Goal: Task Accomplishment & Management: Complete application form

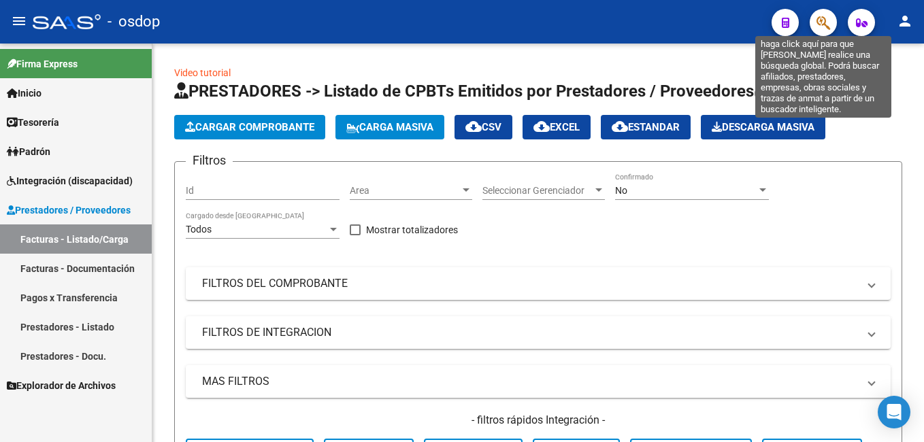
click at [825, 18] on icon "button" at bounding box center [824, 23] width 14 height 16
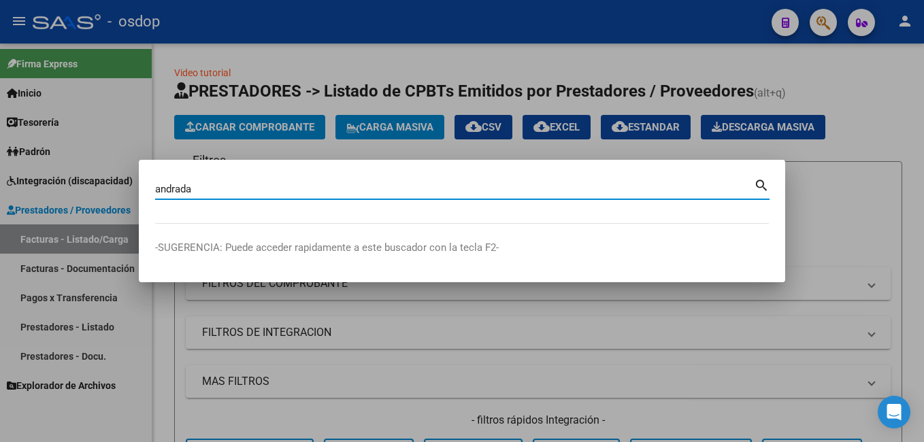
type input "andrada"
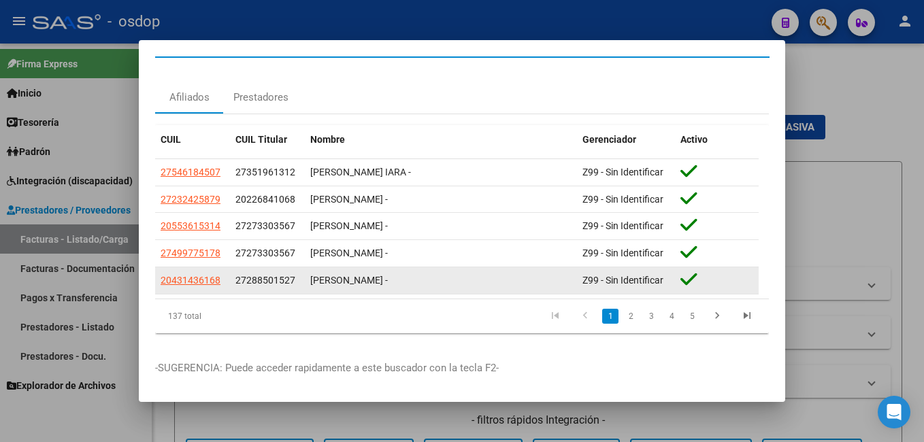
scroll to position [36, 0]
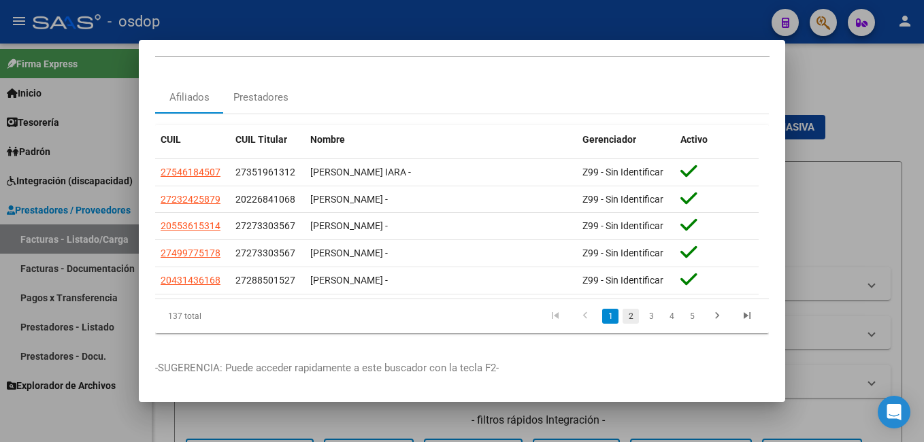
click at [623, 309] on link "2" at bounding box center [631, 316] width 16 height 15
click at [643, 309] on link "3" at bounding box center [651, 316] width 16 height 15
click at [663, 309] on link "4" at bounding box center [671, 316] width 16 height 15
click at [665, 309] on link "5" at bounding box center [671, 316] width 16 height 15
click at [665, 309] on link "6" at bounding box center [671, 316] width 16 height 15
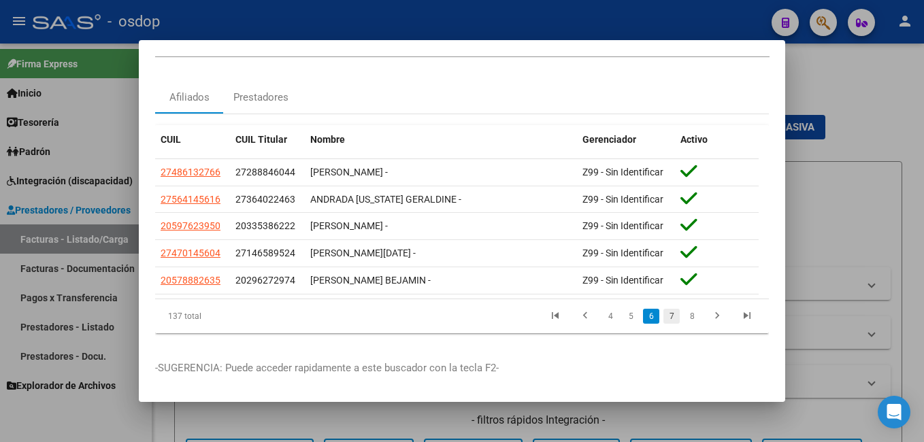
click at [666, 309] on link "7" at bounding box center [671, 316] width 16 height 15
click at [838, 89] on div at bounding box center [462, 221] width 924 height 442
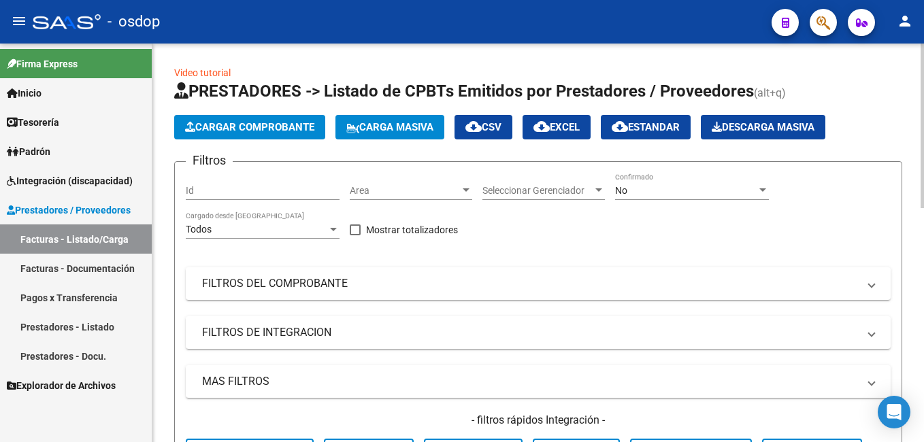
click at [829, 86] on h1 "PRESTADORES -> Listado de CPBTs Emitidos por Prestadores / Proveedores (alt+q)" at bounding box center [538, 92] width 728 height 24
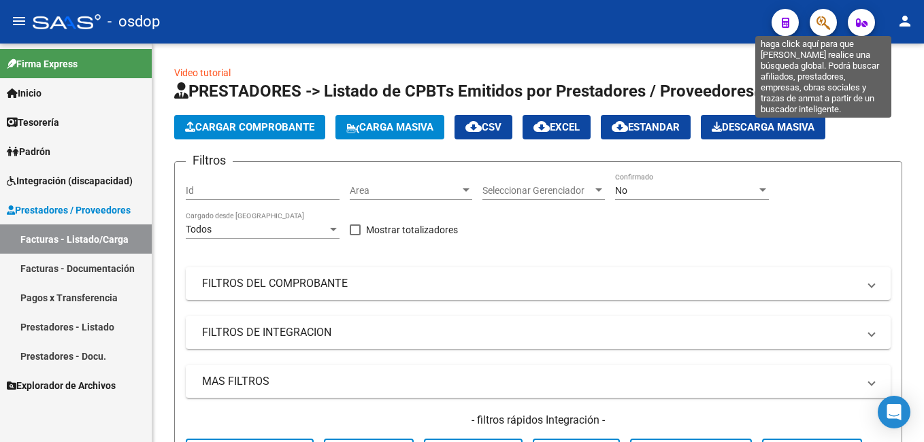
click at [826, 18] on icon "button" at bounding box center [824, 23] width 14 height 16
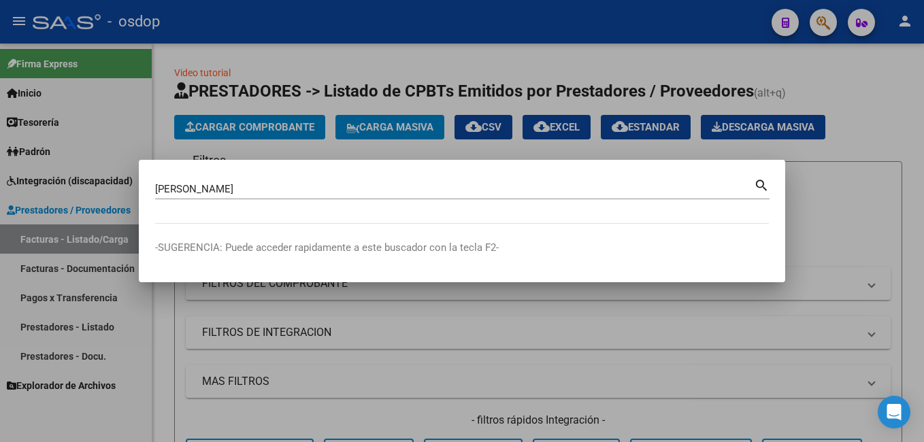
click at [761, 182] on mat-icon "search" at bounding box center [762, 184] width 16 height 16
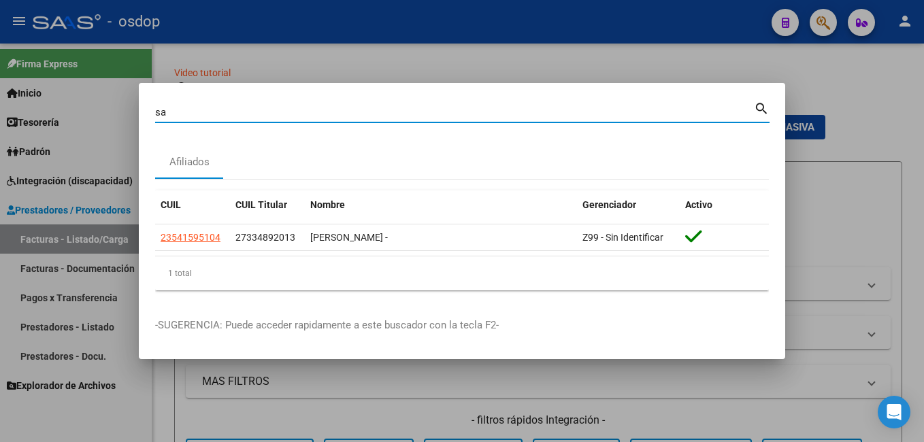
type input "s"
type input "andrada estela"
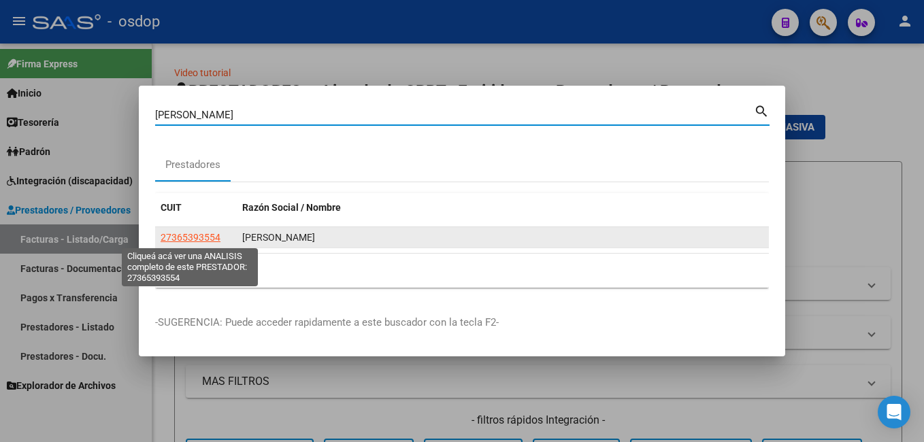
click at [201, 233] on span "27365393554" at bounding box center [191, 237] width 60 height 11
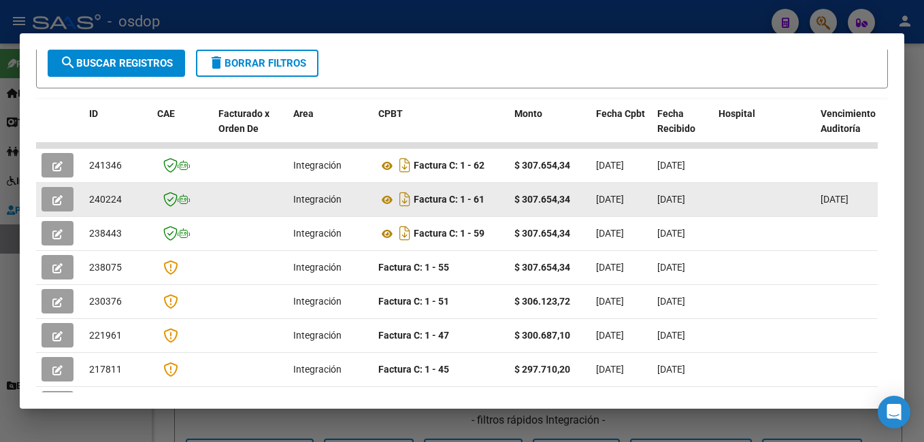
scroll to position [298, 0]
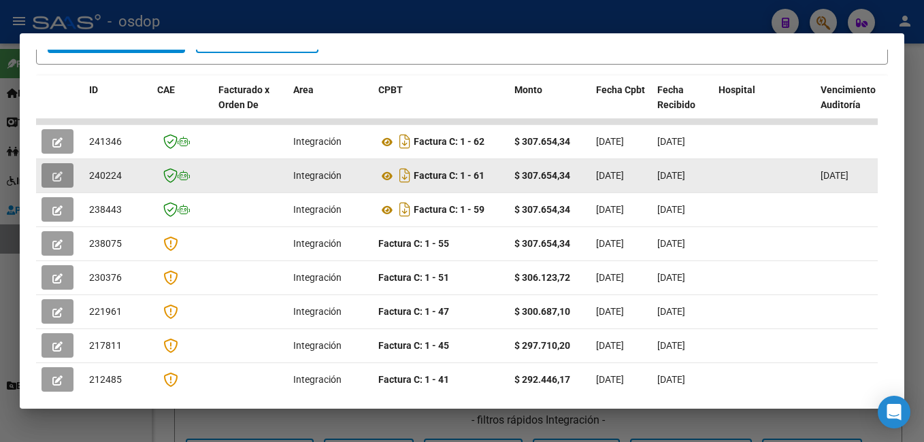
click at [58, 182] on icon "button" at bounding box center [57, 176] width 10 height 10
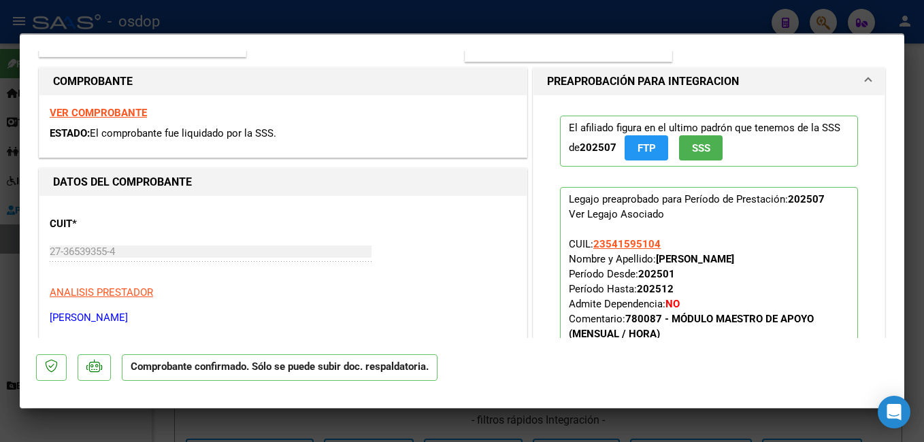
scroll to position [204, 0]
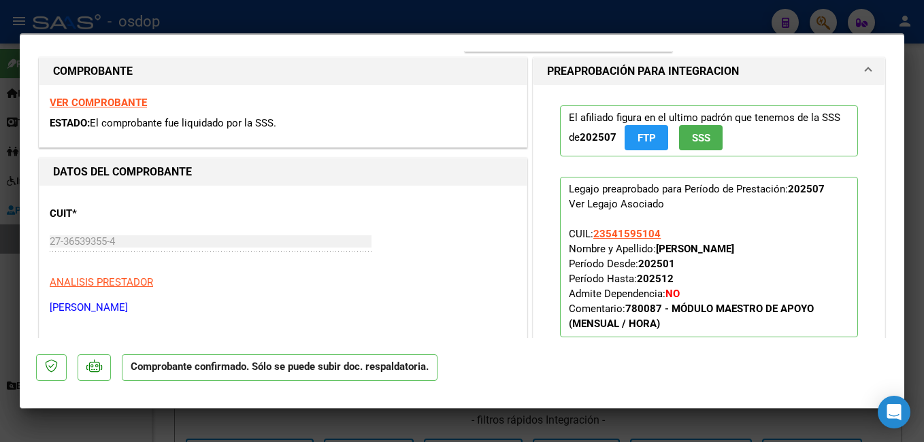
click at [491, 8] on div at bounding box center [462, 221] width 924 height 442
type input "$ 0,00"
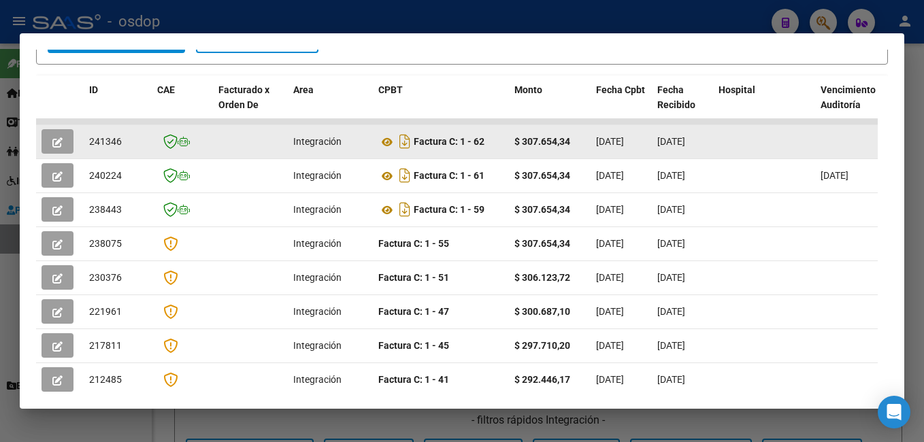
click at [56, 142] on span "button" at bounding box center [57, 141] width 10 height 12
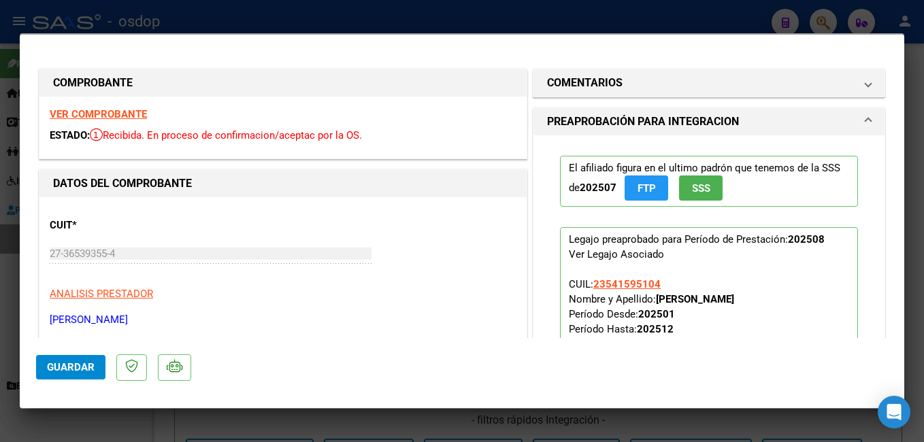
click at [249, 22] on div at bounding box center [462, 221] width 924 height 442
type input "$ 0,00"
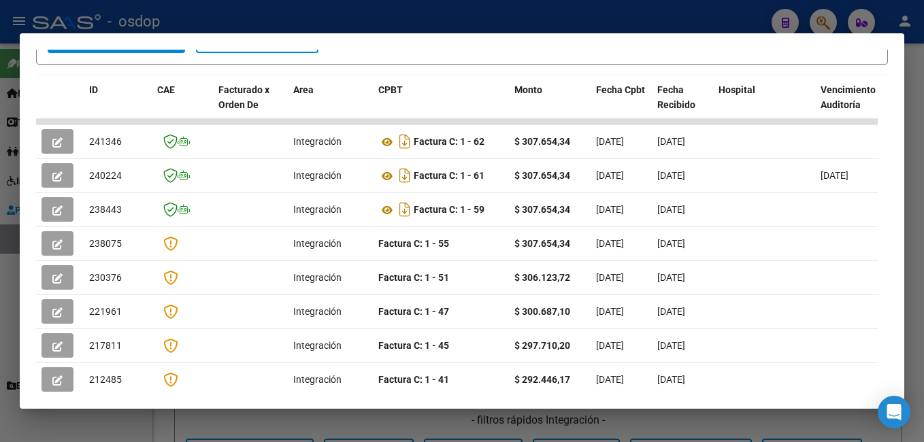
click at [614, 29] on div at bounding box center [462, 221] width 924 height 442
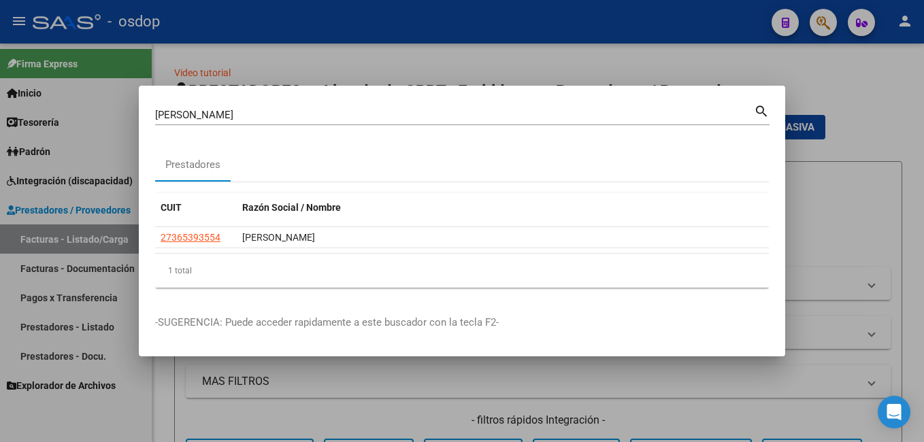
click at [457, 118] on input "andrada estela" at bounding box center [454, 115] width 599 height 12
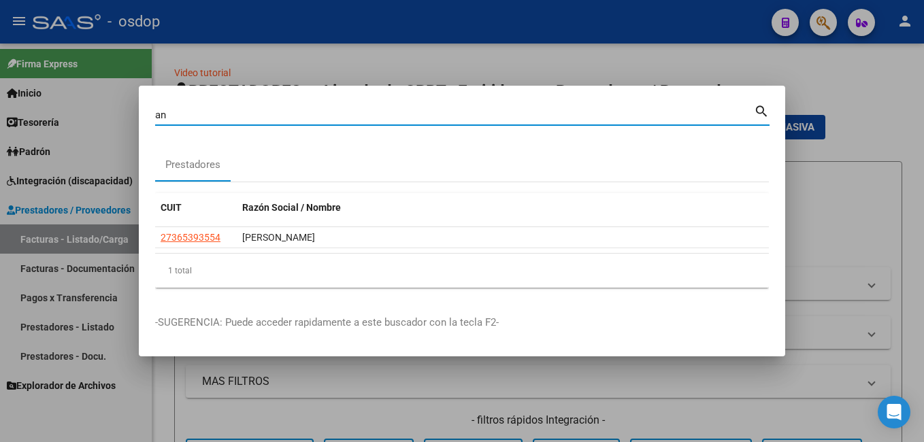
type input "a"
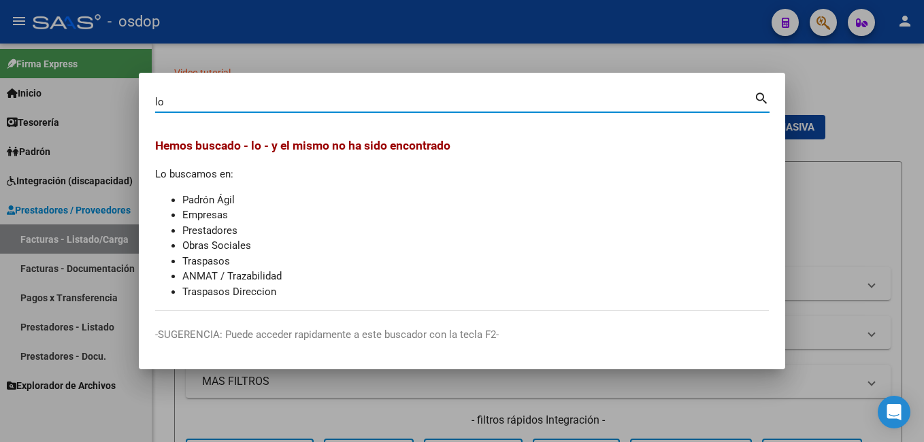
type input "l"
type input "brando lorena"
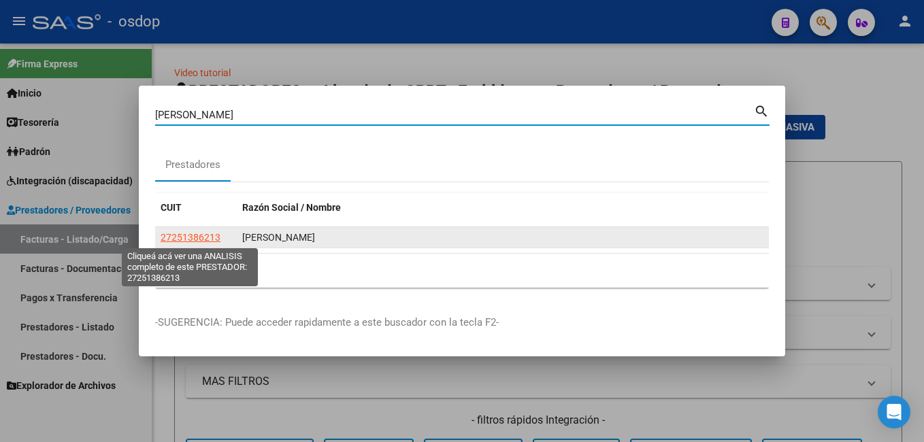
click at [206, 234] on span "27251386213" at bounding box center [191, 237] width 60 height 11
type textarea "27251386213"
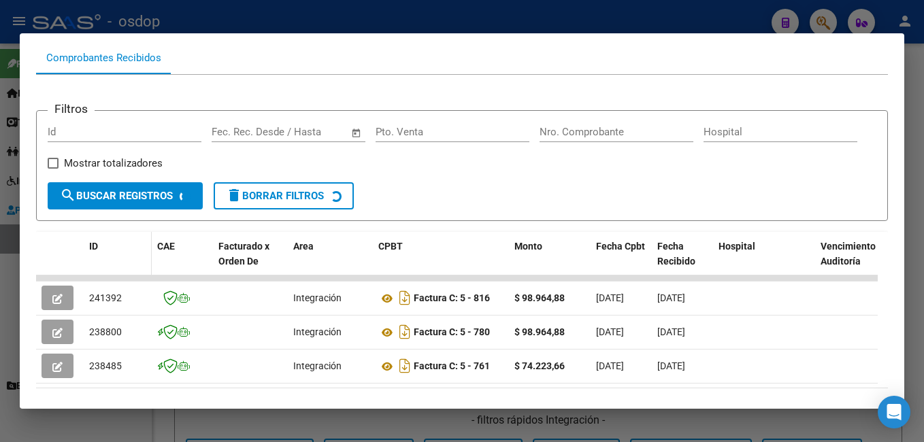
scroll to position [162, 0]
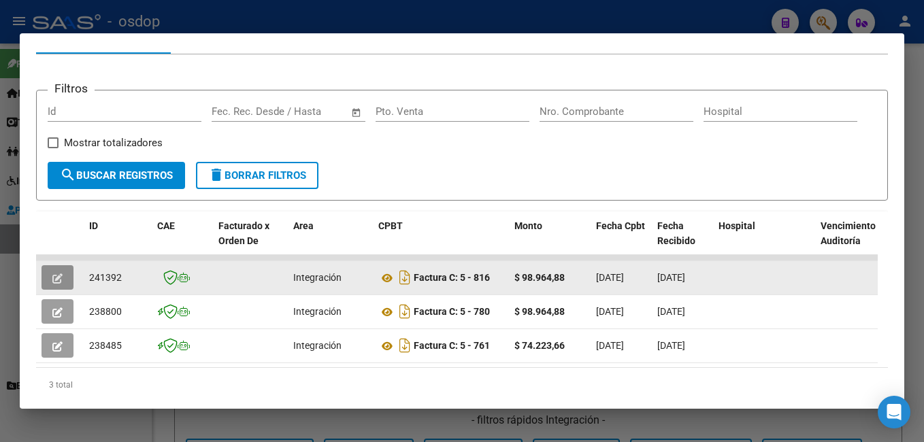
click at [64, 280] on button "button" at bounding box center [58, 277] width 32 height 24
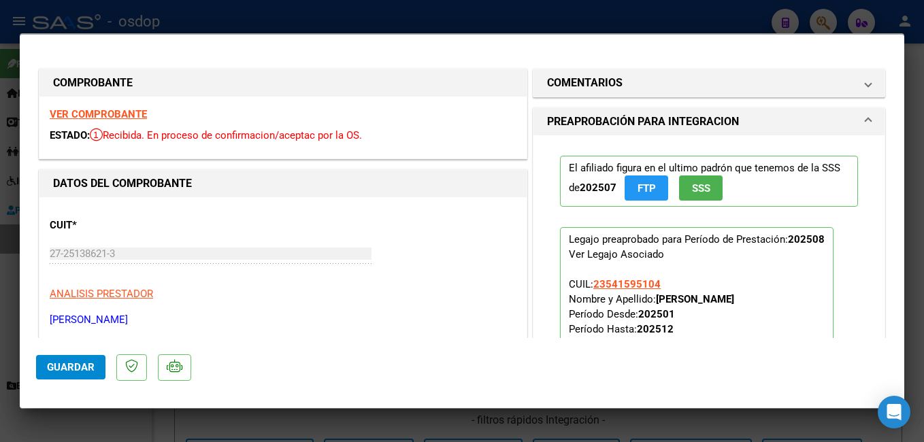
click at [403, 22] on div at bounding box center [462, 221] width 924 height 442
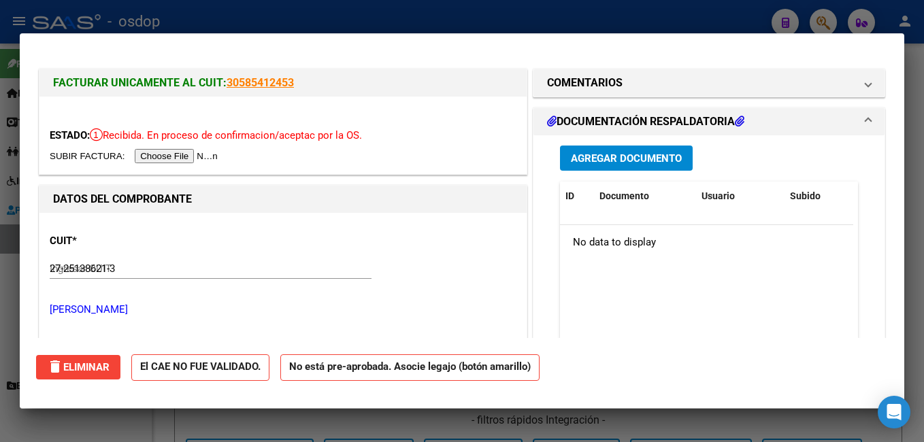
type input "$ 0,00"
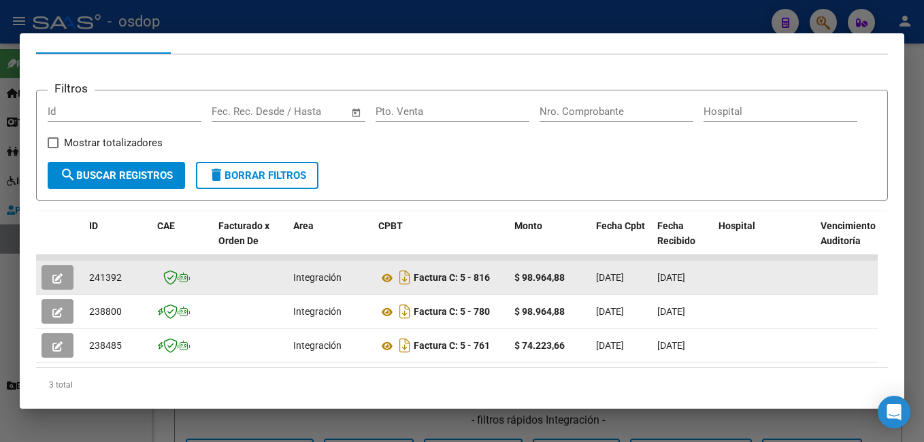
click at [61, 283] on icon "button" at bounding box center [57, 279] width 10 height 10
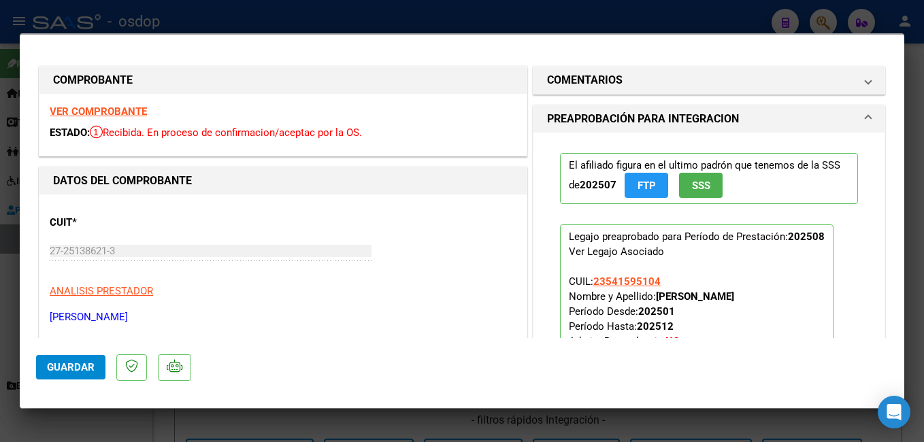
scroll to position [0, 0]
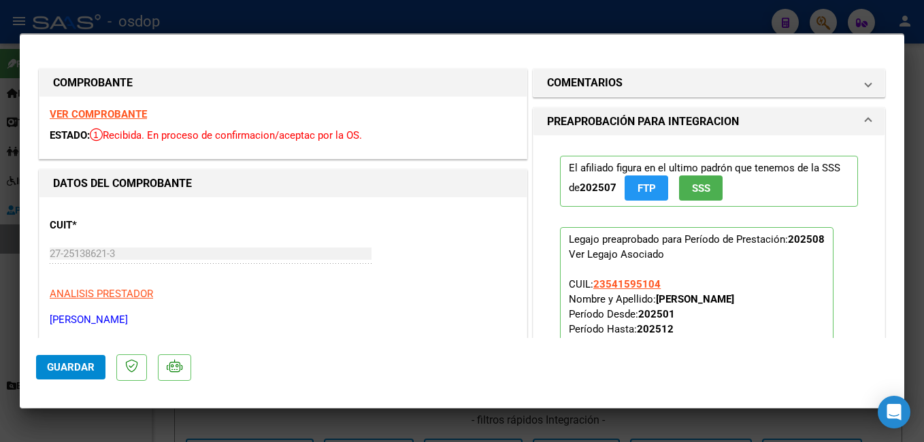
click at [588, 18] on div at bounding box center [462, 221] width 924 height 442
type input "$ 0,00"
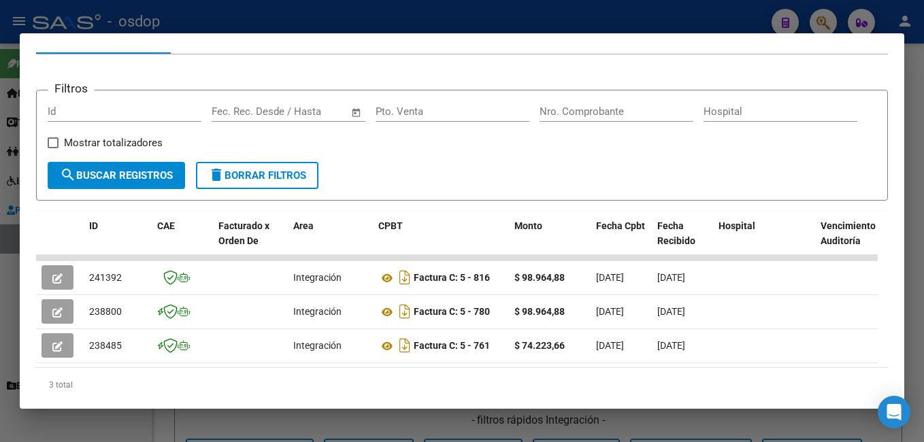
click at [588, 18] on div at bounding box center [462, 221] width 924 height 442
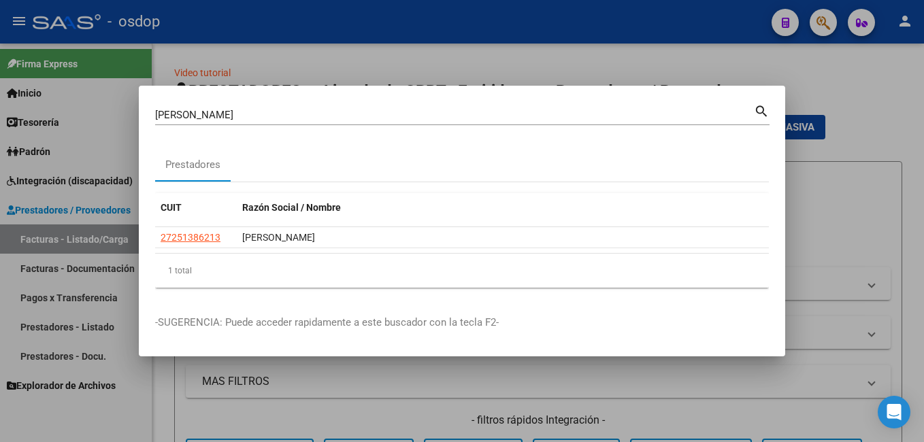
click at [738, 57] on div at bounding box center [462, 221] width 924 height 442
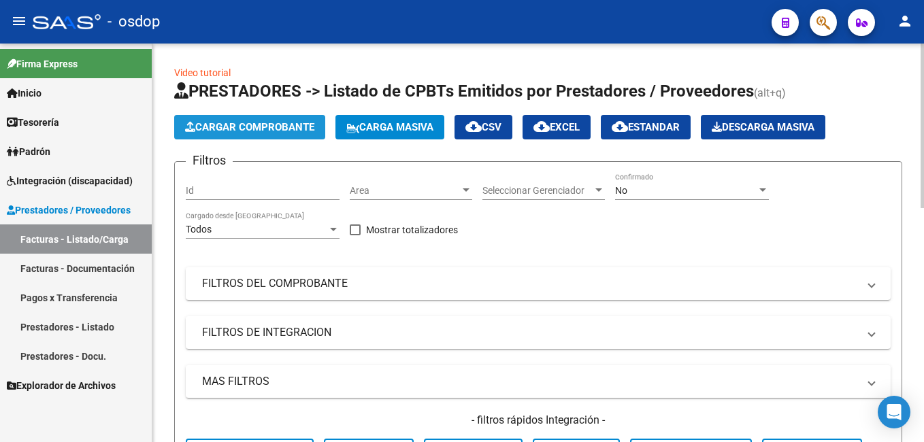
click at [251, 118] on button "Cargar Comprobante" at bounding box center [249, 127] width 151 height 24
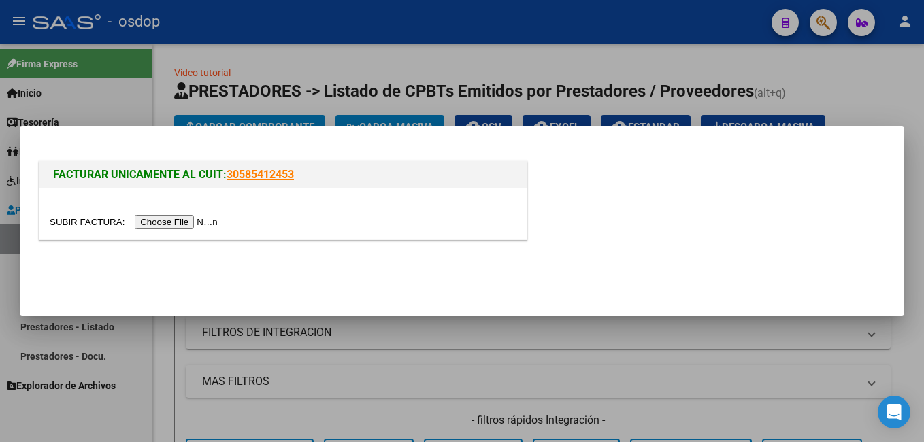
click at [169, 218] on input "file" at bounding box center [136, 222] width 172 height 14
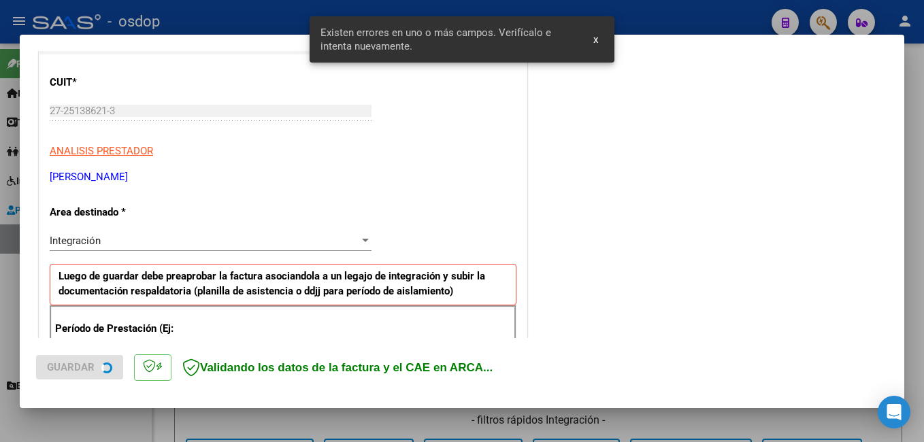
scroll to position [330, 0]
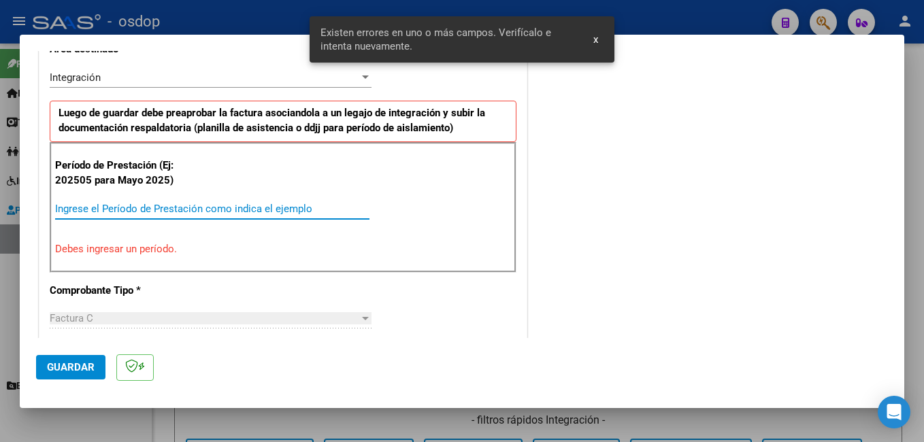
click at [133, 210] on input "Ingrese el Período de Prestación como indica el ejemplo" at bounding box center [212, 209] width 314 height 12
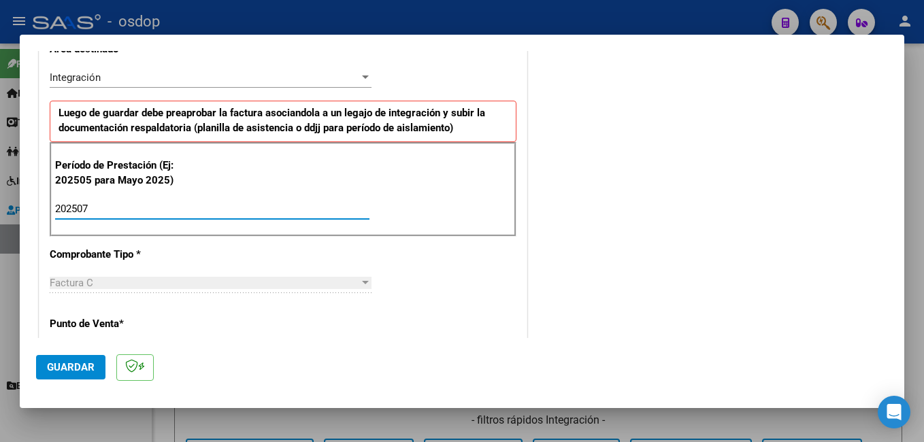
type input "202507"
click at [49, 366] on span "Guardar" at bounding box center [71, 367] width 48 height 12
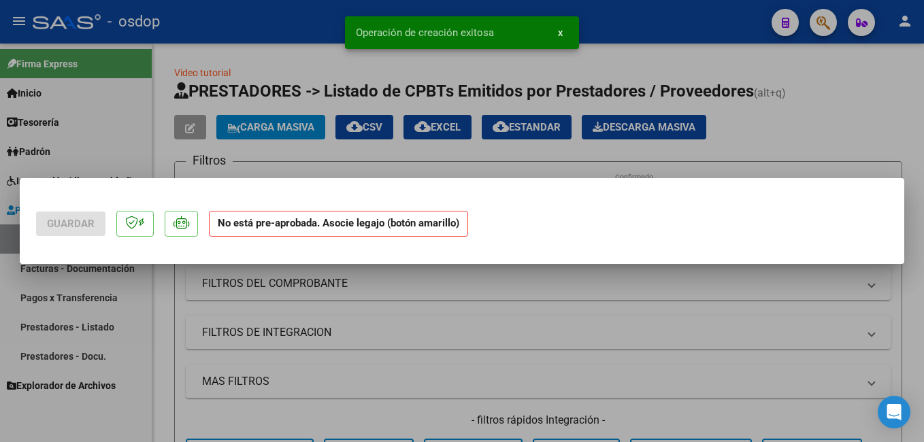
scroll to position [0, 0]
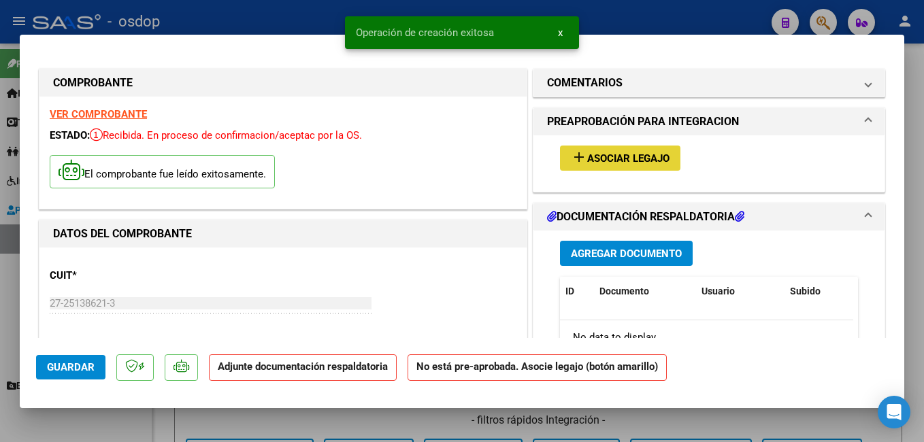
click at [609, 159] on span "Asociar Legajo" at bounding box center [628, 158] width 82 height 12
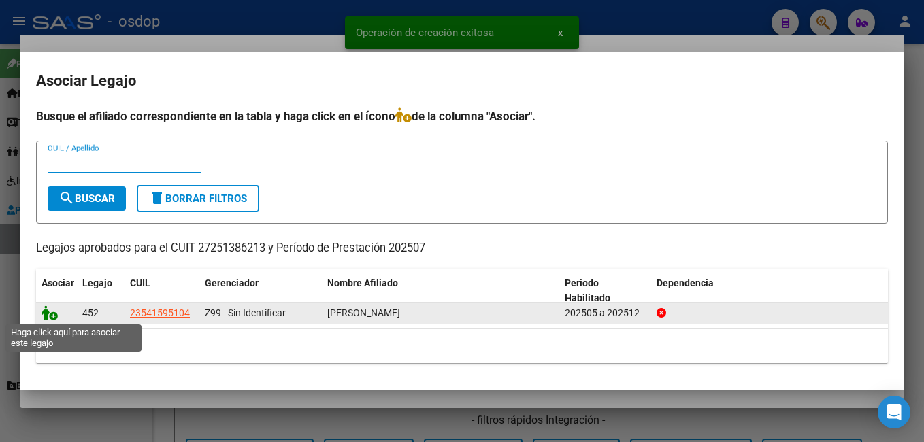
click at [49, 312] on icon at bounding box center [50, 313] width 16 height 15
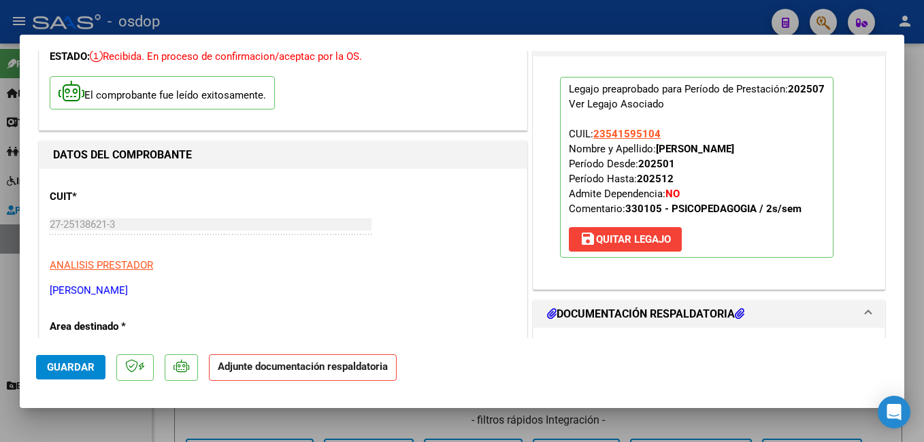
scroll to position [136, 0]
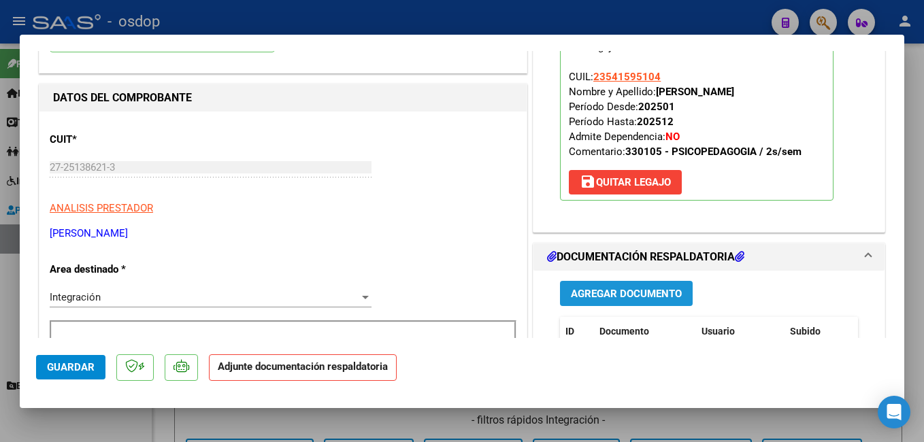
click at [624, 286] on button "Agregar Documento" at bounding box center [626, 293] width 133 height 25
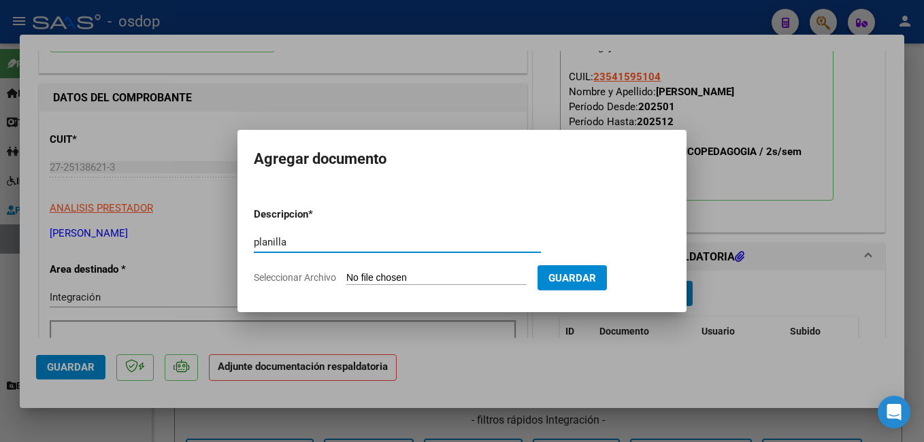
type input "planilla"
click at [463, 274] on input "Seleccionar Archivo" at bounding box center [436, 278] width 180 height 13
type input "C:\fakepath\Asistencia.pdf"
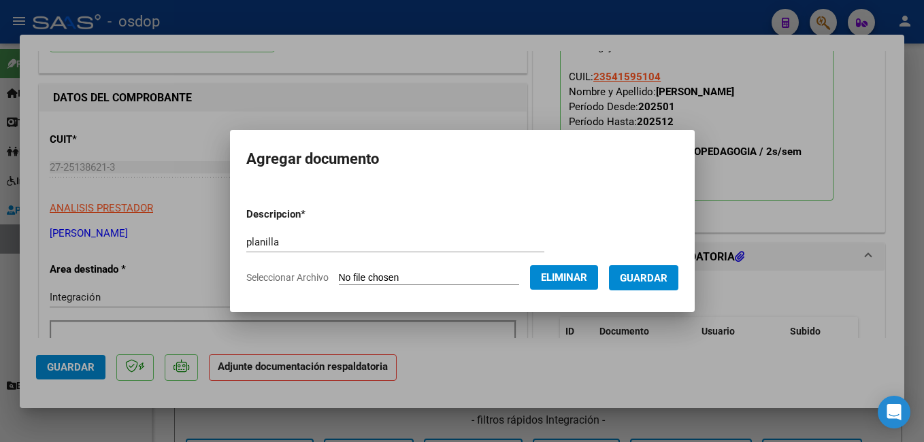
click at [667, 280] on span "Guardar" at bounding box center [644, 278] width 48 height 12
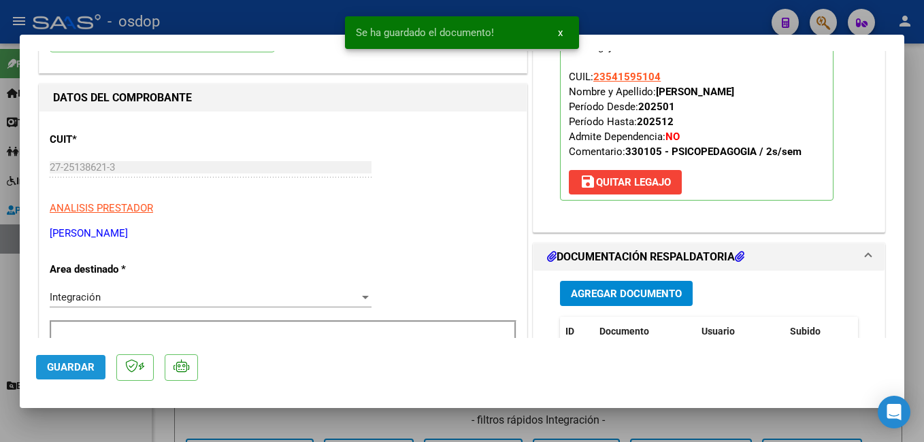
click at [69, 365] on span "Guardar" at bounding box center [71, 367] width 48 height 12
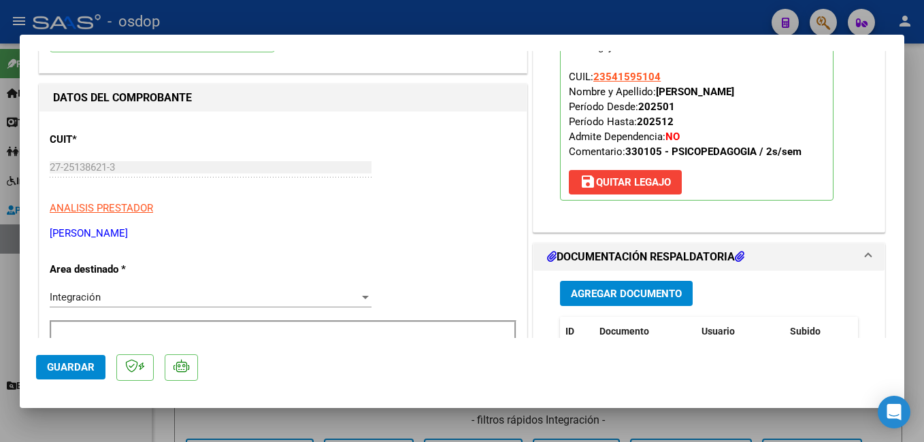
click at [197, 1] on div at bounding box center [462, 221] width 924 height 442
type input "$ 0,00"
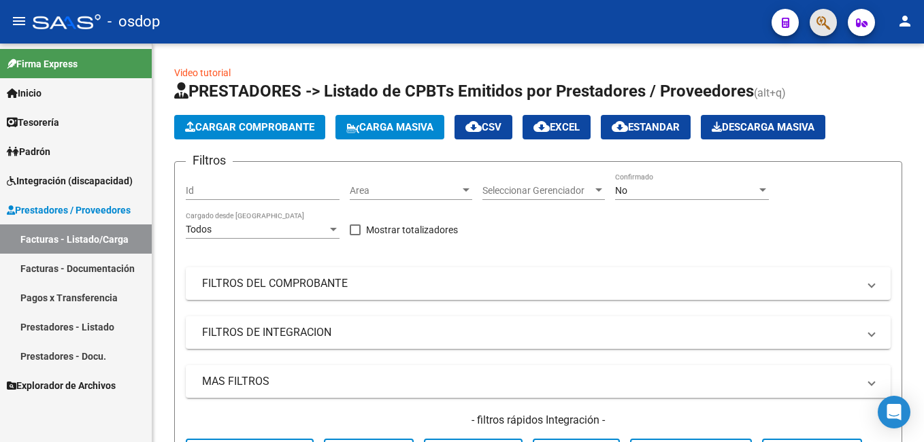
click at [812, 24] on button "button" at bounding box center [823, 22] width 27 height 27
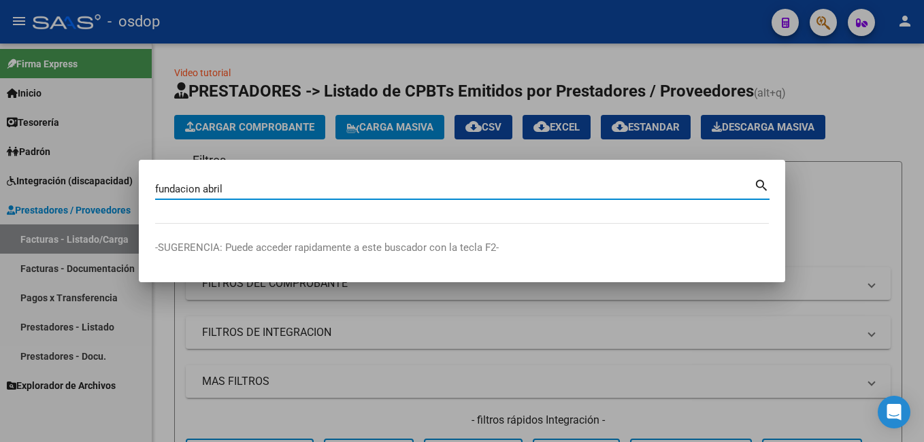
type input "fundacion abril"
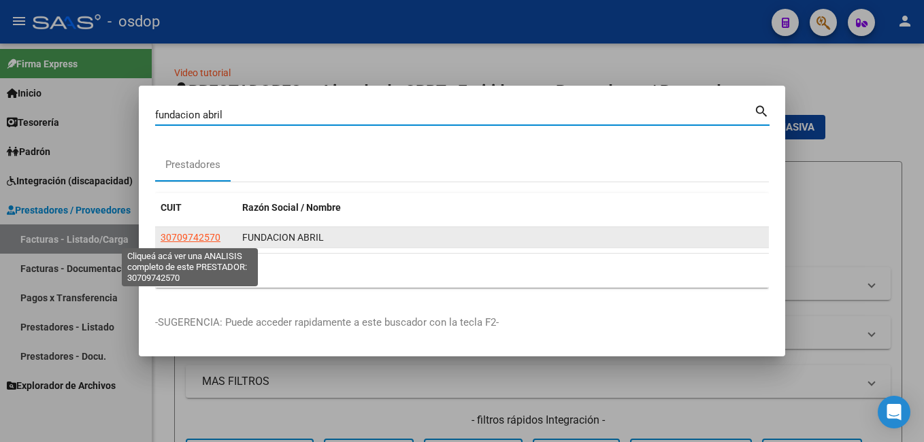
click at [203, 239] on span "30709742570" at bounding box center [191, 237] width 60 height 11
type textarea "30709742570"
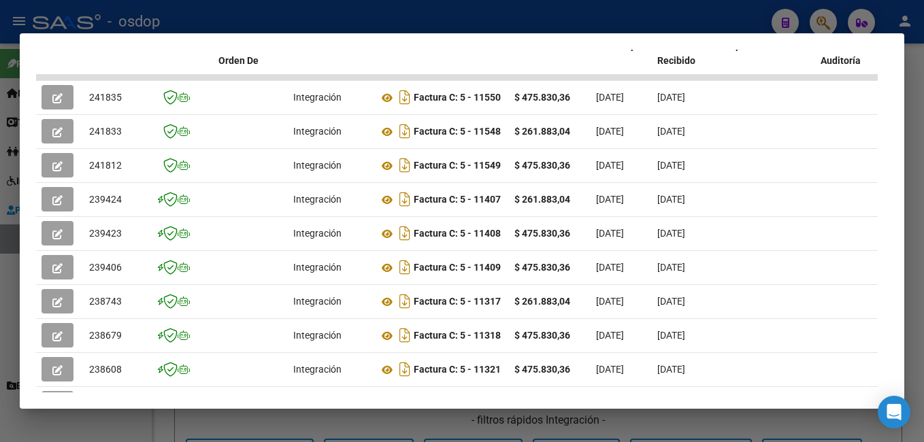
scroll to position [366, 0]
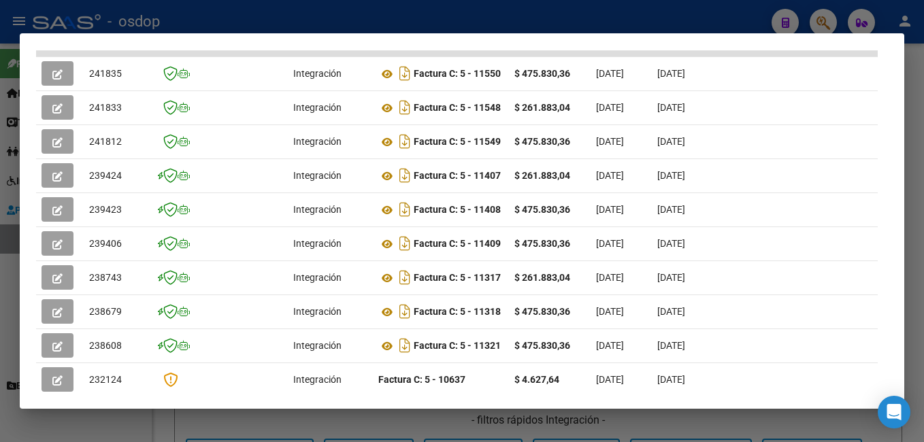
click at [159, 8] on div at bounding box center [462, 221] width 924 height 442
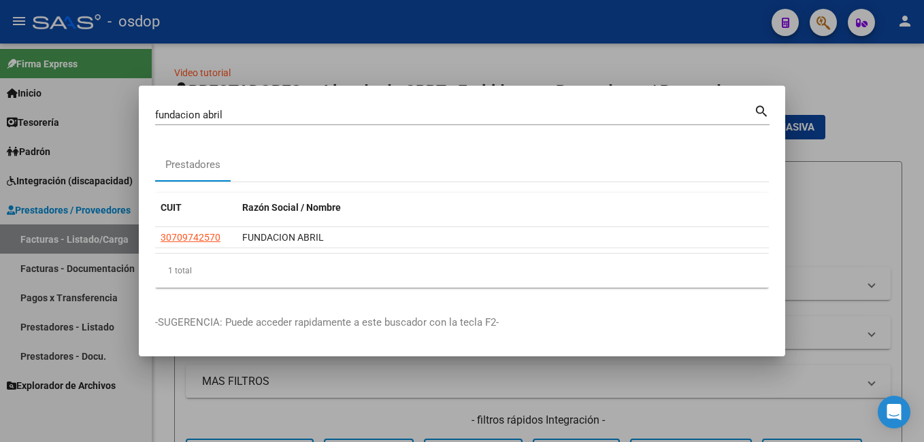
click at [227, 112] on input "fundacion abril" at bounding box center [454, 115] width 599 height 12
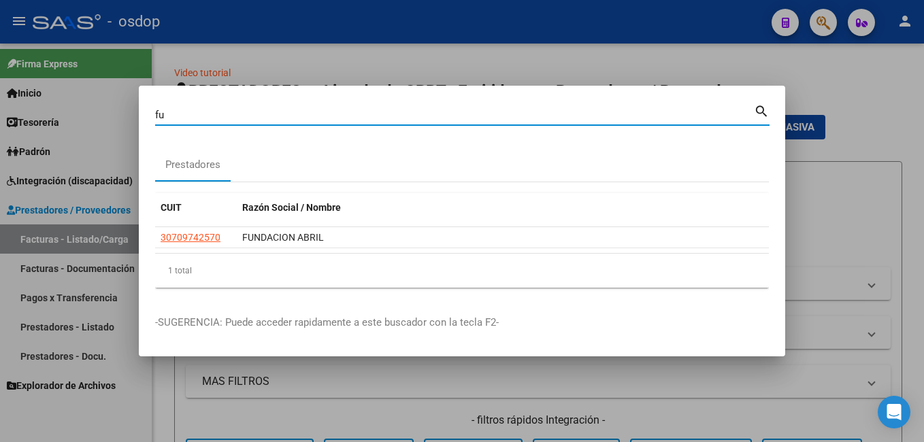
type input "f"
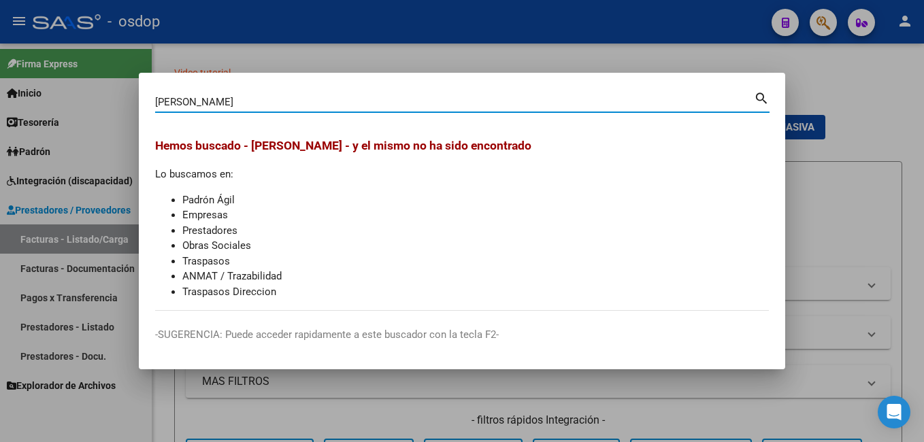
type input "[PERSON_NAME]"
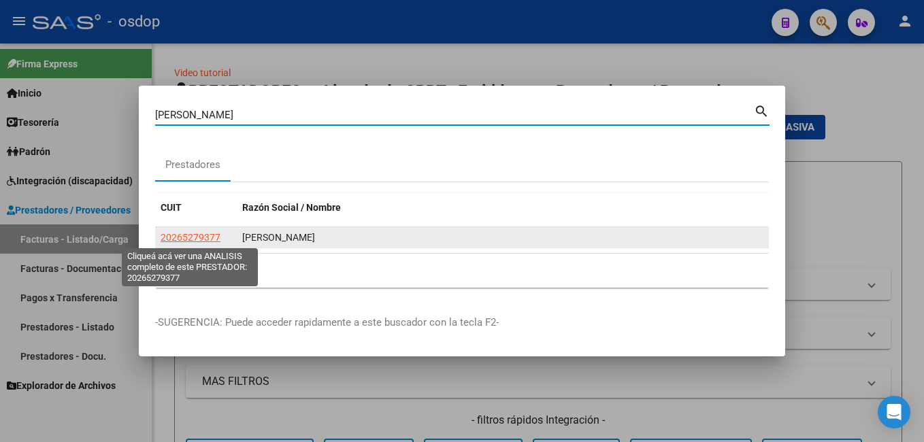
click at [194, 233] on span "20265279377" at bounding box center [191, 237] width 60 height 11
type textarea "20265279377"
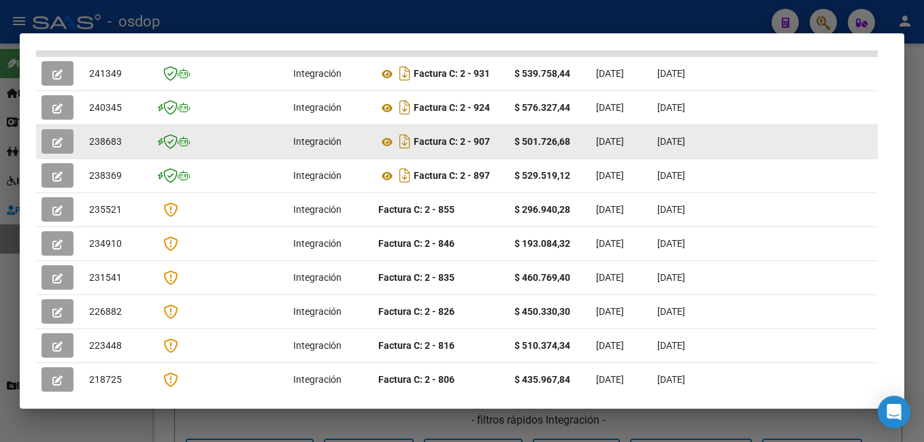
click at [52, 139] on button "button" at bounding box center [58, 141] width 32 height 24
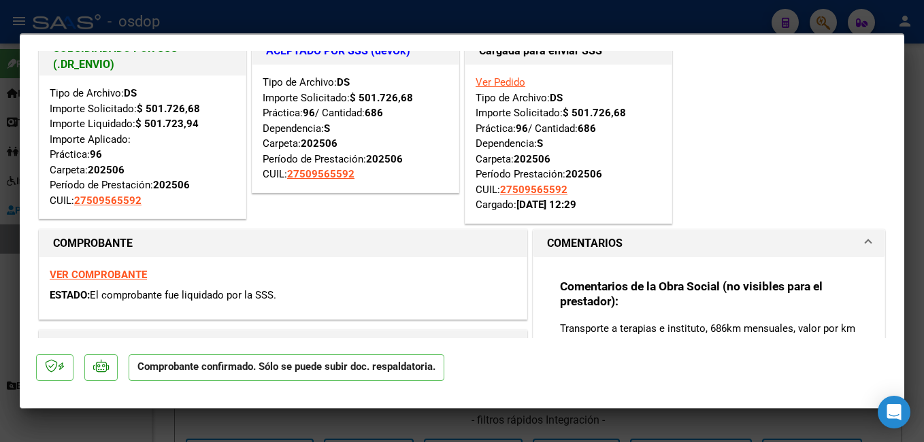
scroll to position [0, 0]
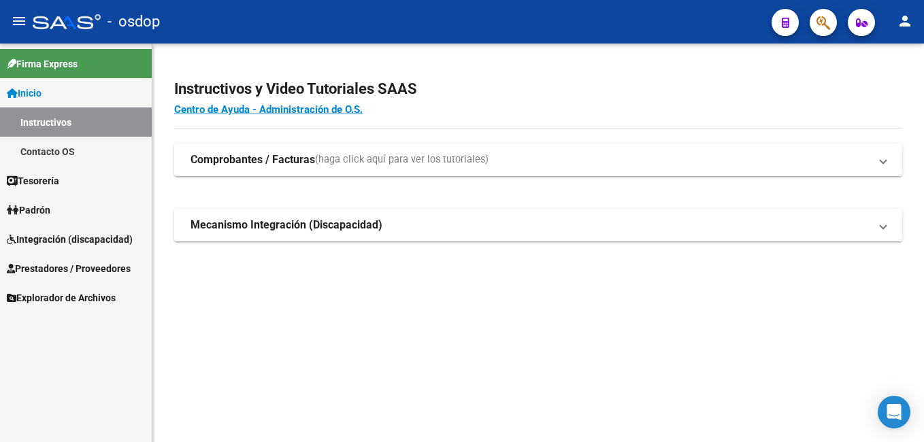
click at [815, 27] on button "button" at bounding box center [823, 22] width 27 height 27
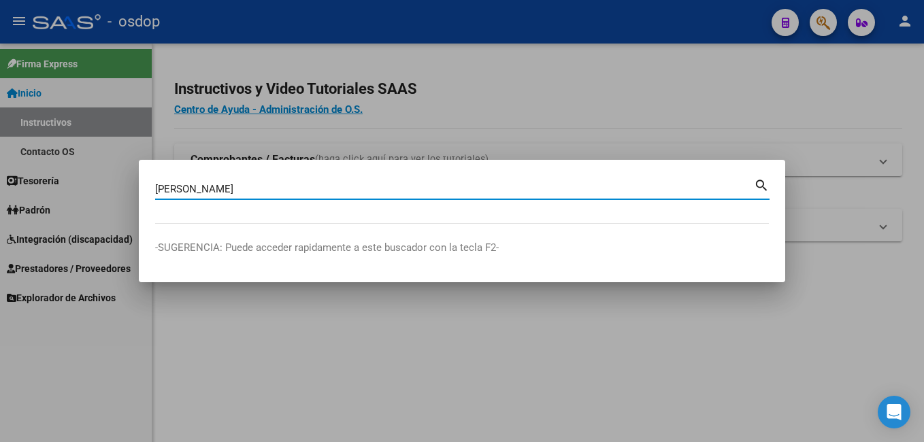
type input "[PERSON_NAME]"
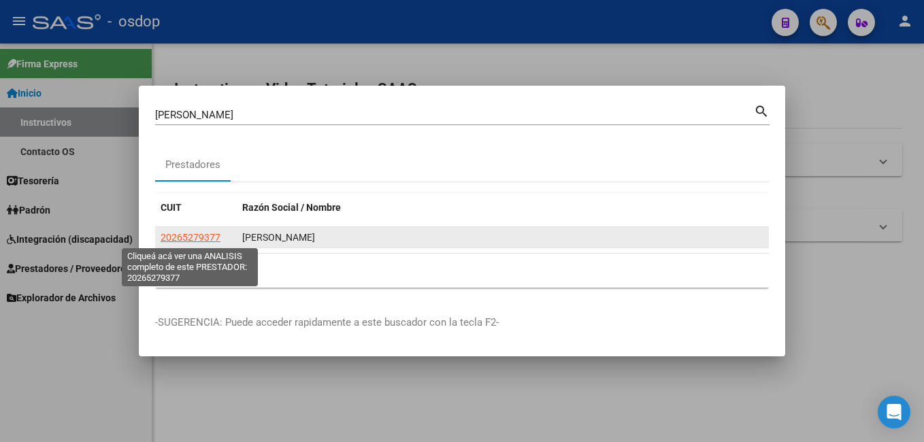
click at [178, 232] on span "20265279377" at bounding box center [191, 237] width 60 height 11
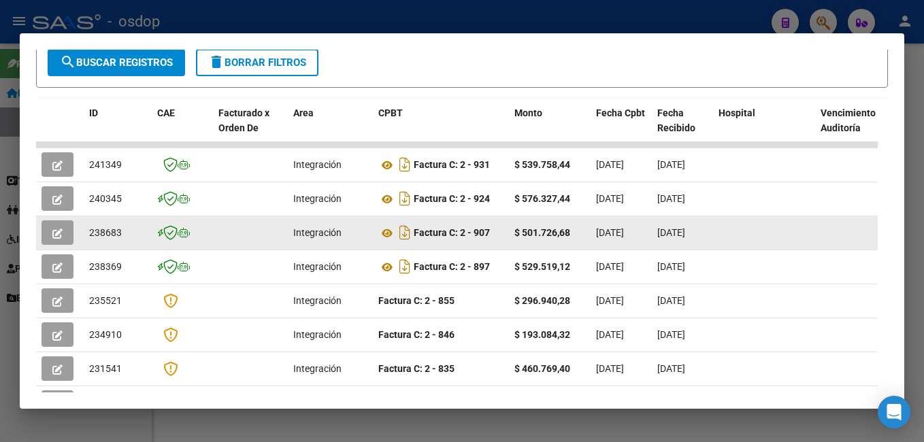
scroll to position [298, 0]
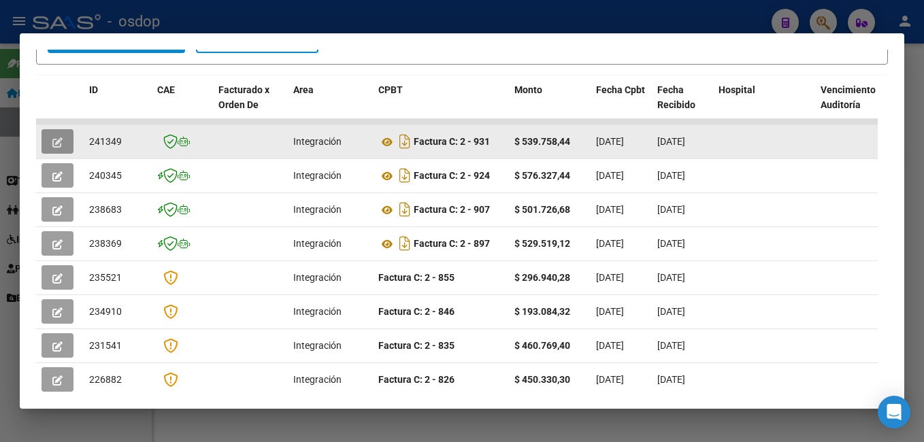
click at [56, 142] on span "button" at bounding box center [57, 141] width 10 height 12
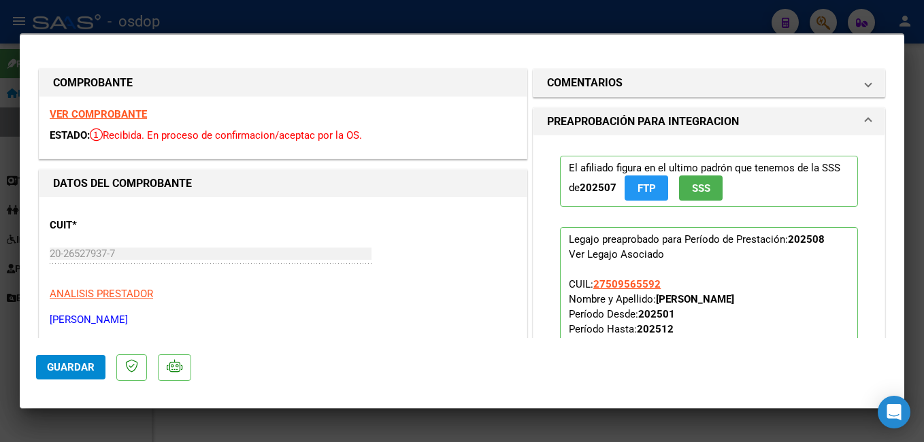
click at [583, 18] on div at bounding box center [462, 221] width 924 height 442
type input "$ 0,00"
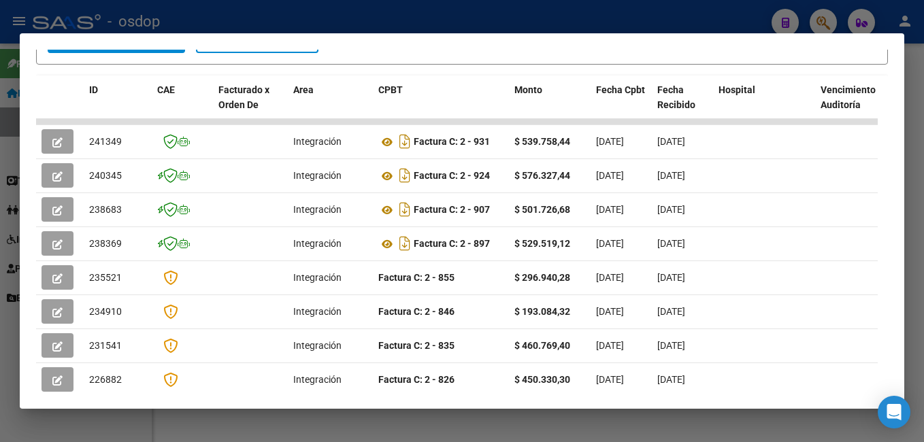
click at [583, 18] on div at bounding box center [462, 221] width 924 height 442
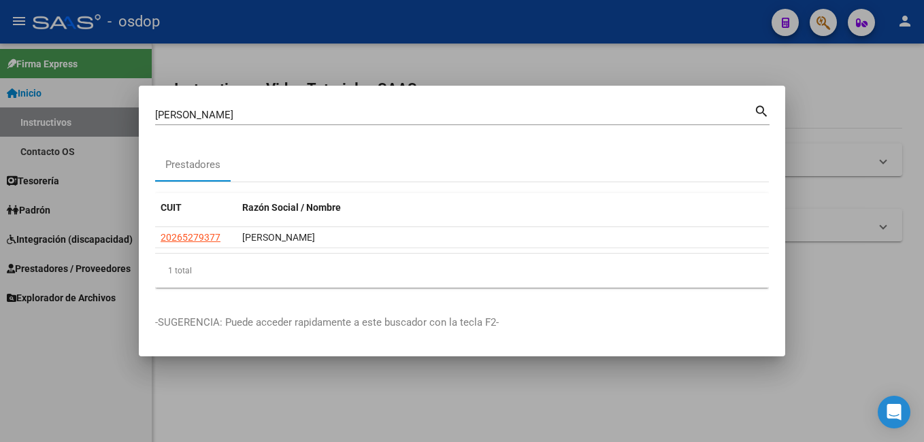
click at [254, 110] on input "[PERSON_NAME]" at bounding box center [454, 115] width 599 height 12
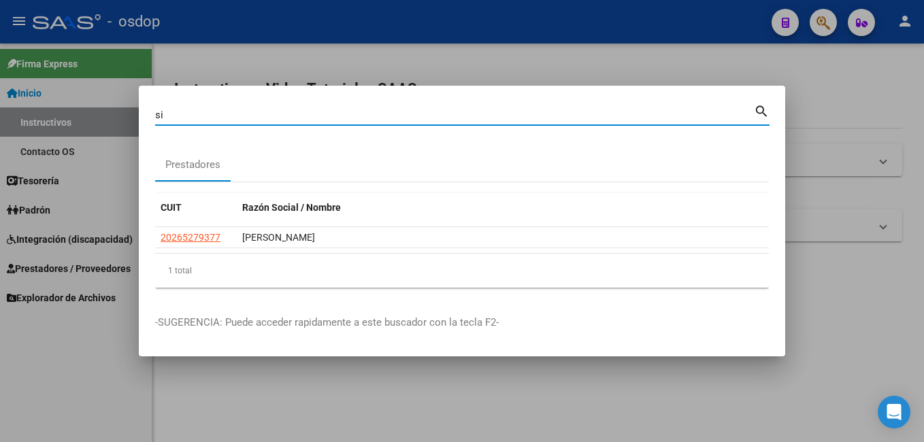
type input "s"
type input "a"
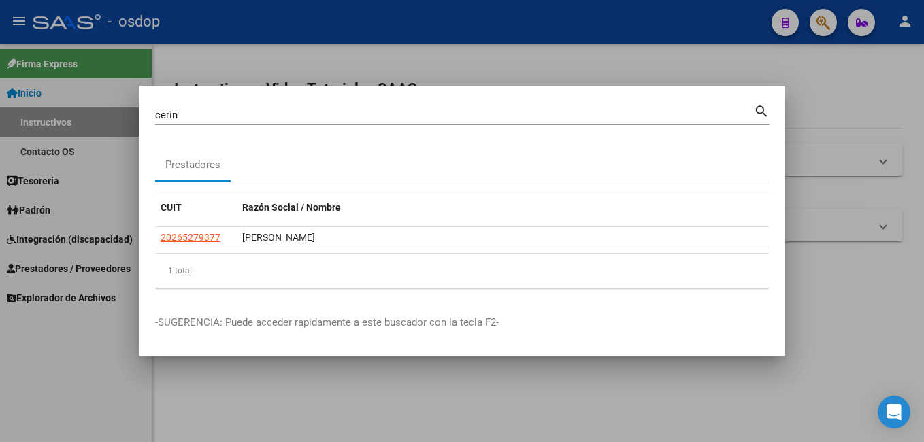
click at [225, 119] on div "[PERSON_NAME] (apellido, dni, cuil, nro [PERSON_NAME], cuit, obra social)" at bounding box center [454, 115] width 599 height 20
click at [754, 112] on mat-icon "search" at bounding box center [762, 110] width 16 height 16
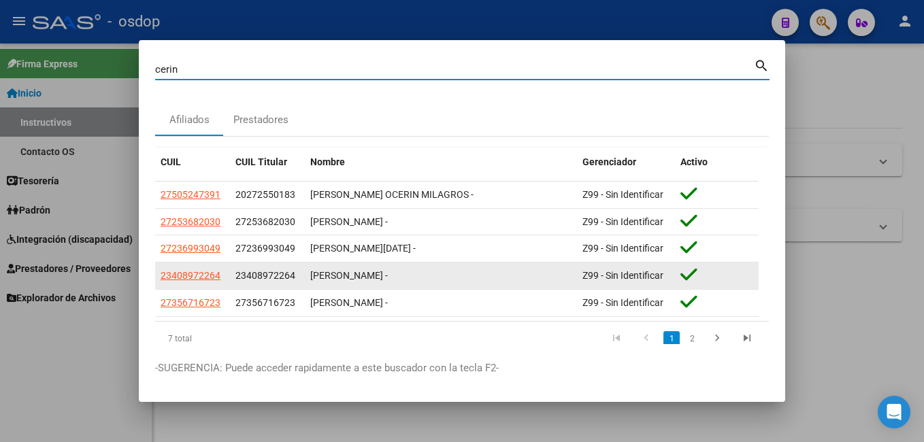
scroll to position [36, 0]
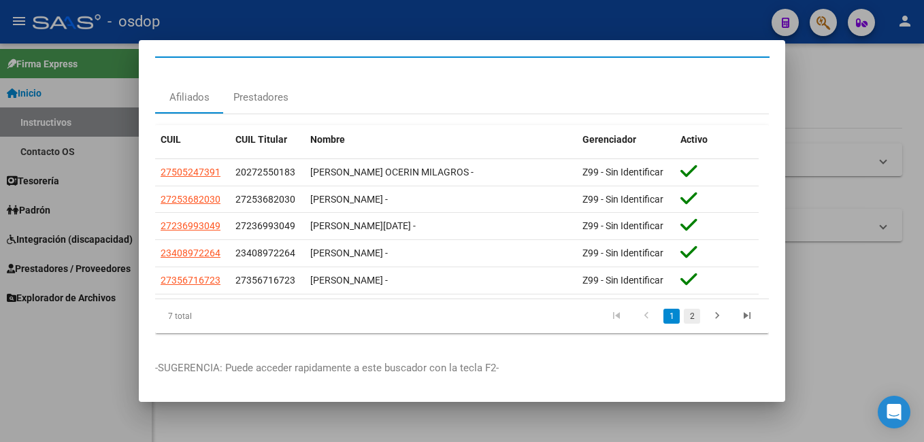
click at [684, 309] on link "2" at bounding box center [692, 316] width 16 height 15
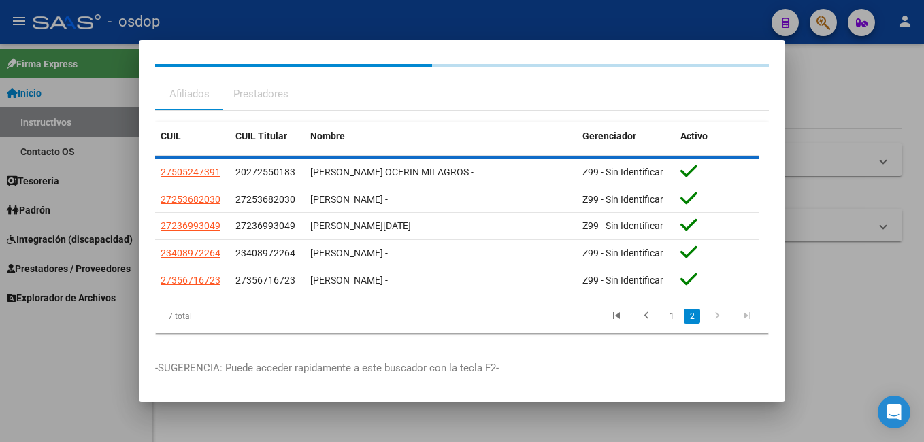
scroll to position [0, 0]
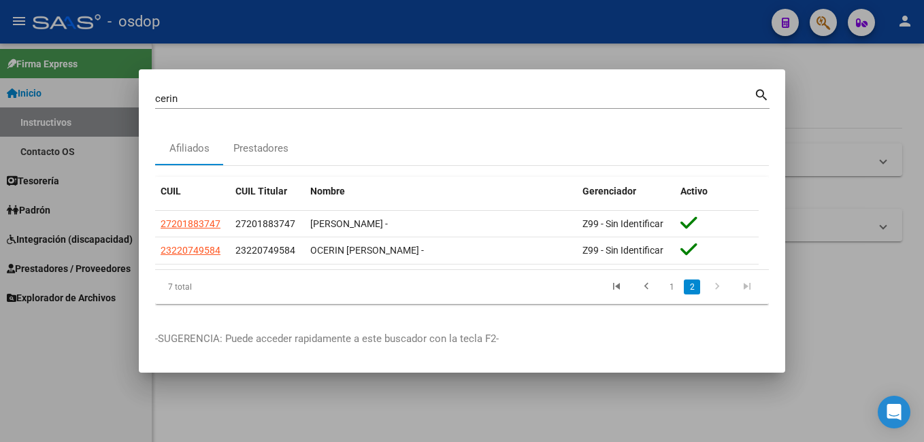
click at [270, 101] on input "cerin" at bounding box center [454, 99] width 599 height 12
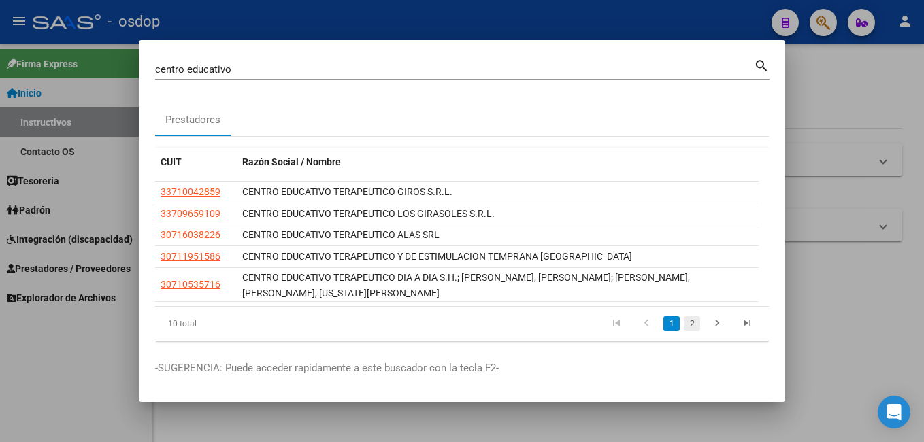
click at [684, 325] on link "2" at bounding box center [692, 323] width 16 height 15
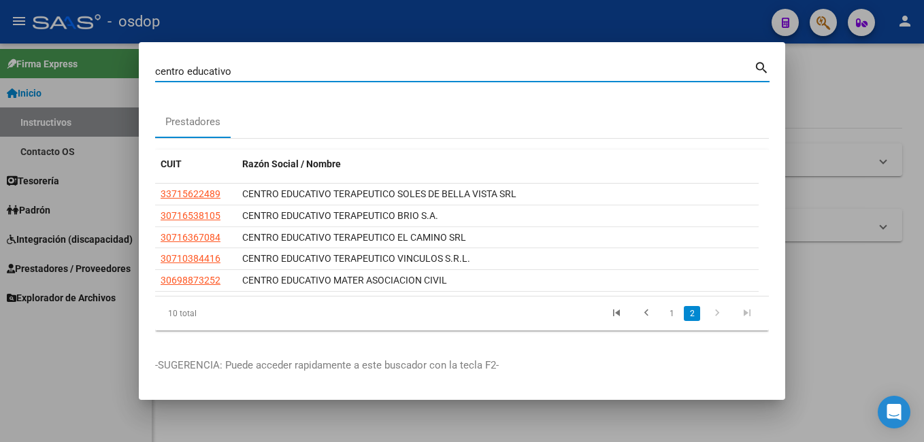
click at [297, 72] on input "centro educativo" at bounding box center [454, 71] width 599 height 12
type input "centro de rehabilitacion"
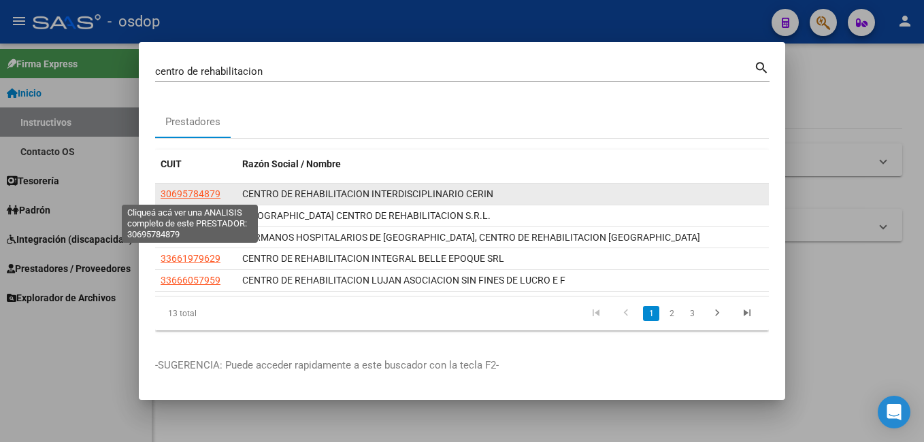
click at [184, 191] on span "30695784879" at bounding box center [191, 193] width 60 height 11
type textarea "30695784879"
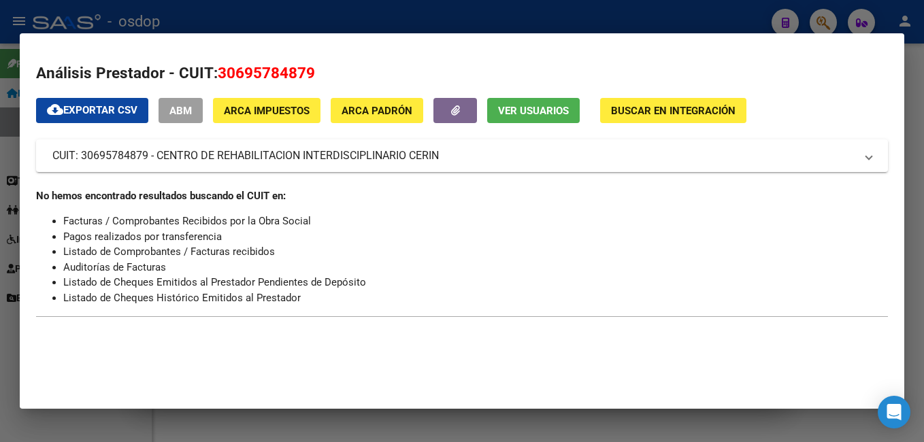
click at [744, 14] on div at bounding box center [462, 221] width 924 height 442
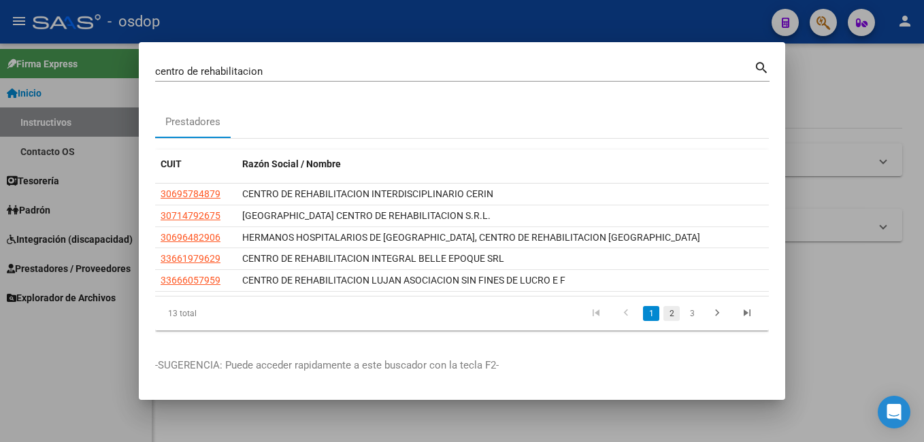
click at [672, 315] on link "2" at bounding box center [671, 313] width 16 height 15
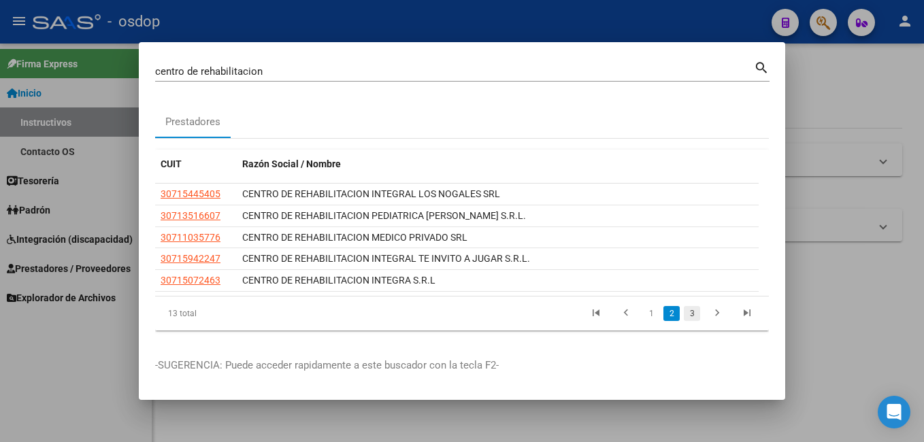
click at [689, 315] on link "3" at bounding box center [692, 313] width 16 height 15
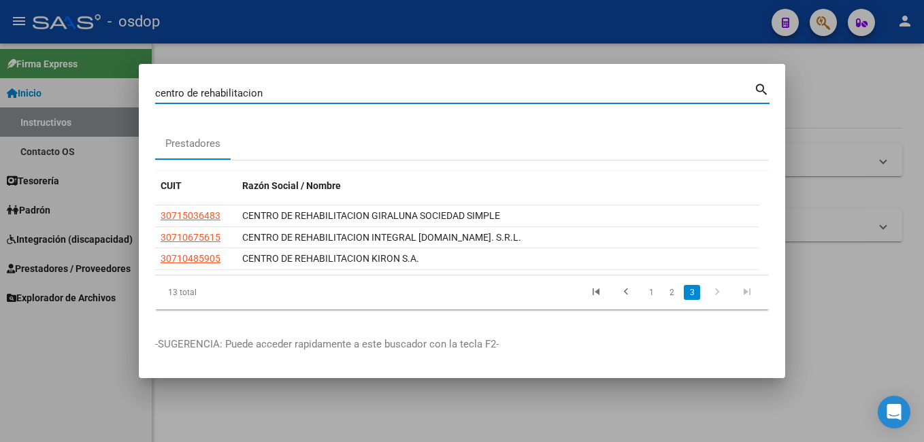
click at [402, 88] on input "centro de rehabilitacion" at bounding box center [454, 93] width 599 height 12
type input "c"
type input "30695784879"
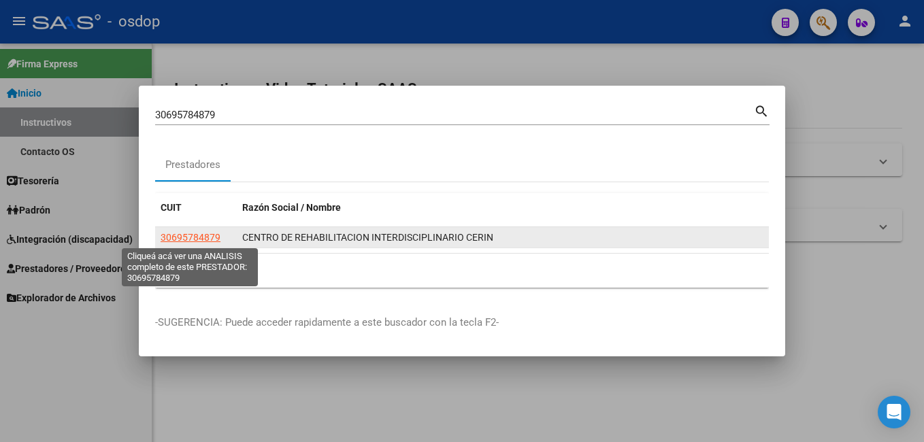
click at [196, 240] on span "30695784879" at bounding box center [191, 237] width 60 height 11
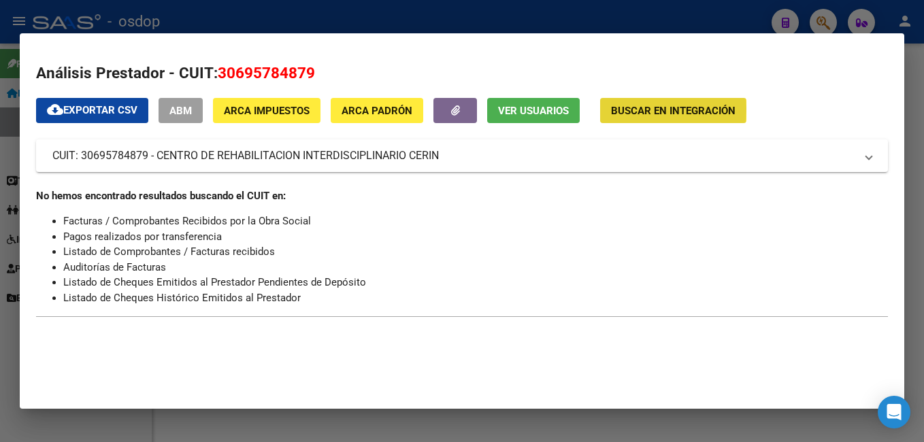
click at [625, 109] on span "Buscar en Integración" at bounding box center [673, 111] width 125 height 12
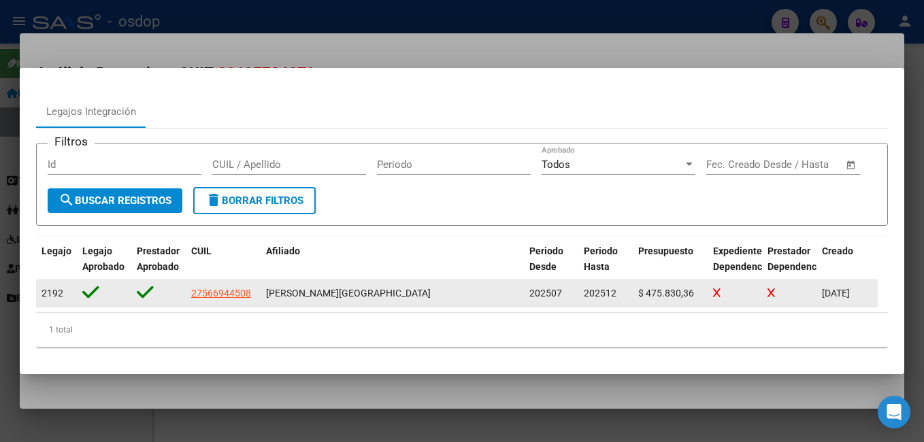
click at [54, 301] on div "2192" at bounding box center [53, 294] width 22 height 16
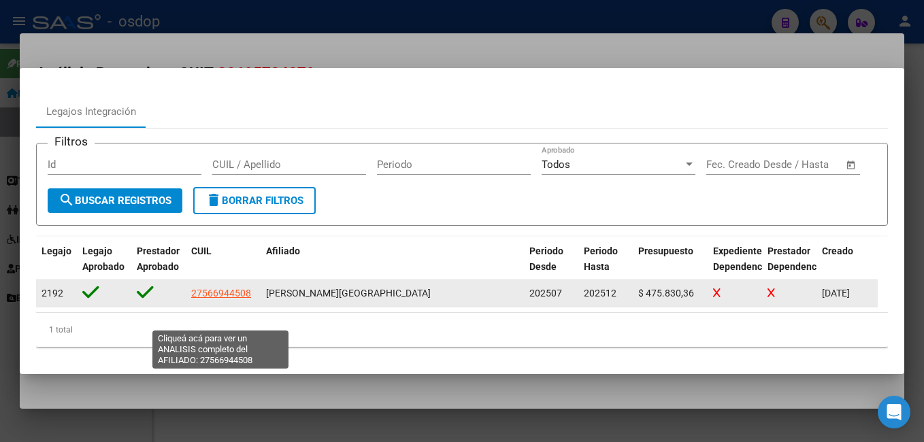
click at [208, 299] on span "27566944508" at bounding box center [221, 293] width 60 height 11
type textarea "27566944508"
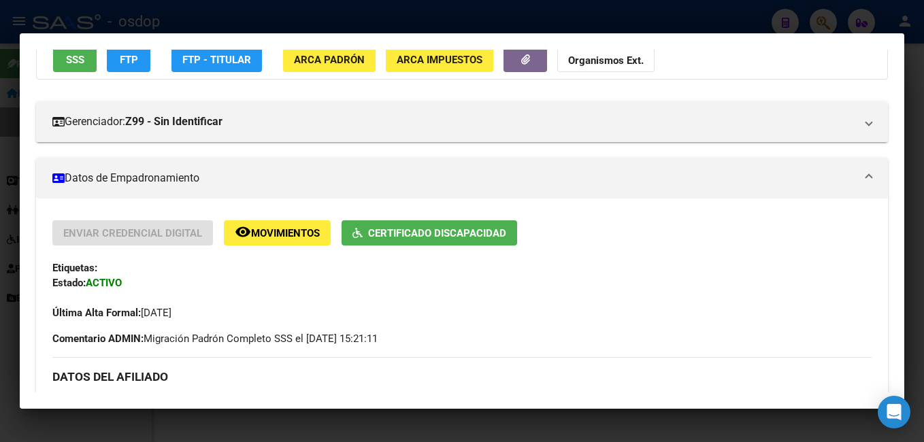
scroll to position [118, 0]
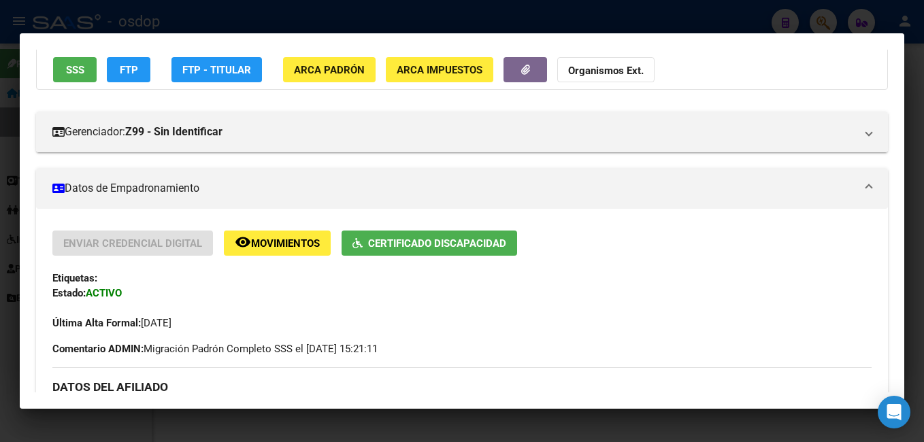
click at [160, 10] on div at bounding box center [462, 221] width 924 height 442
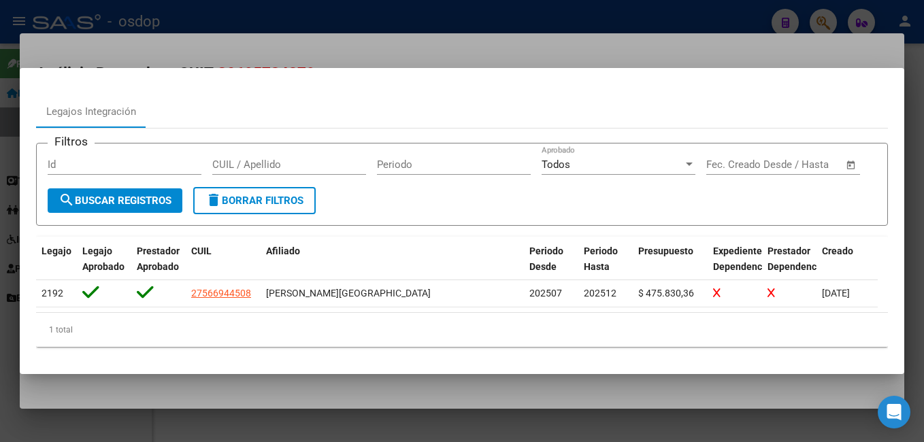
click at [504, 49] on div at bounding box center [462, 221] width 924 height 442
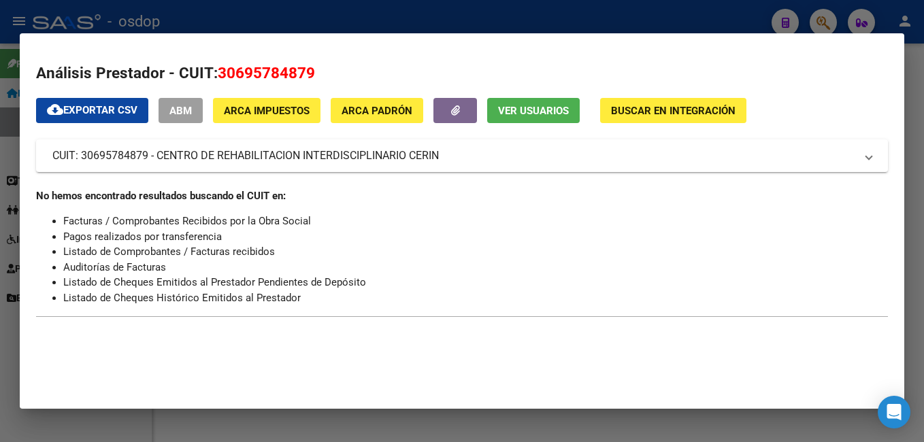
click at [169, 27] on div at bounding box center [462, 221] width 924 height 442
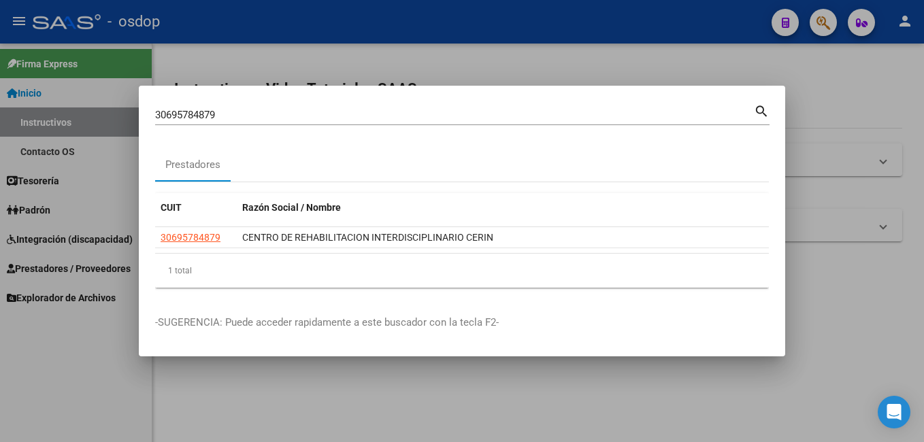
click at [282, 65] on div at bounding box center [462, 221] width 924 height 442
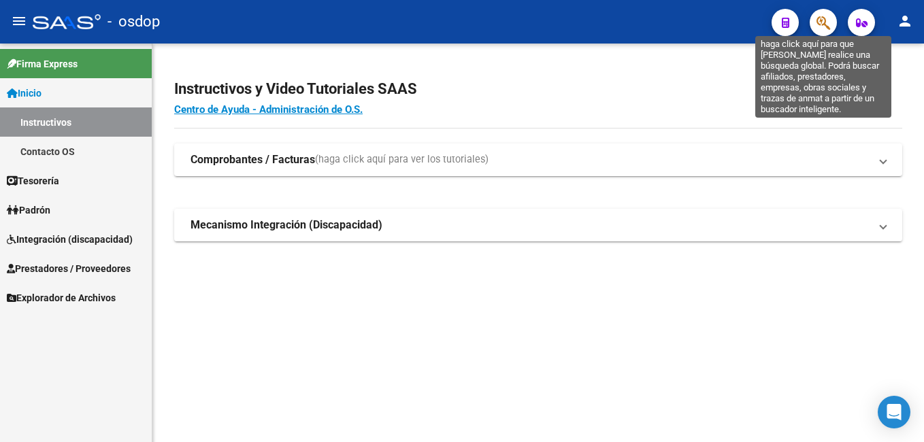
click at [823, 23] on icon "button" at bounding box center [824, 23] width 14 height 16
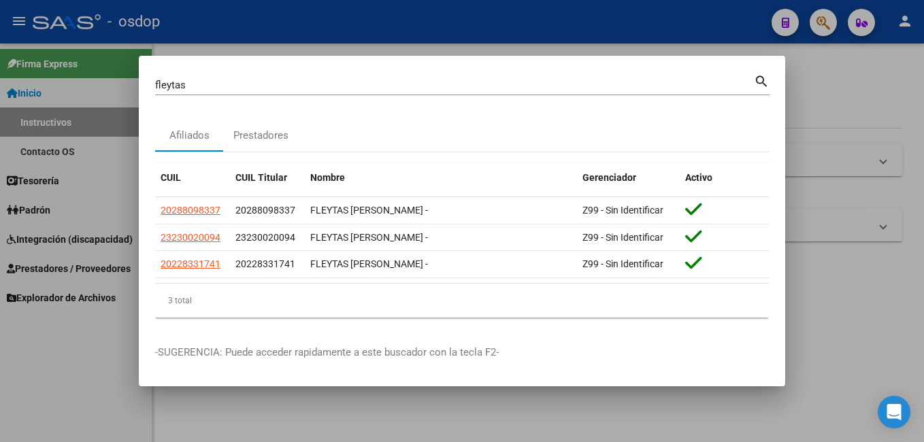
click at [252, 76] on div "[PERSON_NAME] (apellido, dni, [PERSON_NAME], [PERSON_NAME], cuit, obra social)" at bounding box center [454, 85] width 599 height 20
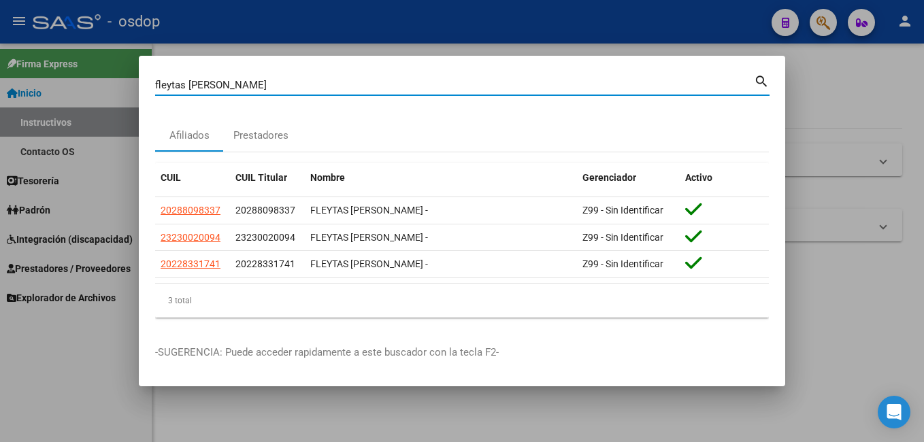
type input "fleytas [PERSON_NAME]"
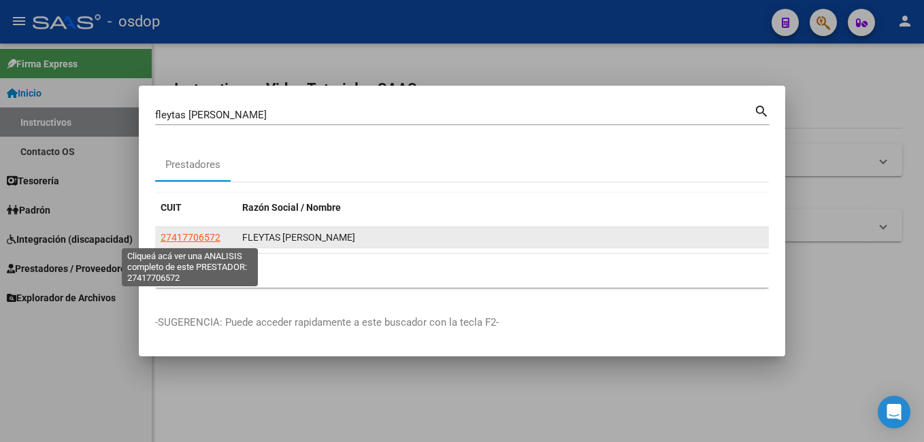
click at [186, 241] on span "27417706572" at bounding box center [191, 237] width 60 height 11
type textarea "27417706572"
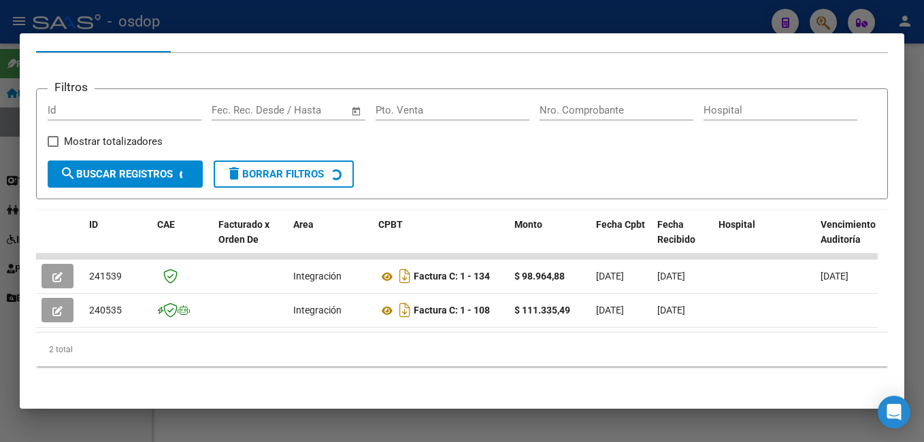
scroll to position [180, 0]
click at [663, 21] on div at bounding box center [462, 221] width 924 height 442
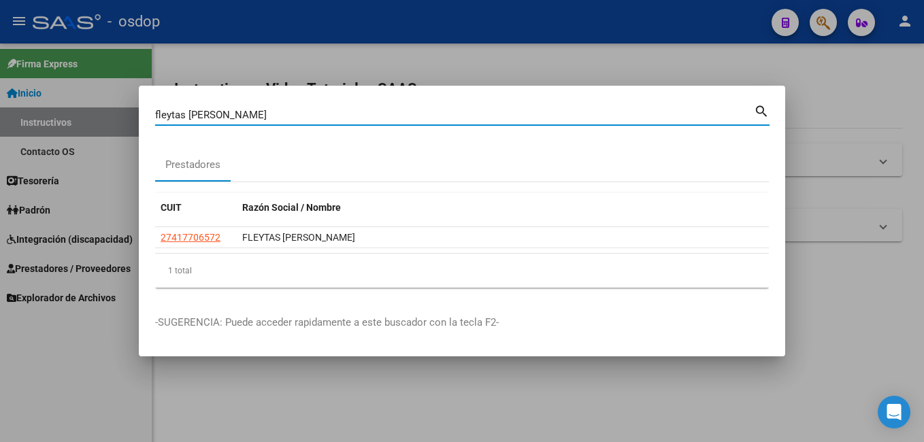
click at [514, 119] on input "fleytas [PERSON_NAME]" at bounding box center [454, 115] width 599 height 12
type input "f"
type input "olivares tivani"
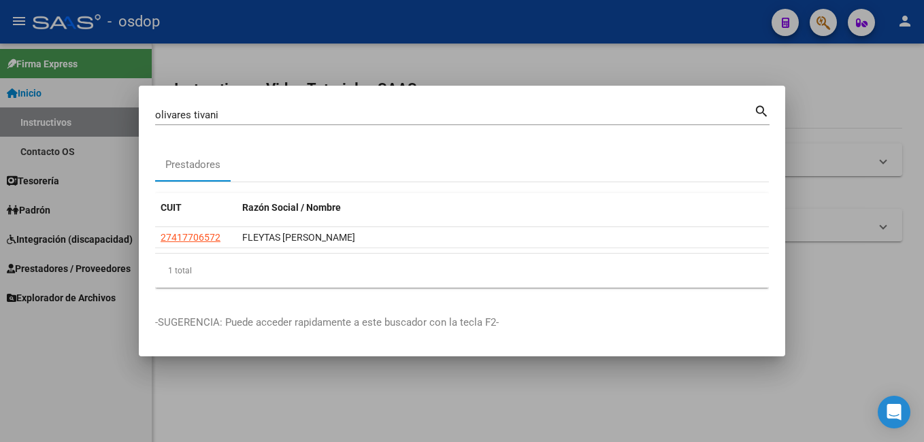
click at [757, 110] on mat-icon "search" at bounding box center [762, 110] width 16 height 16
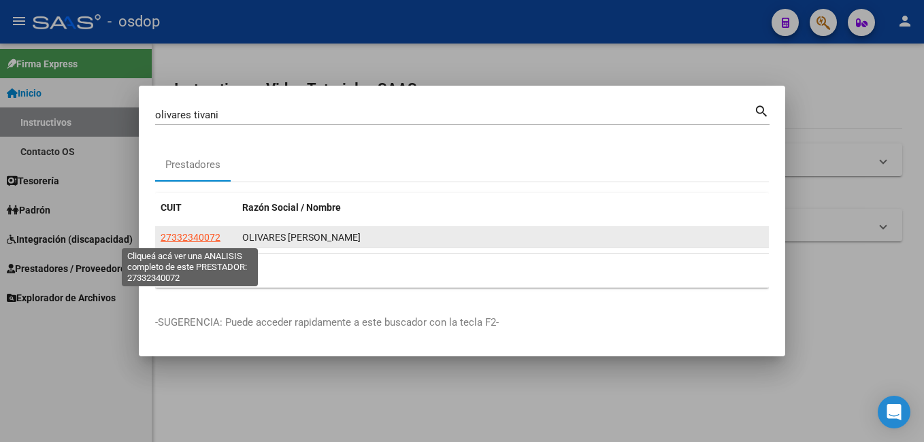
click at [201, 236] on span "27332340072" at bounding box center [191, 237] width 60 height 11
type textarea "27332340072"
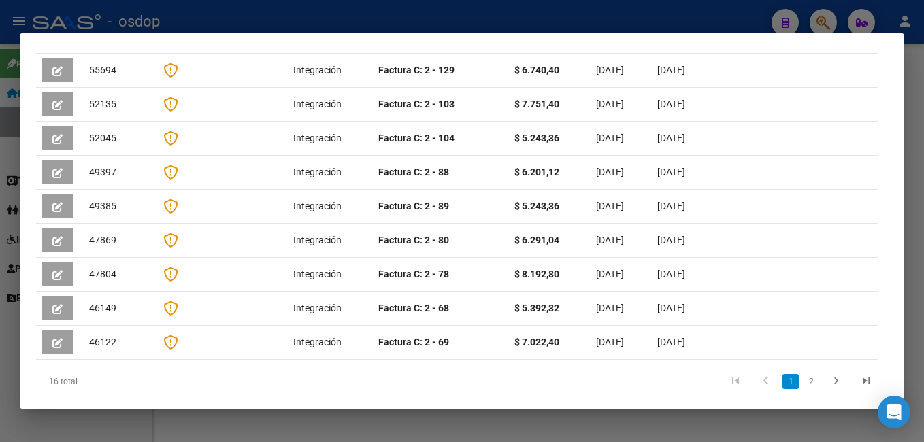
scroll to position [418, 0]
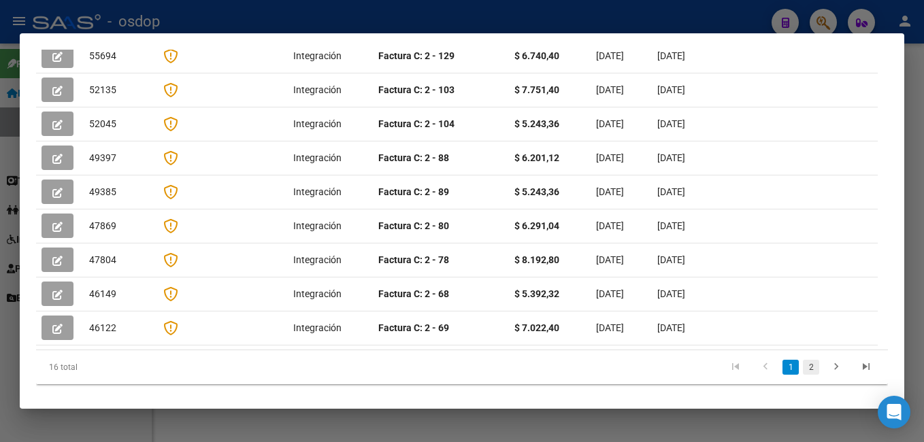
click at [803, 360] on link "2" at bounding box center [811, 367] width 16 height 15
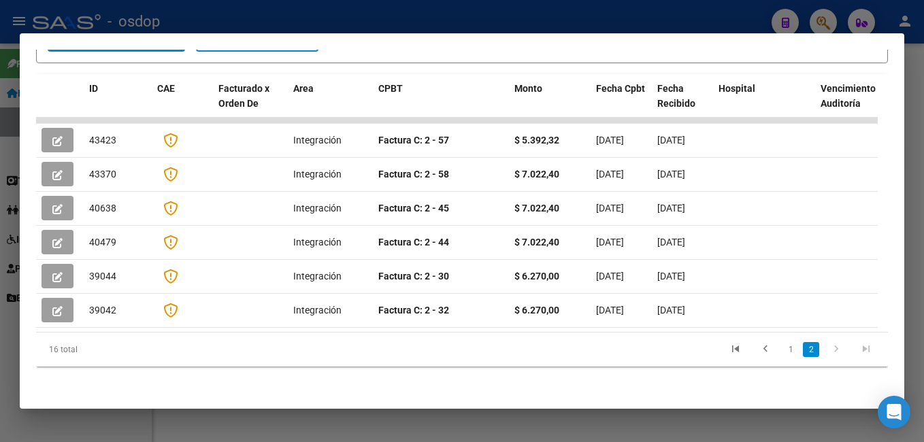
scroll to position [295, 0]
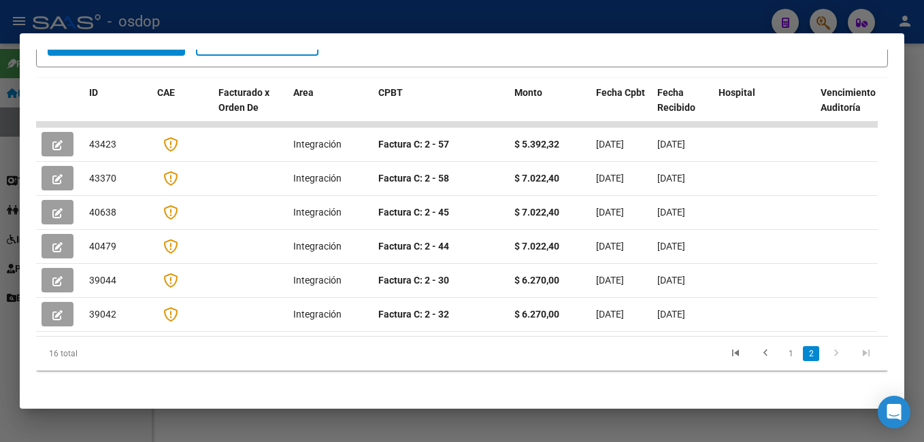
click at [136, 11] on div at bounding box center [462, 221] width 924 height 442
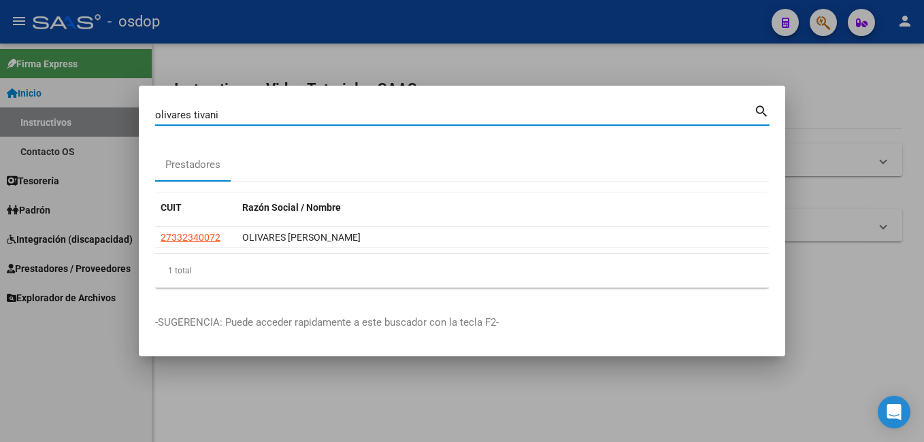
click at [234, 118] on input "olivares tivani" at bounding box center [454, 115] width 599 height 12
type input "olguin veronica"
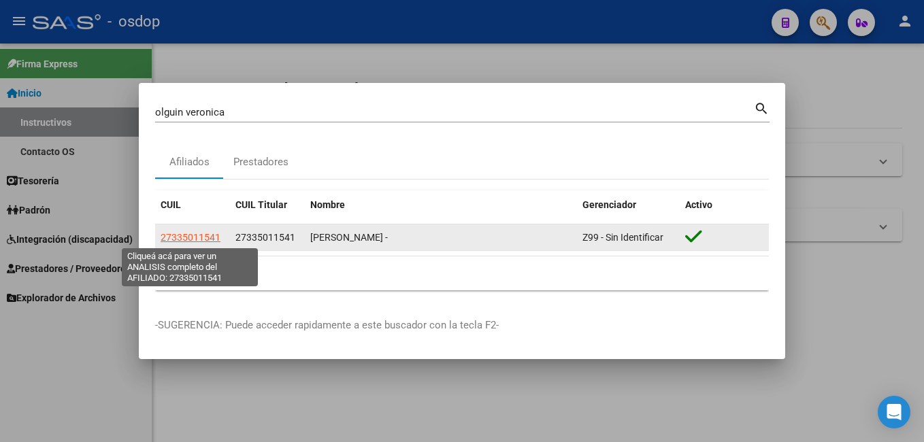
click at [197, 234] on span "27335011541" at bounding box center [191, 237] width 60 height 11
type textarea "27335011541"
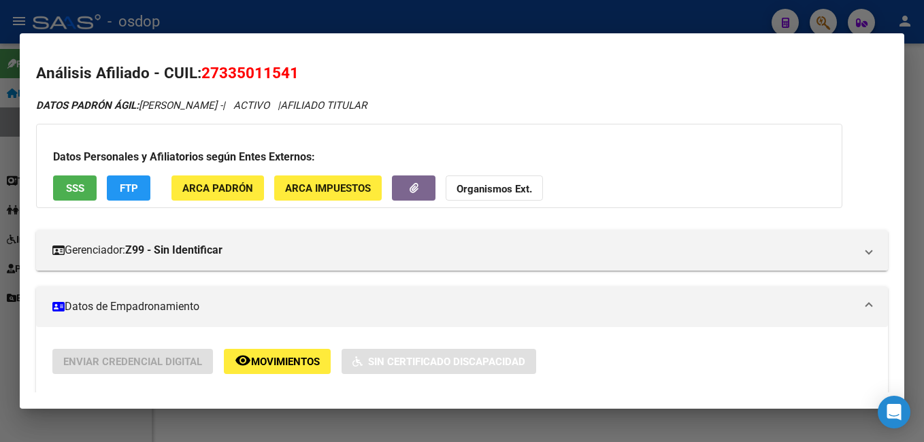
click at [359, 24] on div at bounding box center [462, 221] width 924 height 442
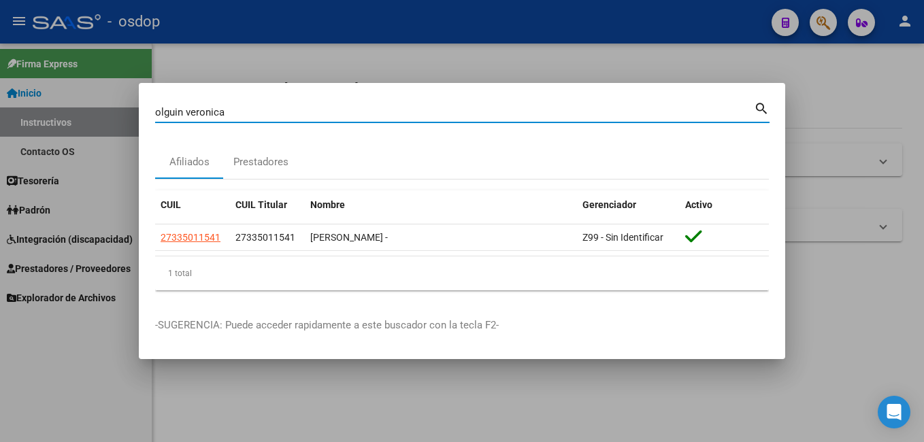
click at [302, 115] on input "olguin veronica" at bounding box center [454, 112] width 599 height 12
type input "[PERSON_NAME]"
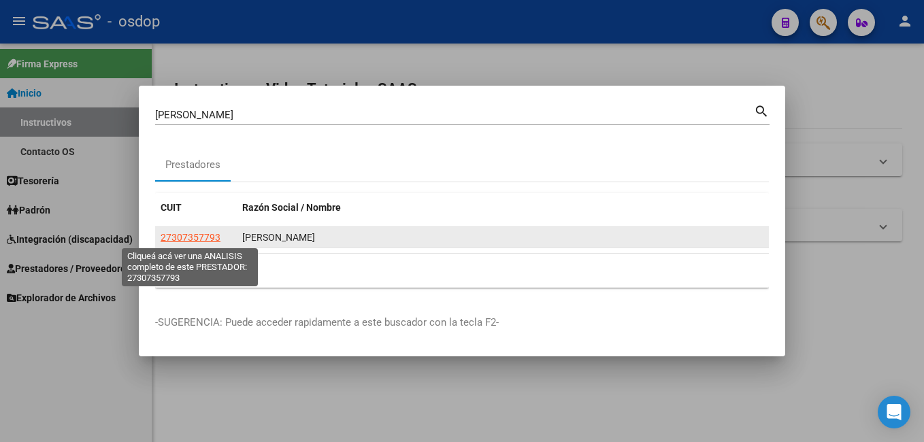
click at [189, 237] on span "27307357793" at bounding box center [191, 237] width 60 height 11
type textarea "27307357793"
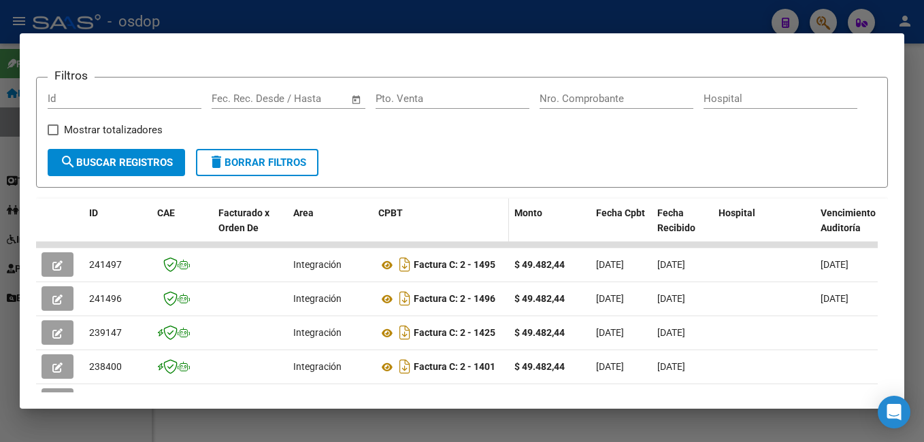
scroll to position [230, 0]
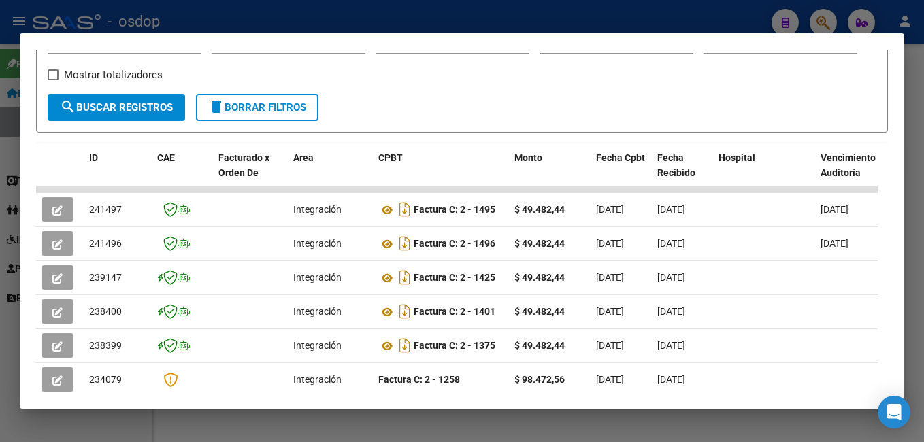
click at [312, 16] on div at bounding box center [462, 221] width 924 height 442
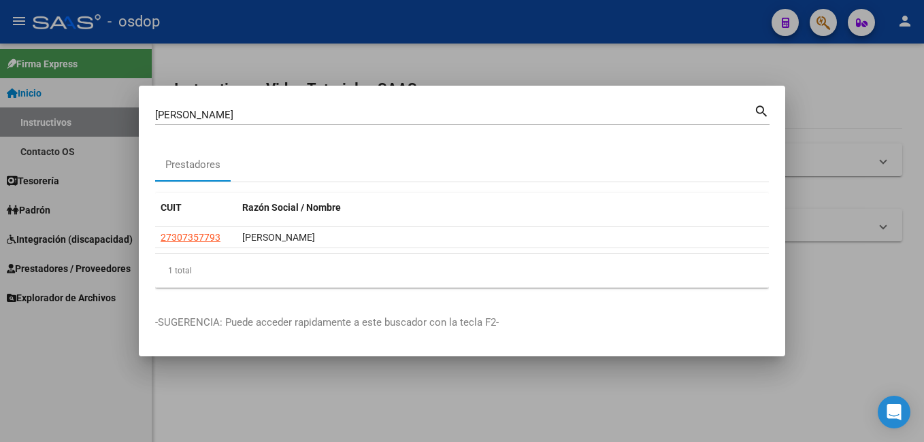
click at [319, 109] on input "[PERSON_NAME]" at bounding box center [454, 115] width 599 height 12
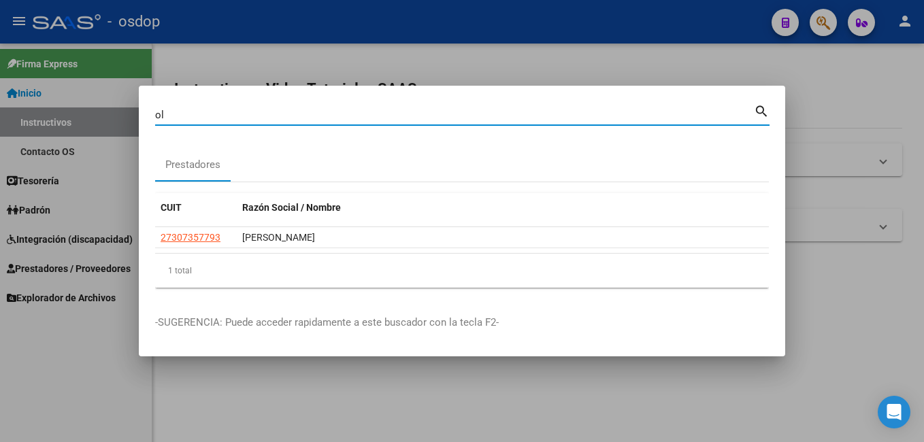
type input "o"
type input "[PERSON_NAME]"
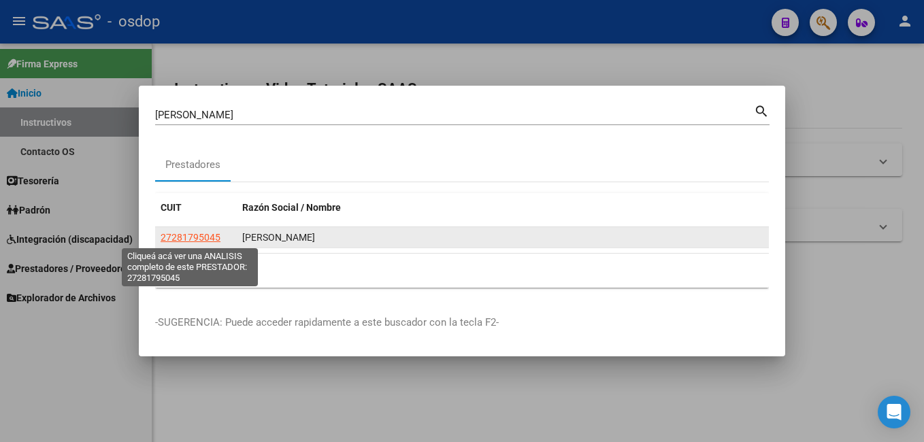
click at [191, 238] on span "27281795045" at bounding box center [191, 237] width 60 height 11
type textarea "27281795045"
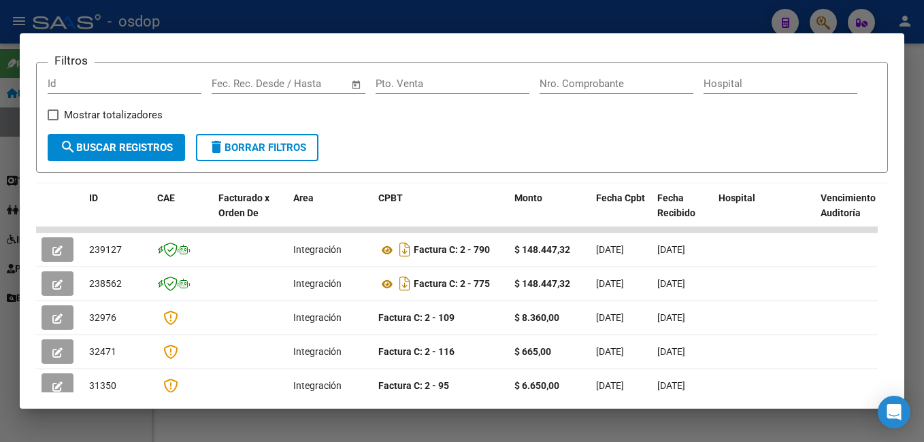
scroll to position [220, 0]
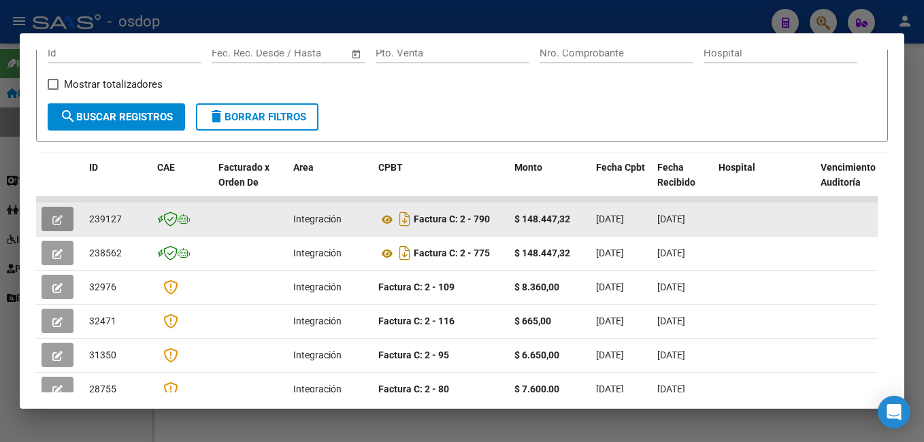
click at [52, 225] on icon "button" at bounding box center [57, 220] width 10 height 10
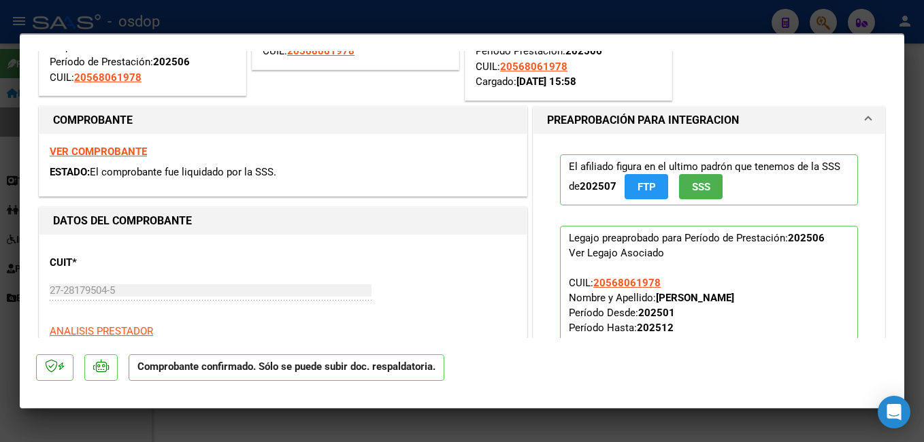
scroll to position [136, 0]
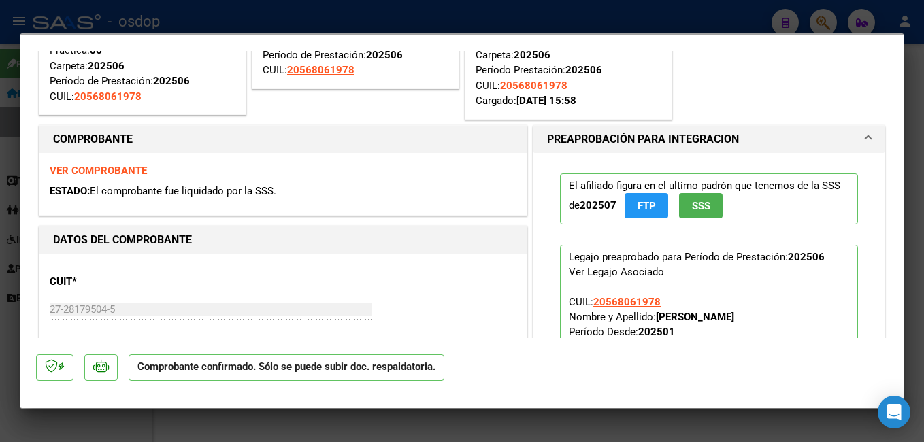
click at [560, 26] on div at bounding box center [462, 221] width 924 height 442
type input "$ 0,00"
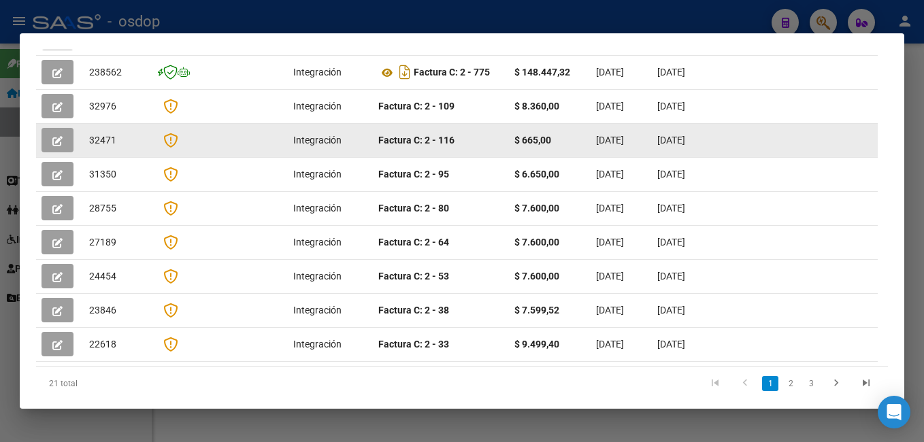
scroll to position [425, 0]
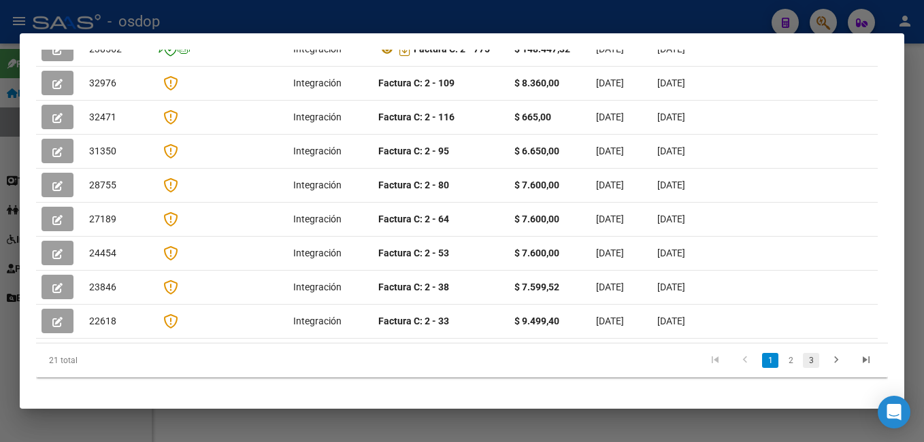
click at [805, 353] on link "3" at bounding box center [811, 360] width 16 height 15
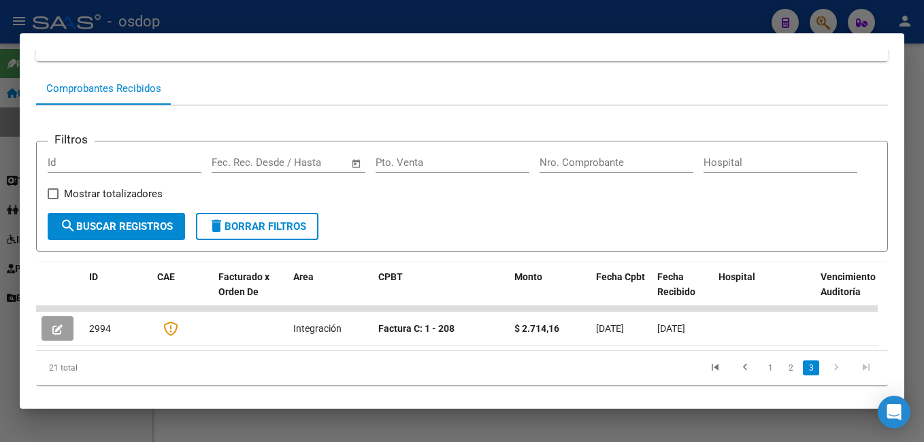
scroll to position [142, 0]
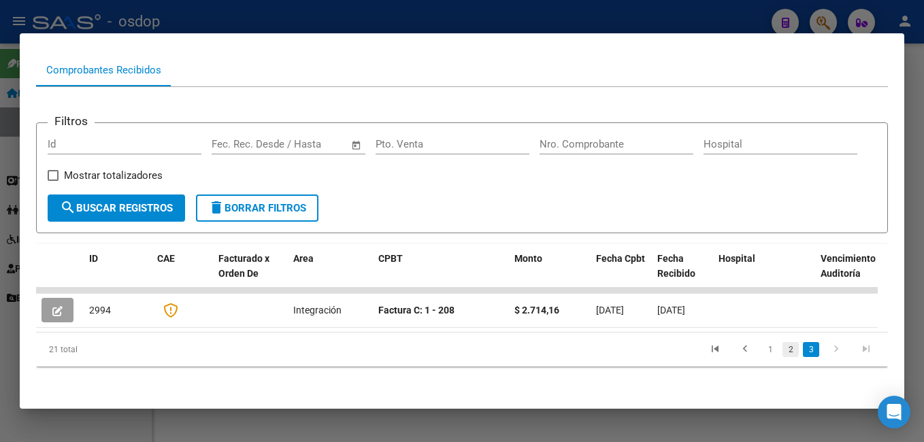
click at [782, 348] on link "2" at bounding box center [790, 349] width 16 height 15
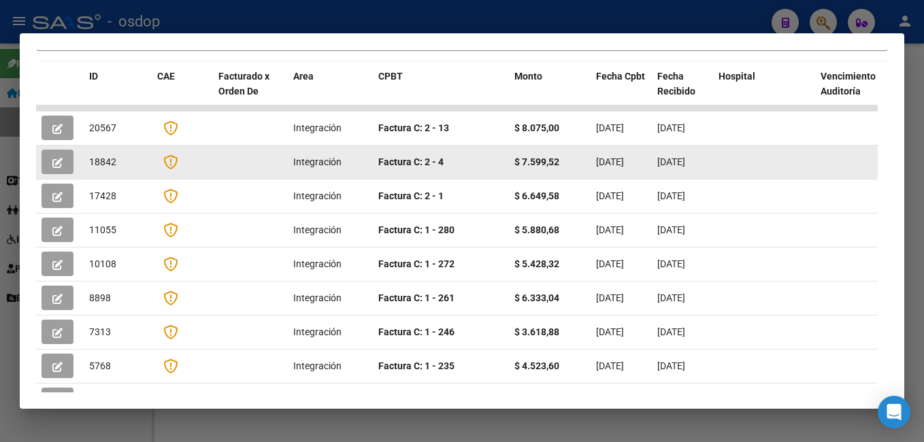
scroll to position [418, 0]
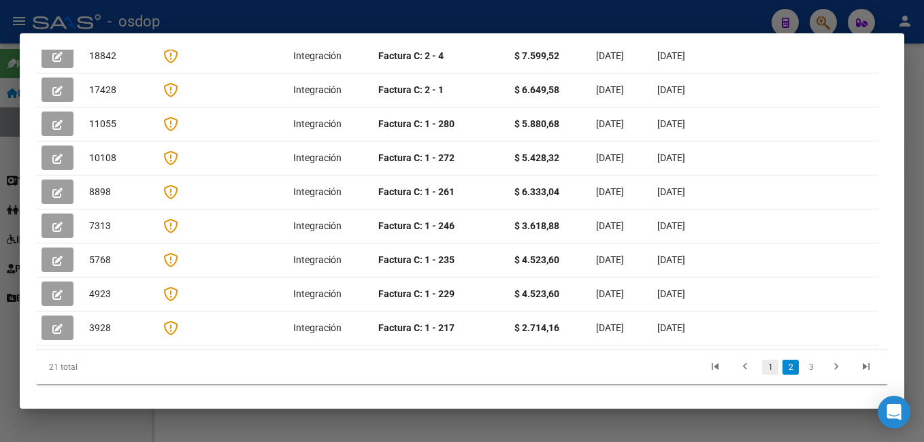
click at [762, 360] on link "1" at bounding box center [770, 367] width 16 height 15
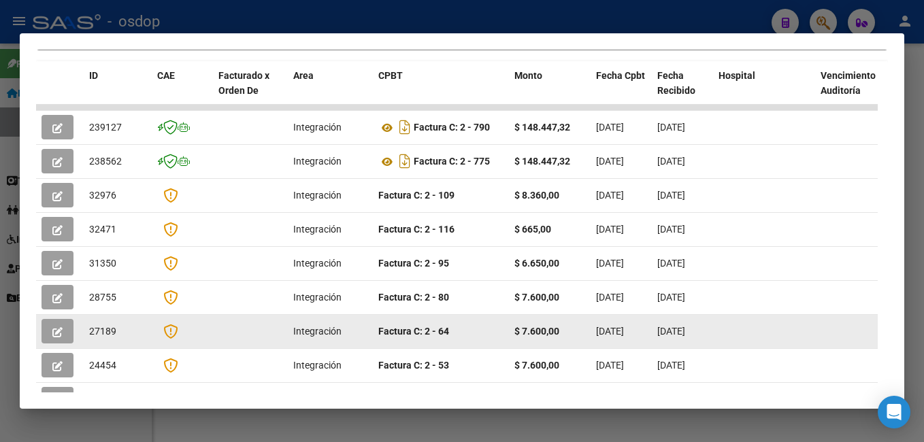
scroll to position [287, 0]
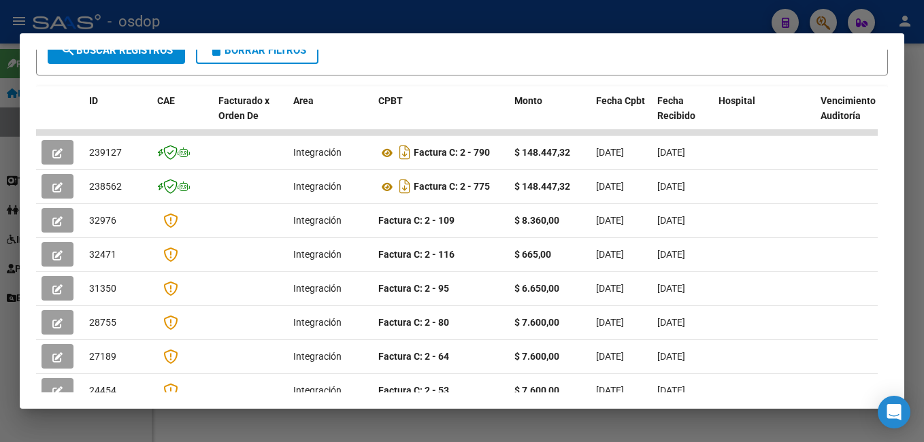
click at [427, 22] on div at bounding box center [462, 221] width 924 height 442
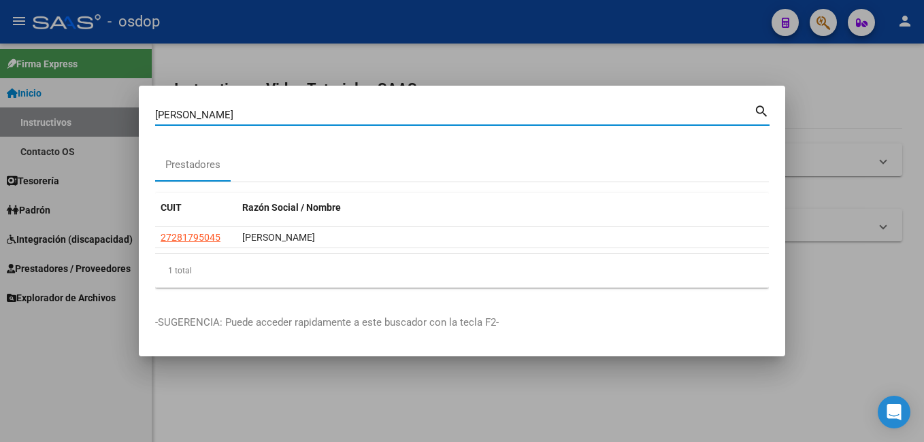
click at [286, 111] on input "[PERSON_NAME]" at bounding box center [454, 115] width 599 height 12
type input "g"
type input "veneziale"
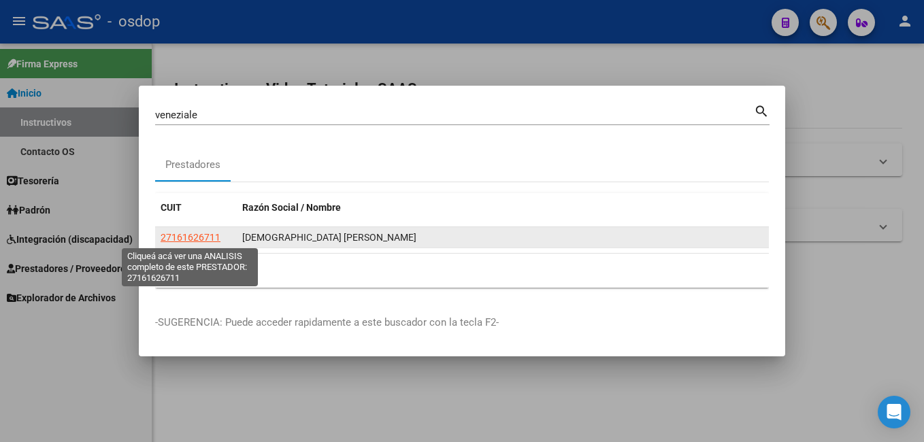
click at [178, 237] on span "27161626711" at bounding box center [191, 237] width 60 height 11
type textarea "27161626711"
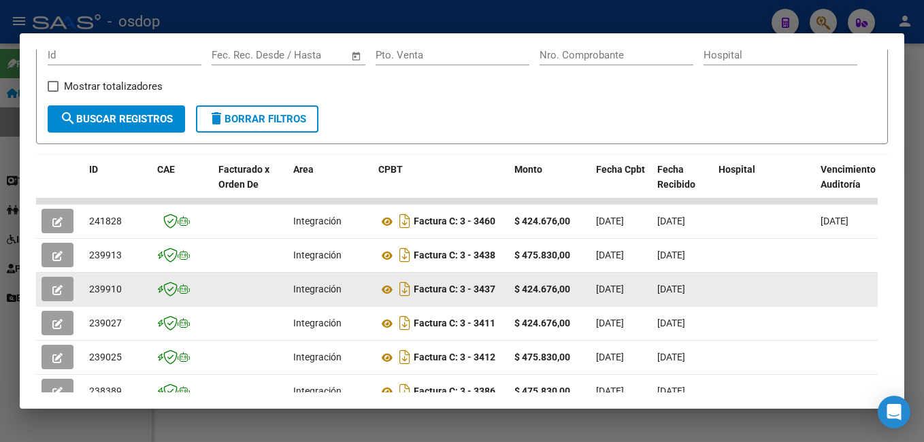
scroll to position [230, 0]
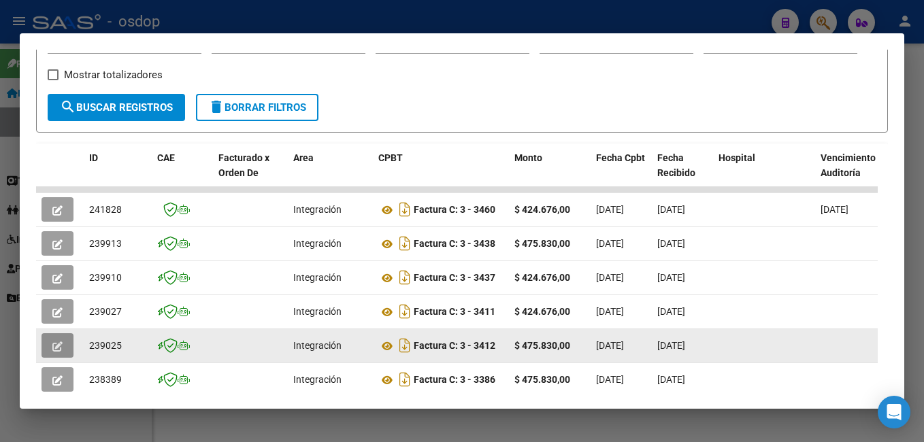
click at [63, 348] on button "button" at bounding box center [58, 345] width 32 height 24
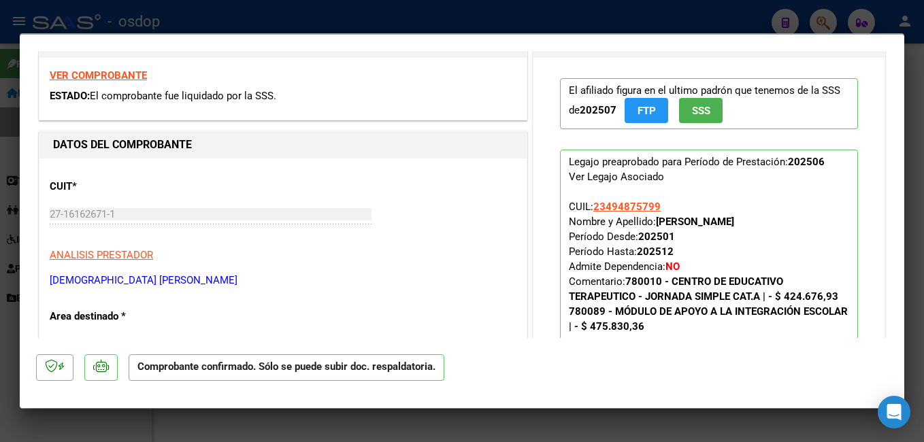
scroll to position [272, 0]
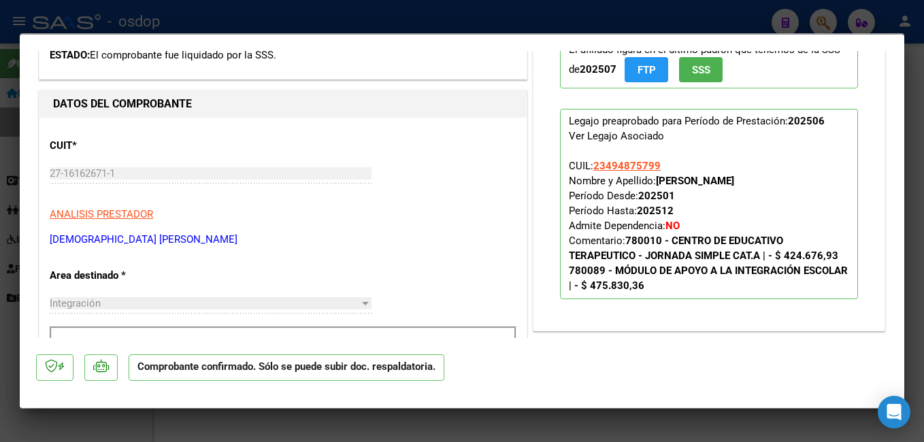
click at [414, 15] on div at bounding box center [462, 221] width 924 height 442
type input "$ 0,00"
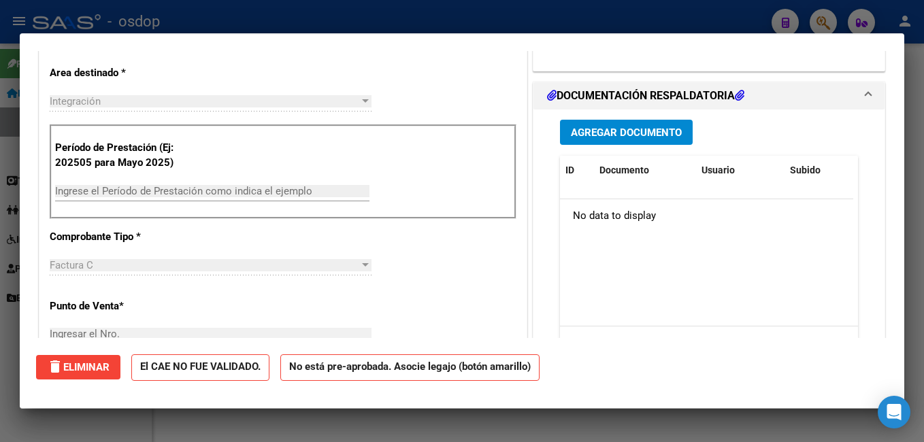
scroll to position [0, 0]
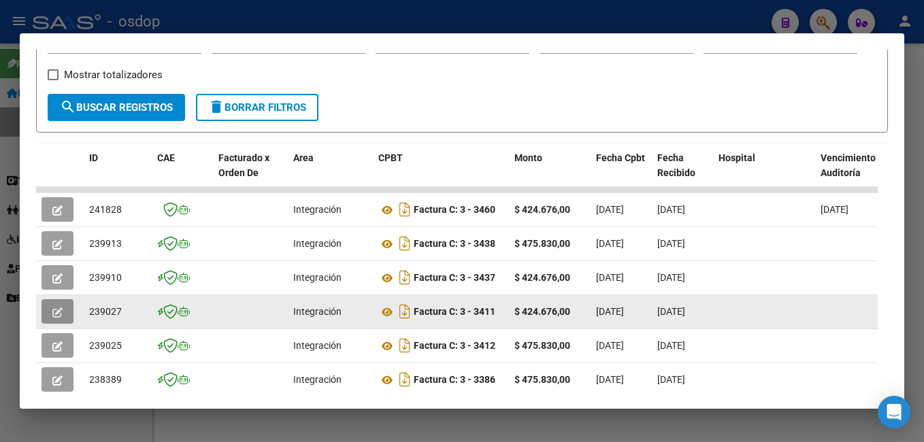
click at [63, 310] on button "button" at bounding box center [58, 311] width 32 height 24
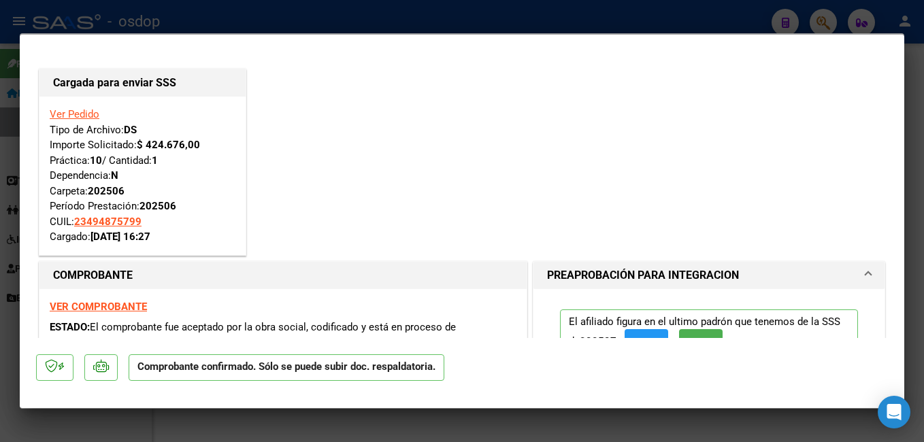
click at [429, 17] on div at bounding box center [462, 221] width 924 height 442
type input "$ 0,00"
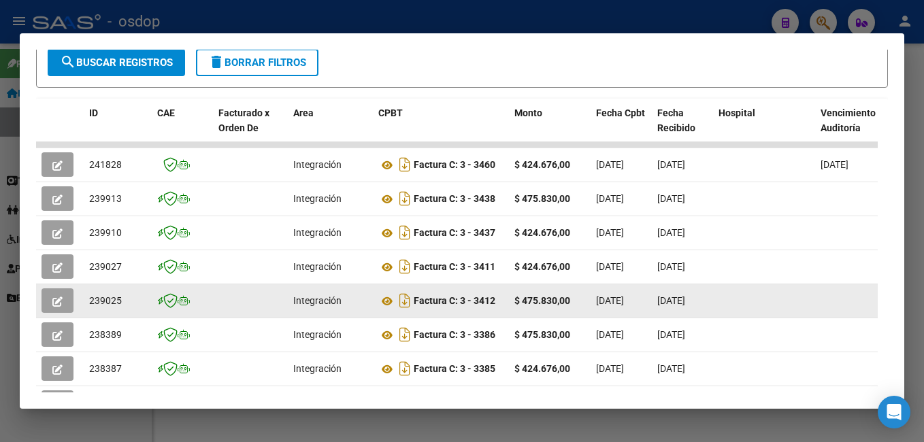
scroll to position [298, 0]
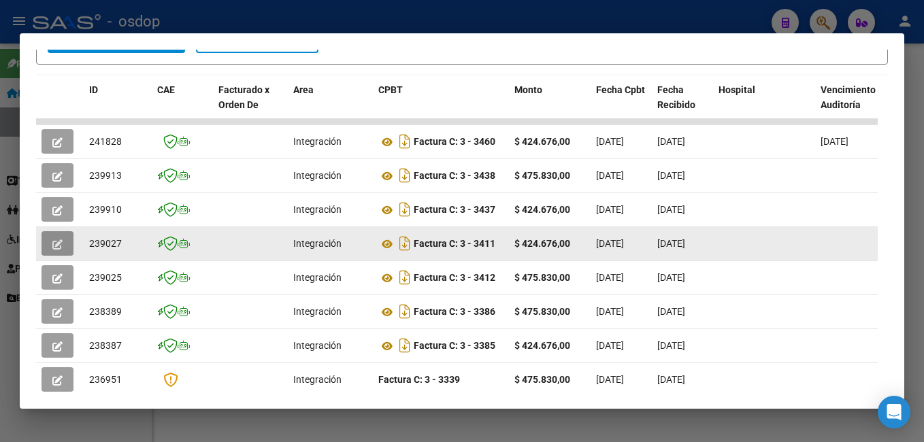
click at [48, 248] on button "button" at bounding box center [58, 243] width 32 height 24
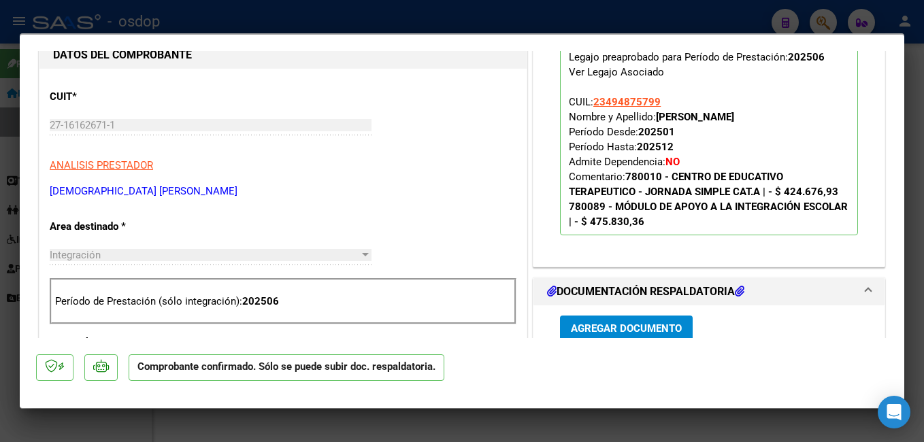
scroll to position [272, 0]
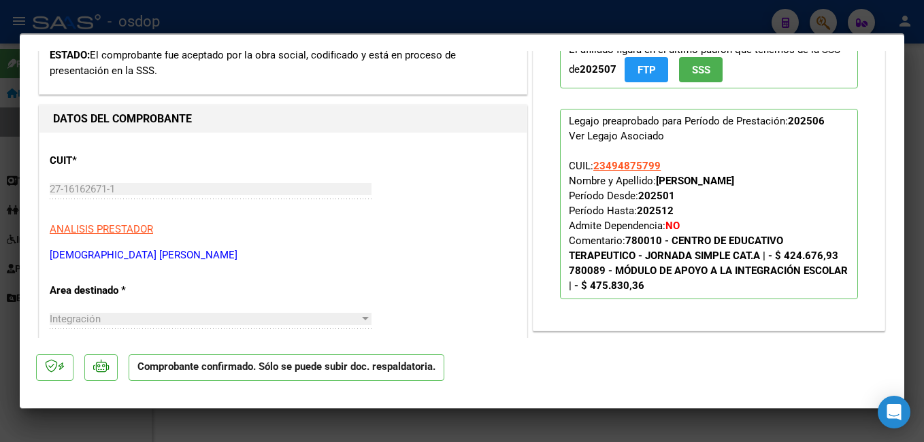
click at [631, 21] on div at bounding box center [462, 221] width 924 height 442
type input "$ 0,00"
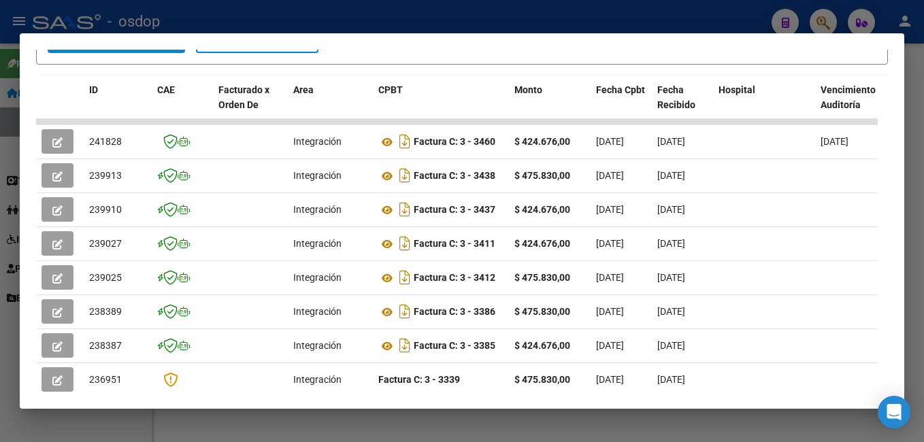
click at [504, 25] on div at bounding box center [462, 221] width 924 height 442
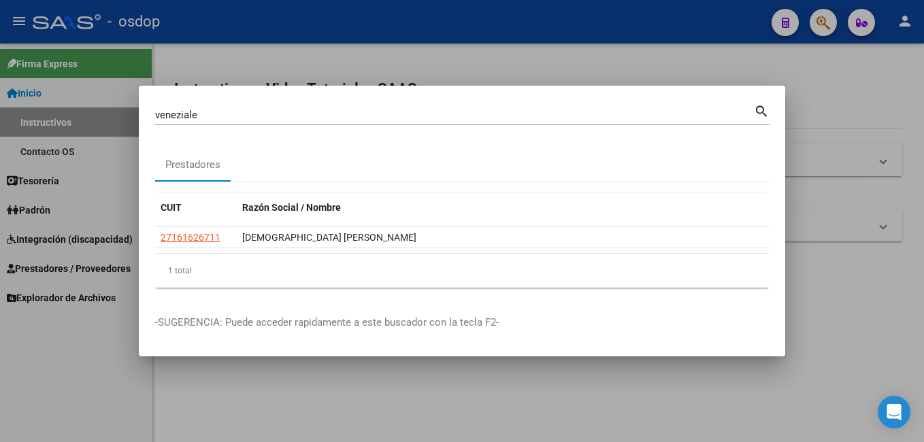
click at [294, 114] on input "veneziale" at bounding box center [454, 115] width 599 height 12
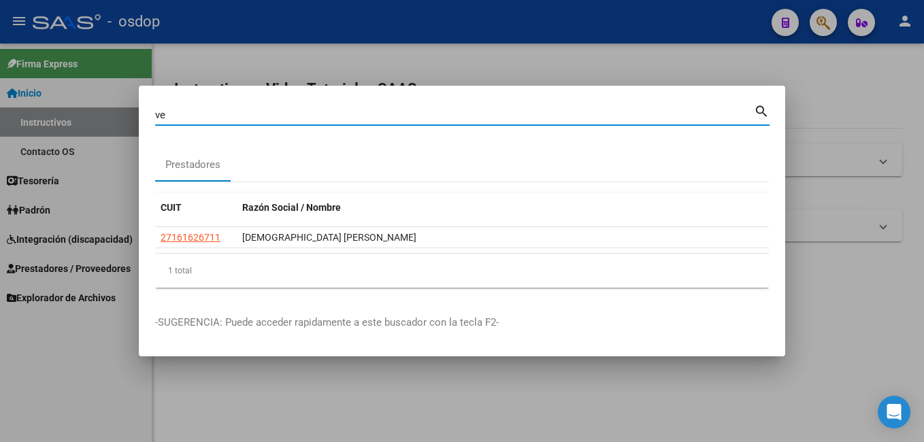
type input "v"
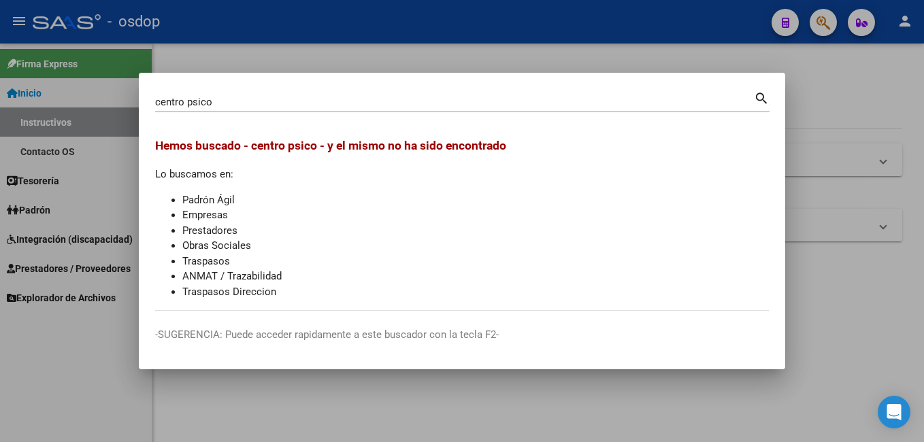
click at [291, 88] on mat-dialog-container "centro psico Buscar (apellido, dni, cuil, nro traspaso, cuit, obra social) sear…" at bounding box center [462, 221] width 646 height 297
click at [286, 108] on input "centro psico" at bounding box center [454, 102] width 599 height 12
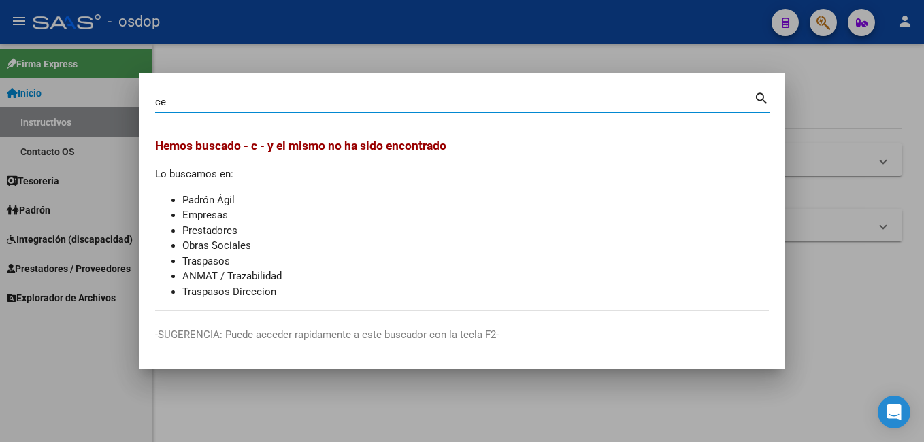
type input "c"
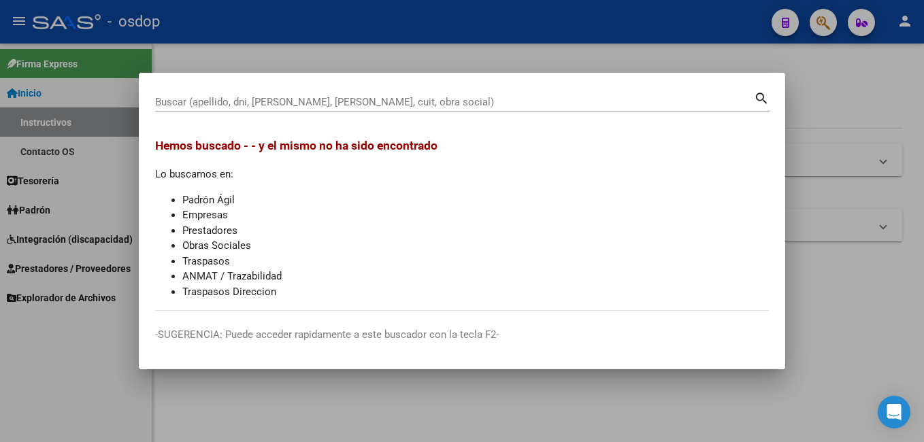
click at [367, 47] on div at bounding box center [462, 221] width 924 height 442
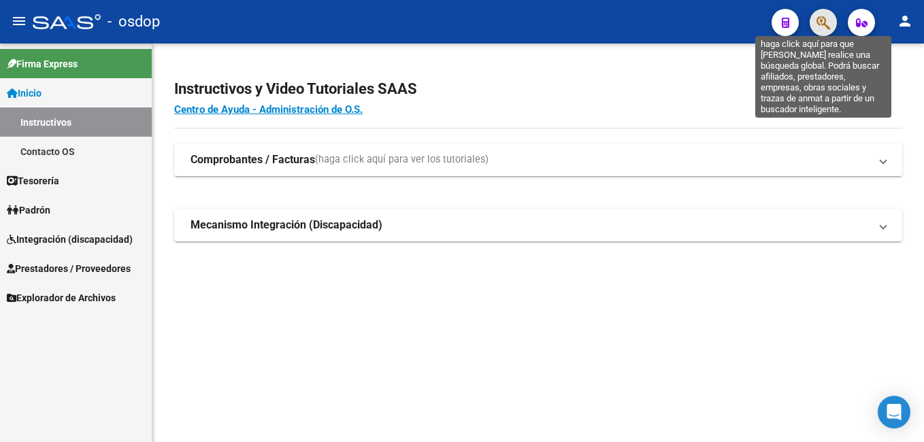
click at [829, 19] on icon "button" at bounding box center [824, 23] width 14 height 16
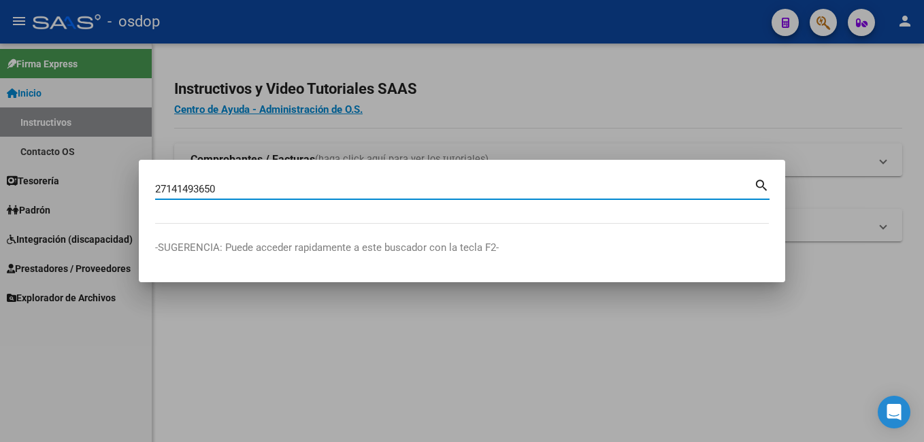
type input "27141493650"
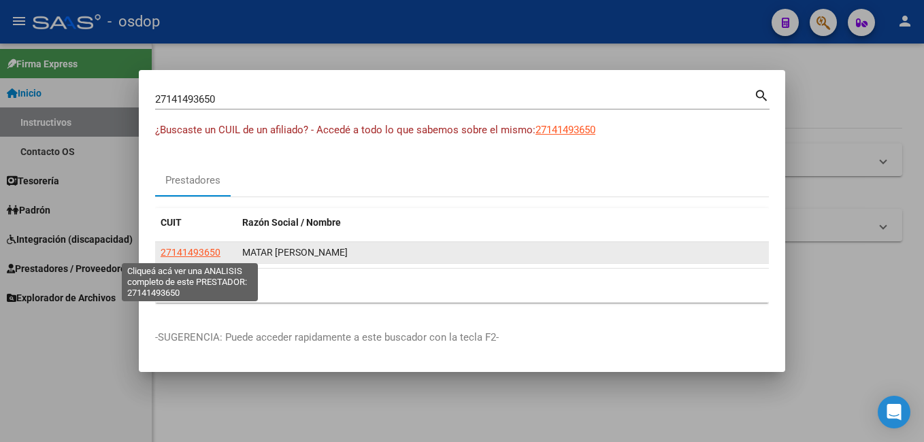
click at [176, 253] on span "27141493650" at bounding box center [191, 252] width 60 height 11
type textarea "27141493650"
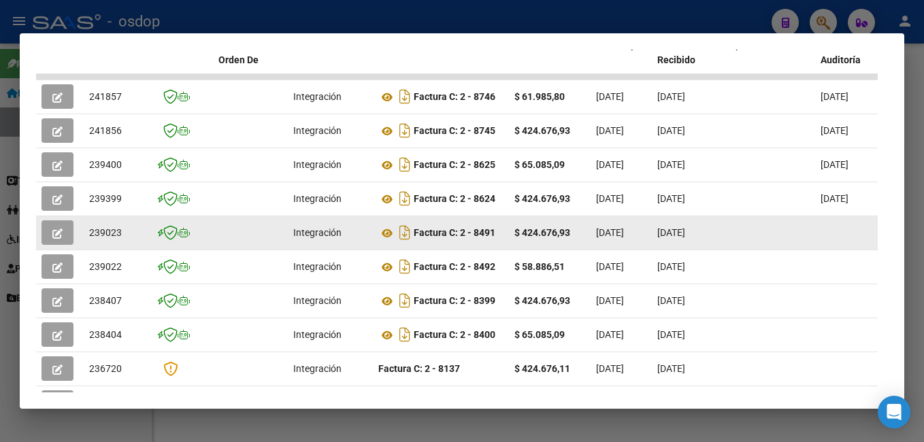
scroll to position [366, 0]
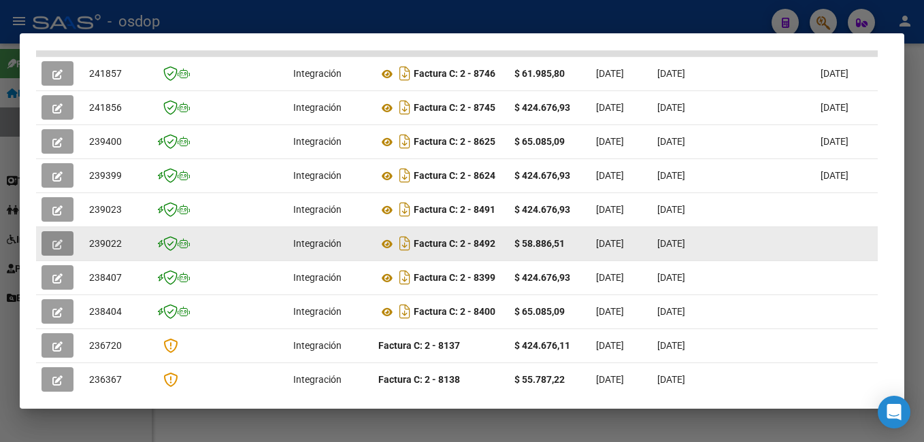
click at [60, 250] on icon "button" at bounding box center [57, 245] width 10 height 10
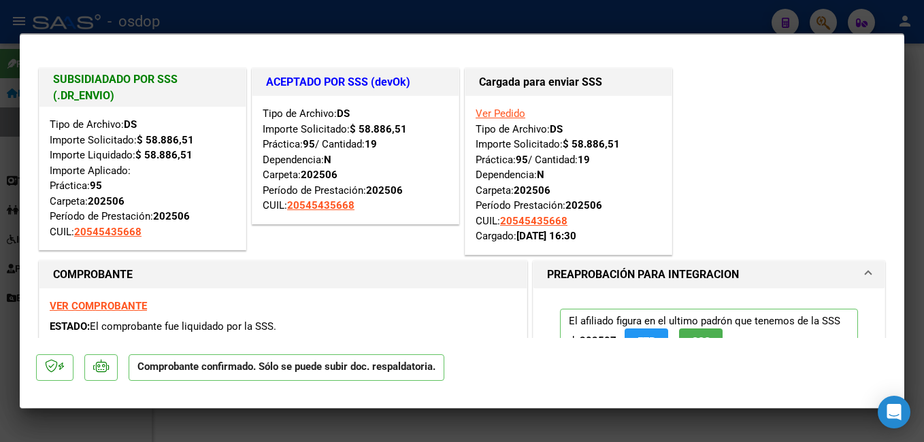
scroll to position [0, 0]
click at [659, 22] on div at bounding box center [462, 221] width 924 height 442
type input "$ 0,00"
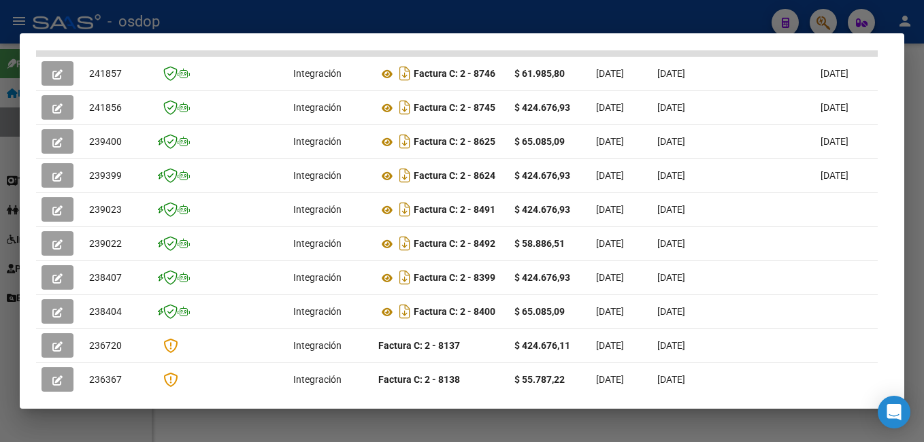
click at [656, 18] on div at bounding box center [462, 221] width 924 height 442
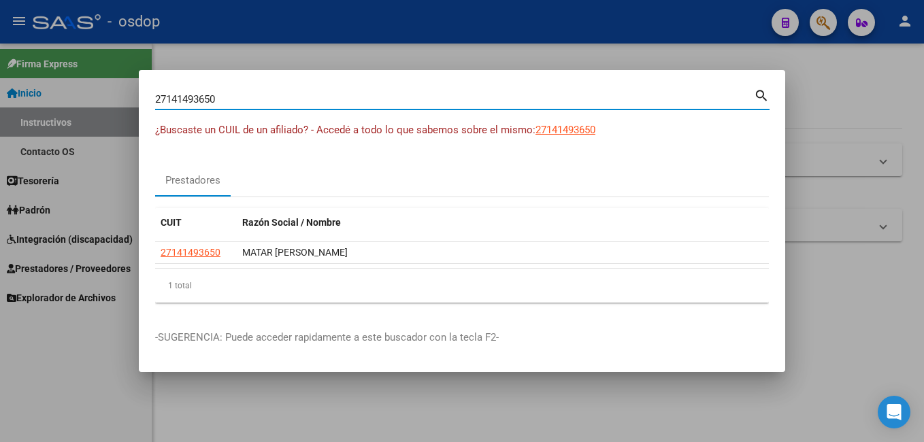
click at [303, 105] on input "27141493650" at bounding box center [454, 99] width 599 height 12
type input "2"
type input "[PERSON_NAME]"
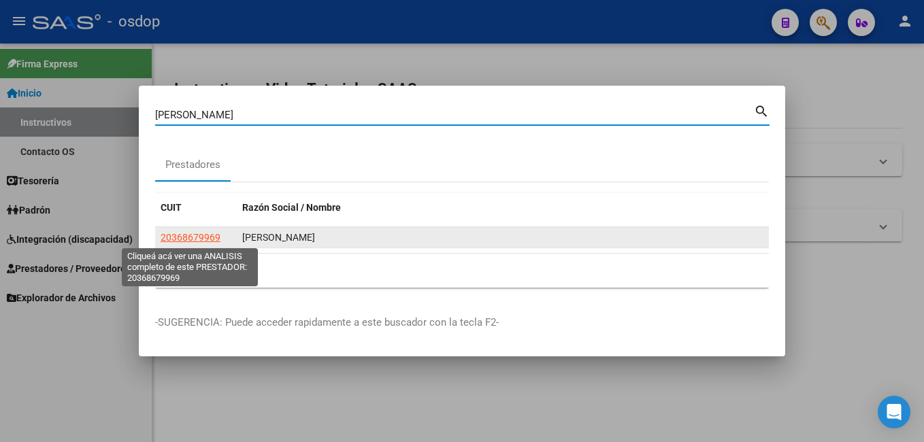
click at [203, 240] on span "20368679969" at bounding box center [191, 237] width 60 height 11
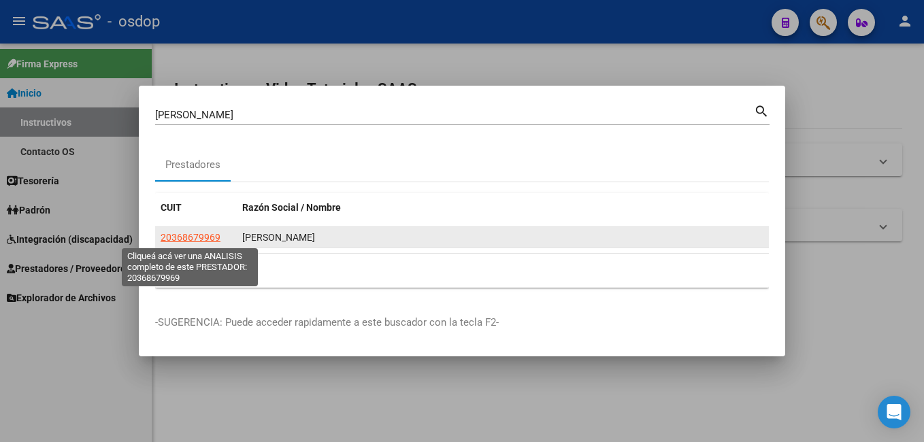
type textarea "20368679969"
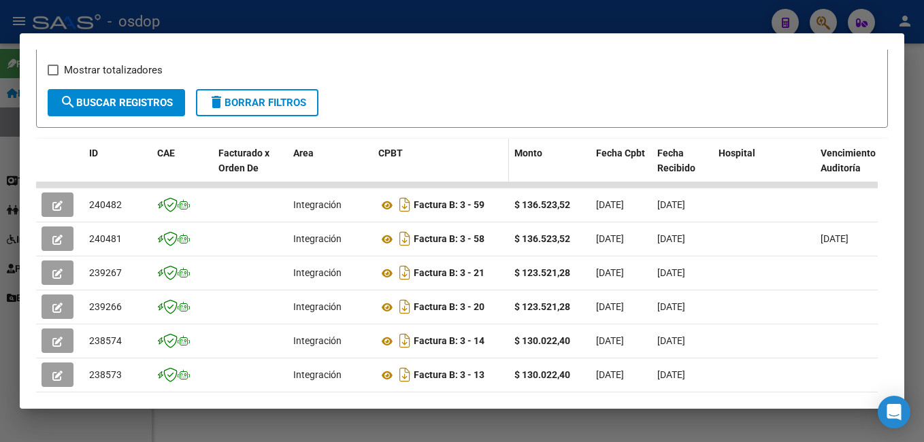
scroll to position [234, 0]
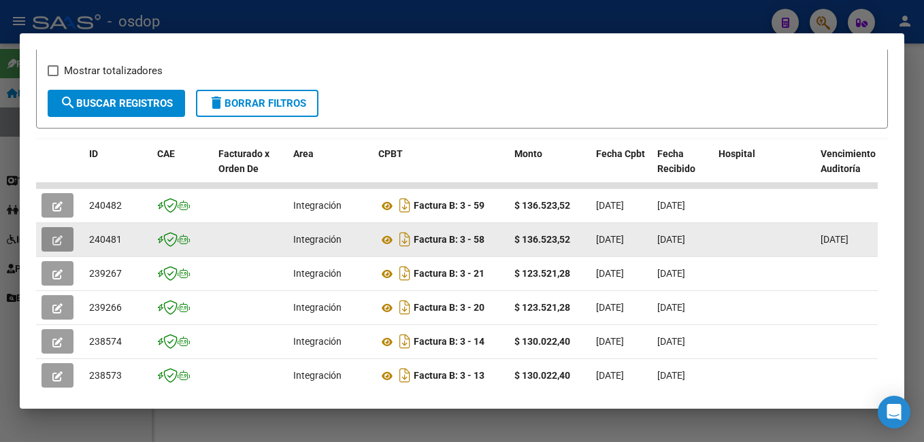
click at [55, 245] on icon "button" at bounding box center [57, 240] width 10 height 10
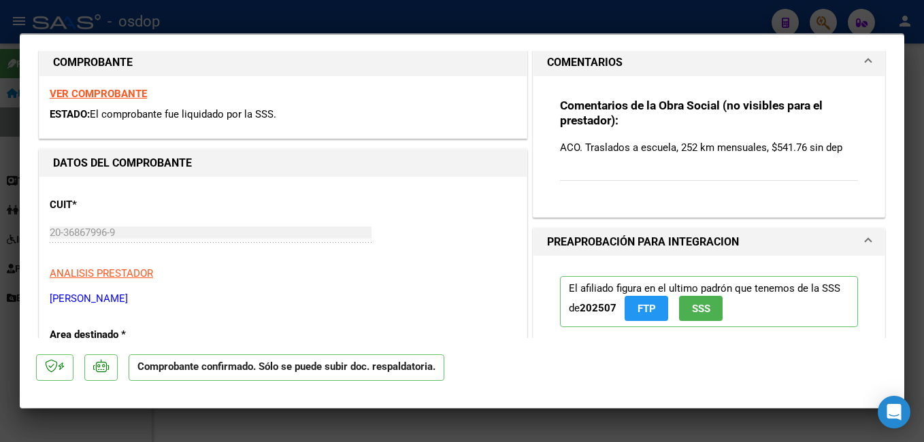
scroll to position [204, 0]
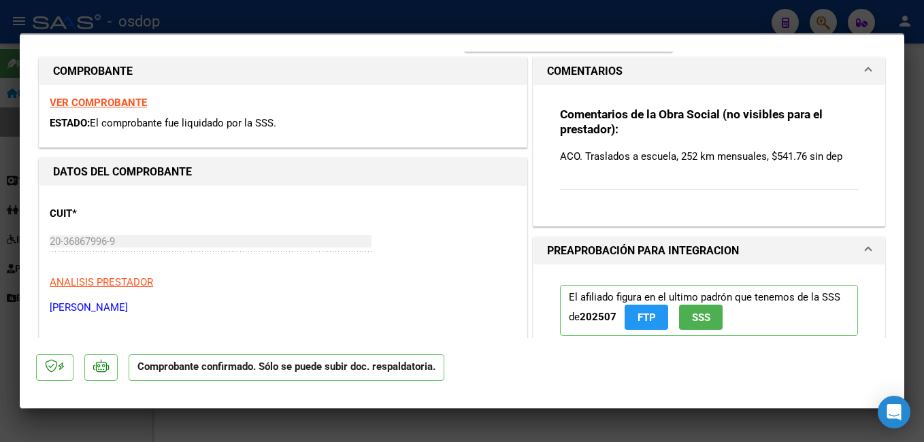
click at [675, 18] on div at bounding box center [462, 221] width 924 height 442
type input "$ 0,00"
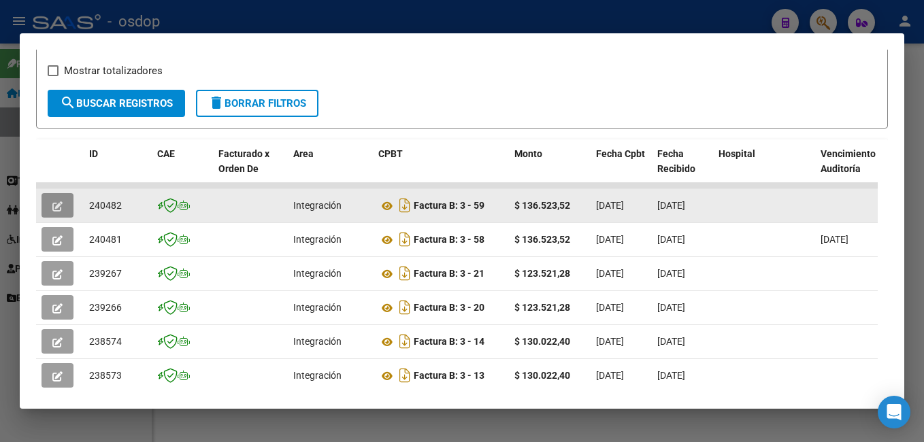
click at [57, 210] on icon "button" at bounding box center [57, 206] width 10 height 10
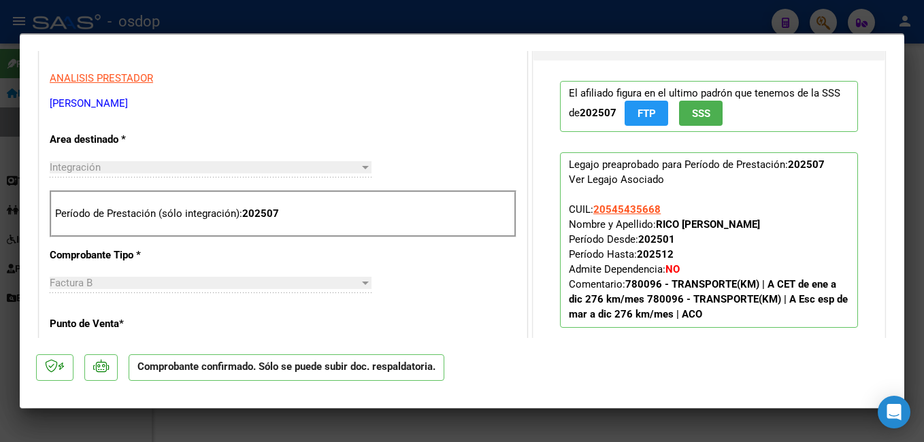
scroll to position [272, 0]
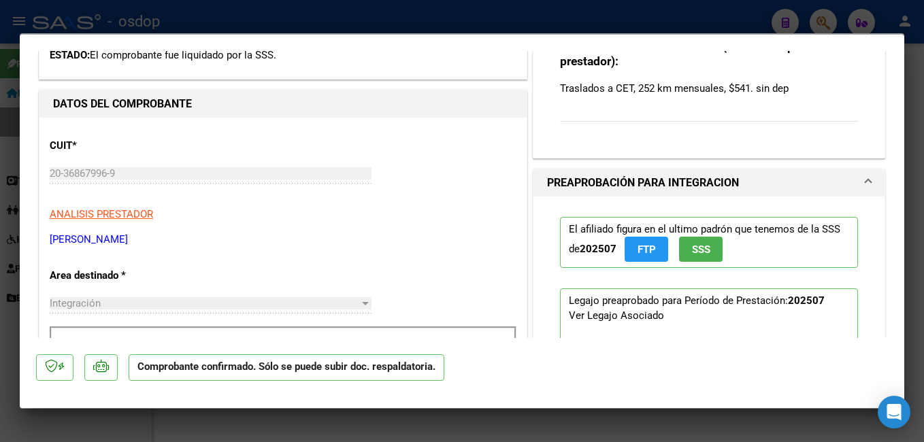
click at [791, 28] on div at bounding box center [462, 221] width 924 height 442
type input "$ 0,00"
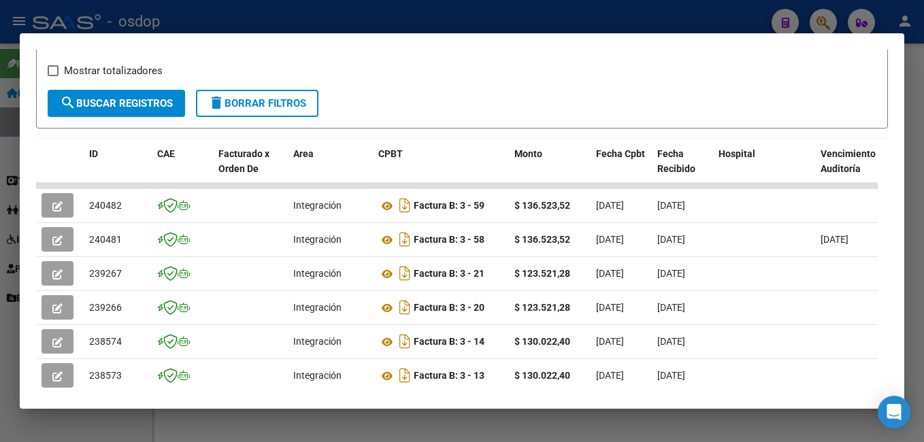
click at [789, 18] on div at bounding box center [462, 221] width 924 height 442
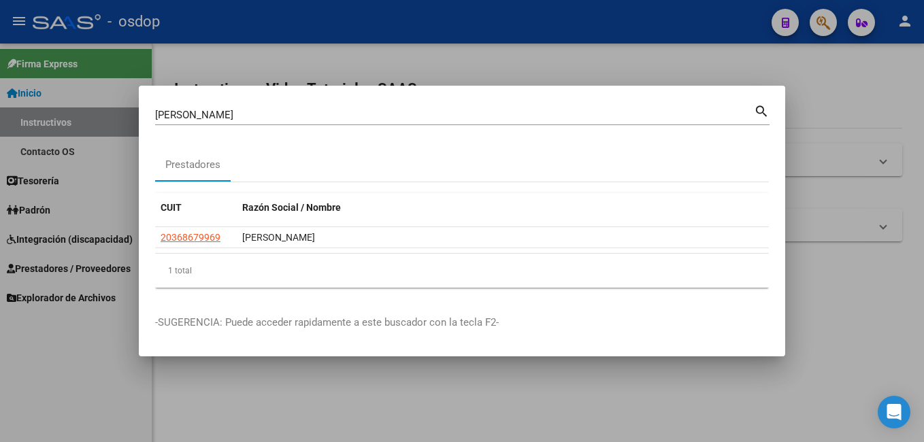
click at [621, 56] on div at bounding box center [462, 221] width 924 height 442
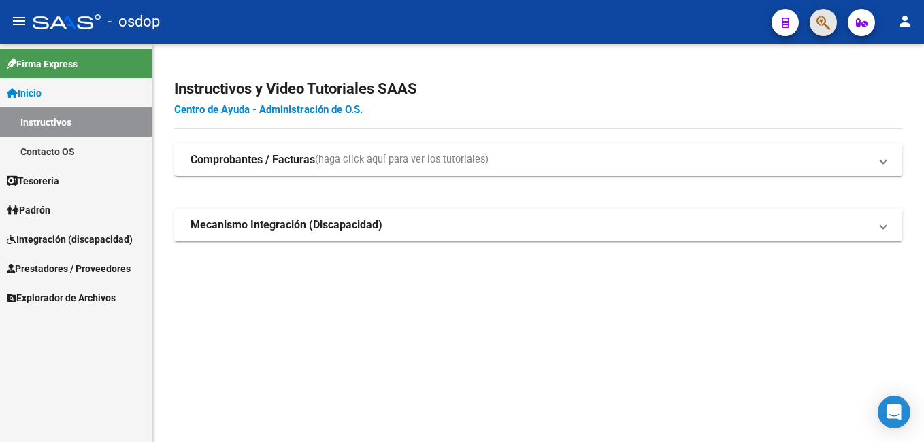
click at [814, 21] on button "button" at bounding box center [823, 22] width 27 height 27
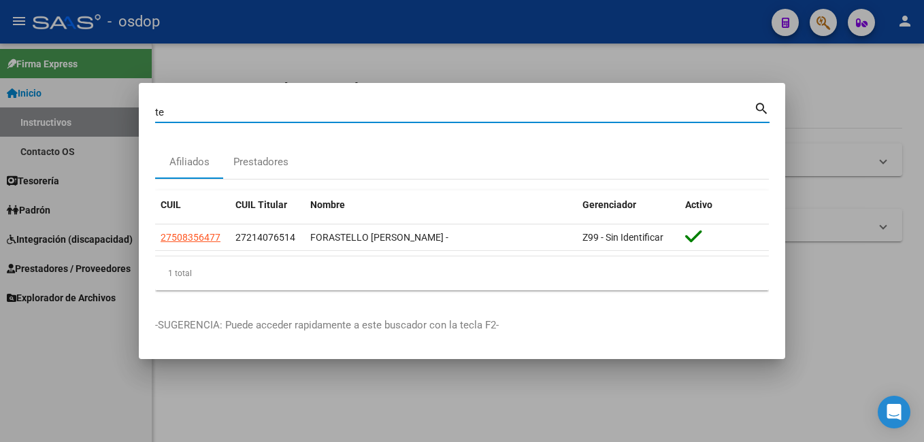
type input "t"
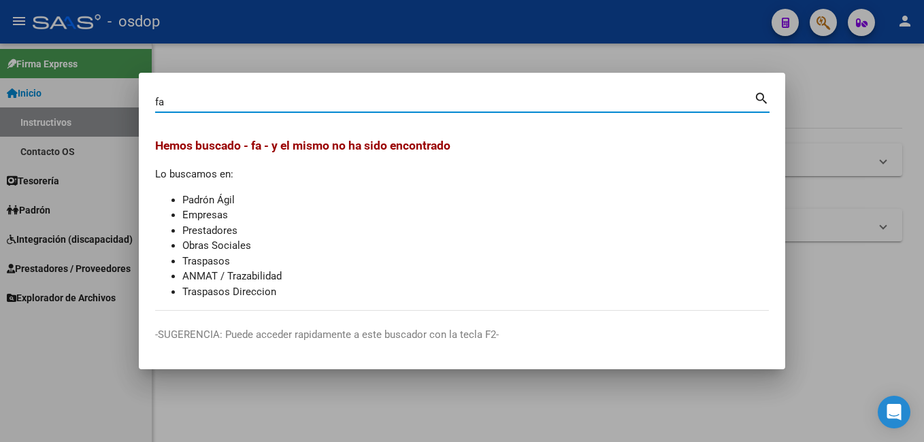
type input "f"
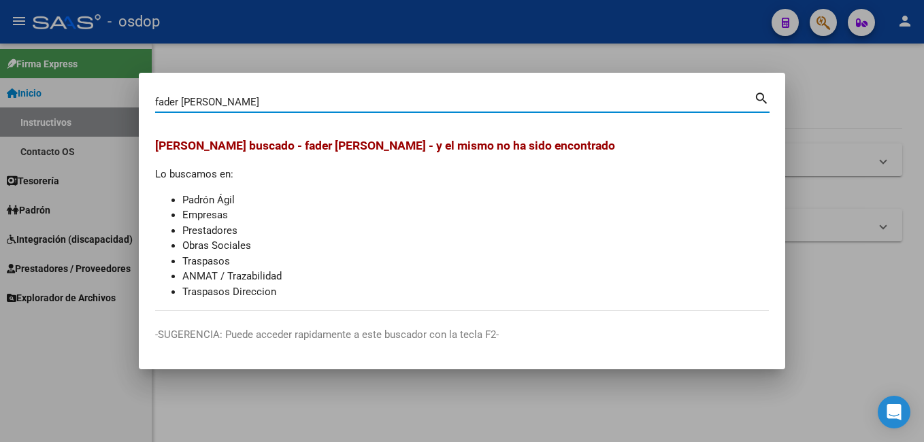
type input "fader [PERSON_NAME]"
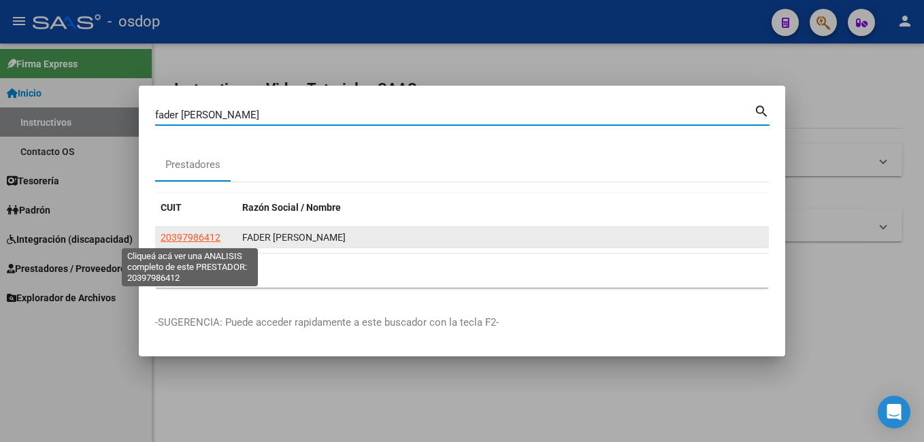
click at [189, 242] on span "20397986412" at bounding box center [191, 237] width 60 height 11
type textarea "20397986412"
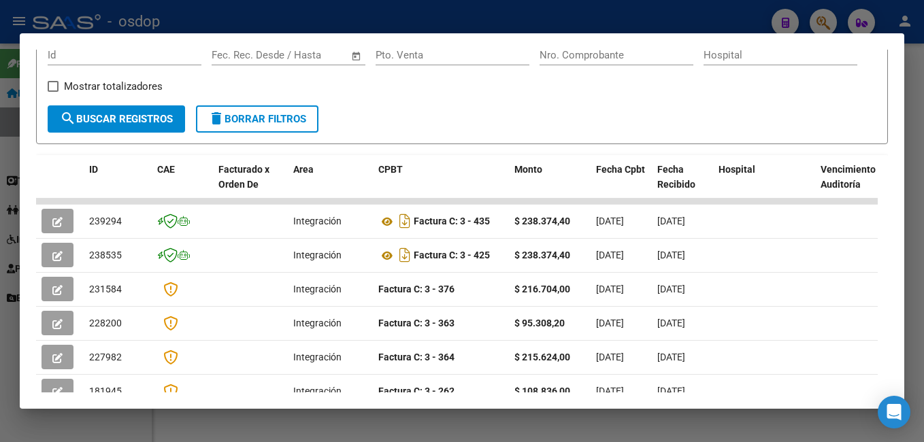
scroll to position [230, 0]
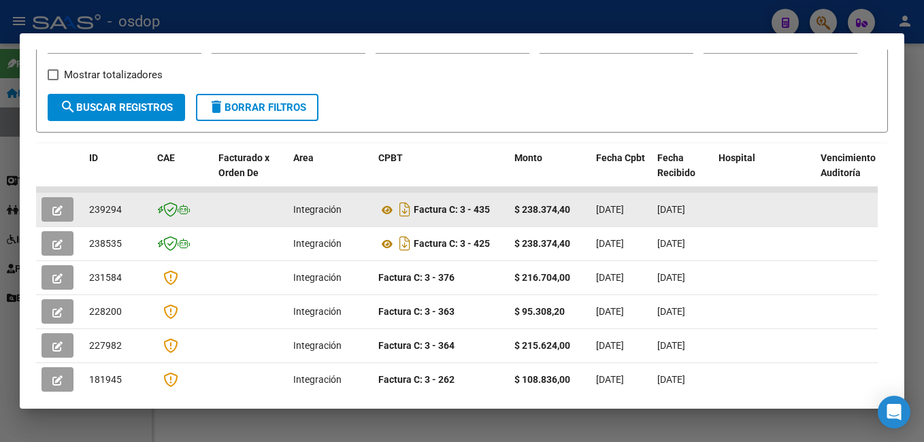
click at [57, 215] on icon "button" at bounding box center [57, 210] width 10 height 10
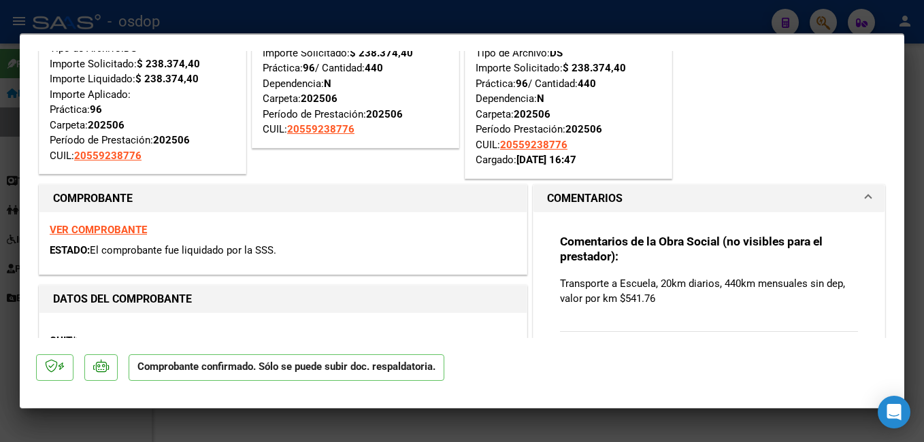
scroll to position [68, 0]
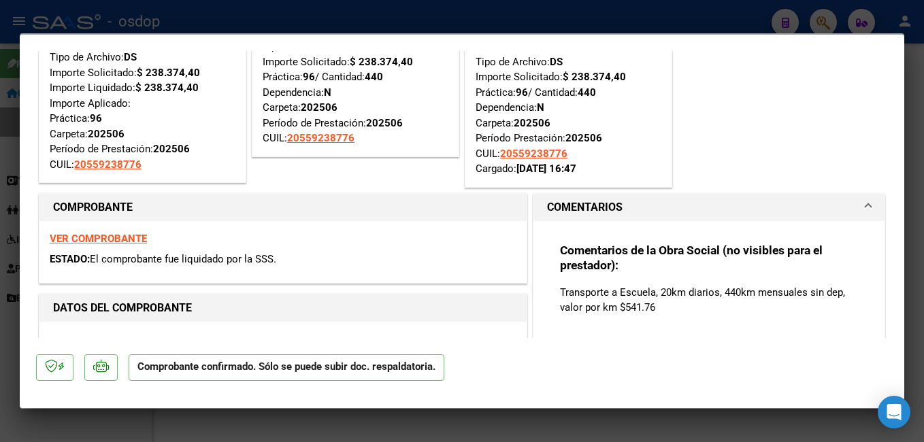
click at [608, 17] on div at bounding box center [462, 221] width 924 height 442
type input "$ 0,00"
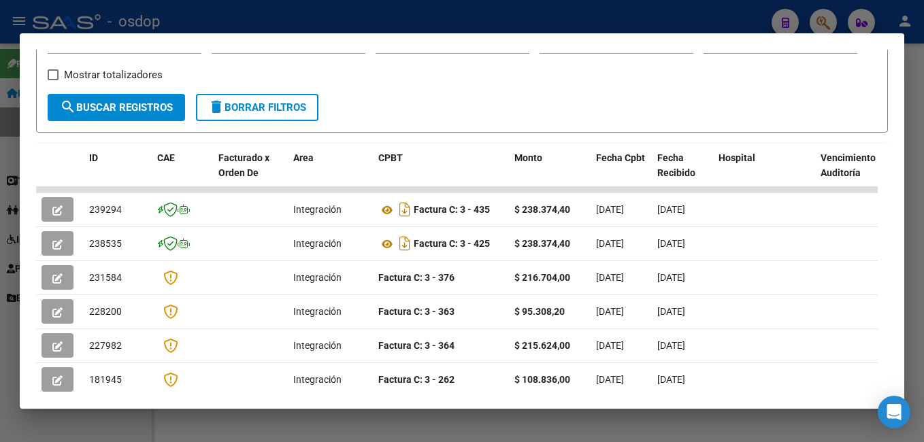
click at [175, 14] on div at bounding box center [462, 221] width 924 height 442
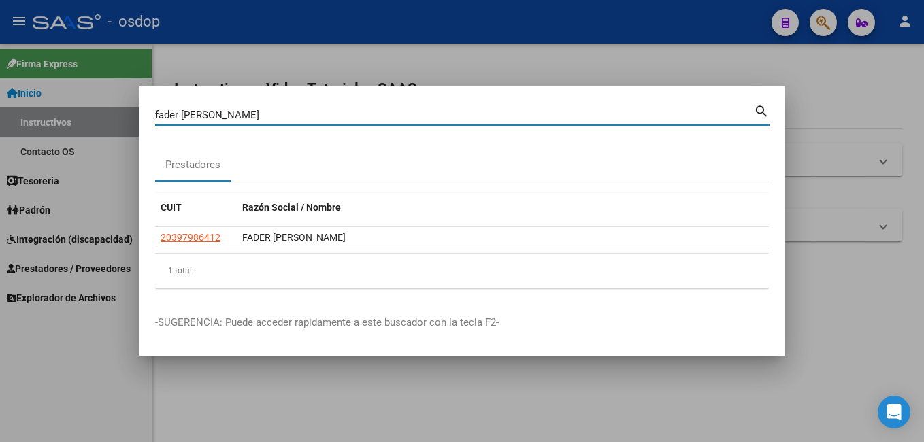
drag, startPoint x: 242, startPoint y: 117, endPoint x: 105, endPoint y: 122, distance: 136.9
click at [105, 122] on div "fader [PERSON_NAME] (apellido, dni, cuil, [PERSON_NAME], cuit, obra social) sea…" at bounding box center [462, 221] width 924 height 442
type input "UBUNTU"
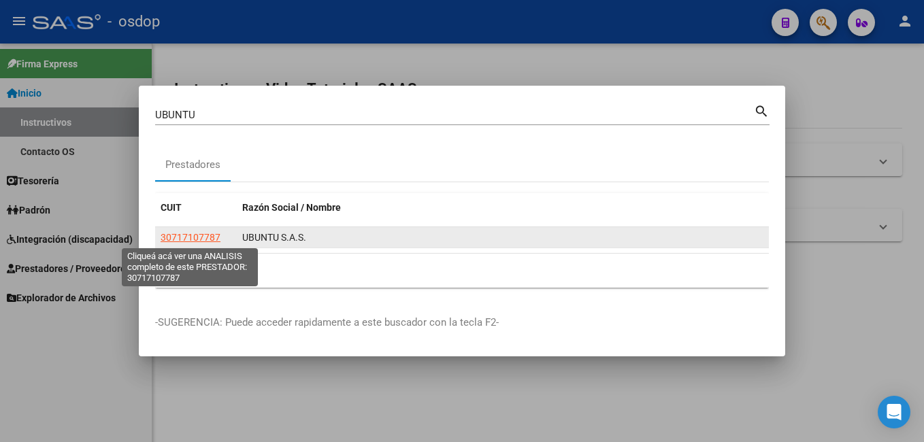
click at [164, 235] on span "30717107787" at bounding box center [191, 237] width 60 height 11
type textarea "30717107787"
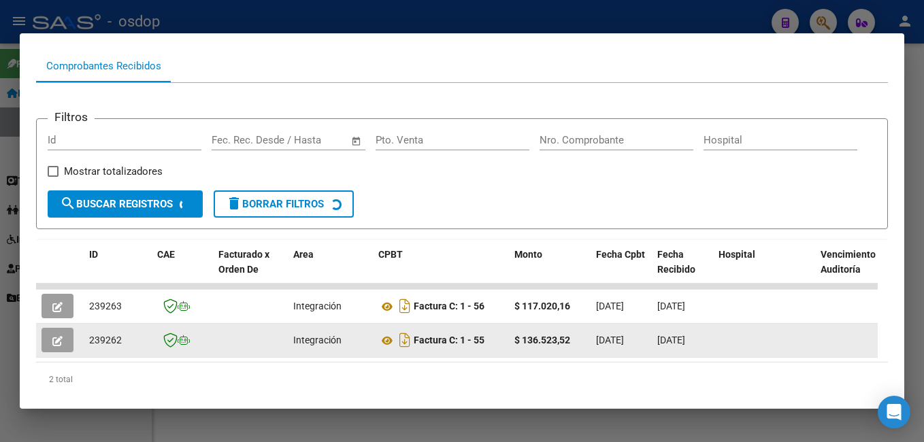
scroll to position [180, 0]
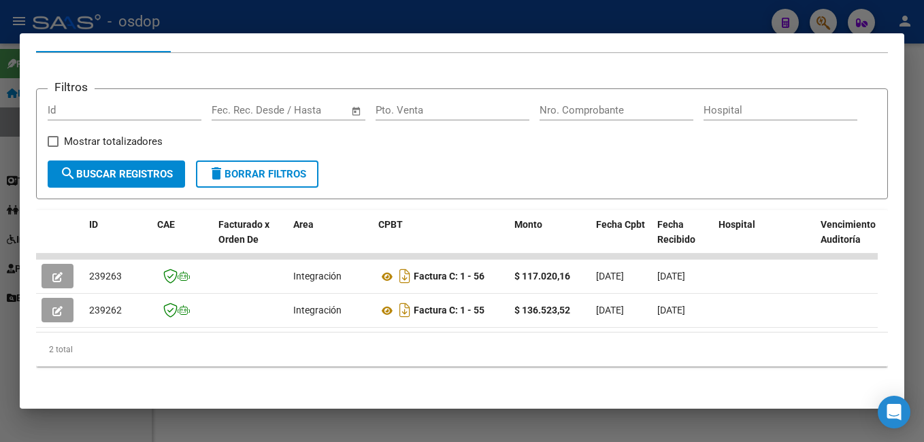
click at [510, 2] on div at bounding box center [462, 221] width 924 height 442
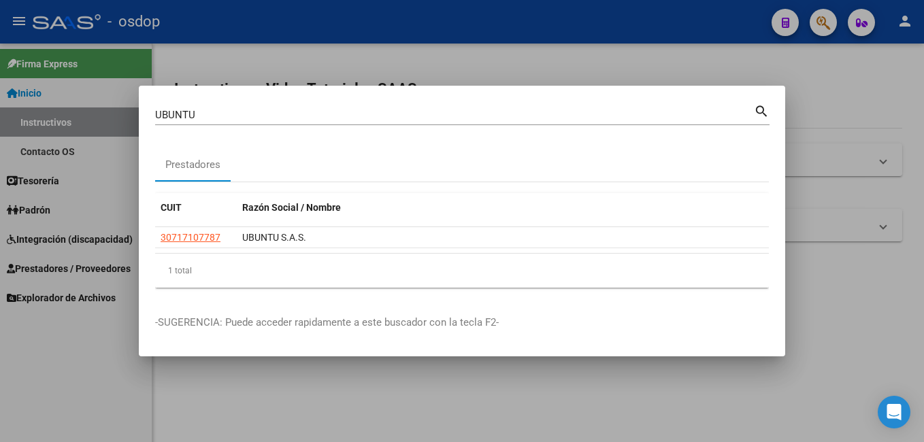
click at [488, 61] on div at bounding box center [462, 221] width 924 height 442
